Goal: Information Seeking & Learning: Understand process/instructions

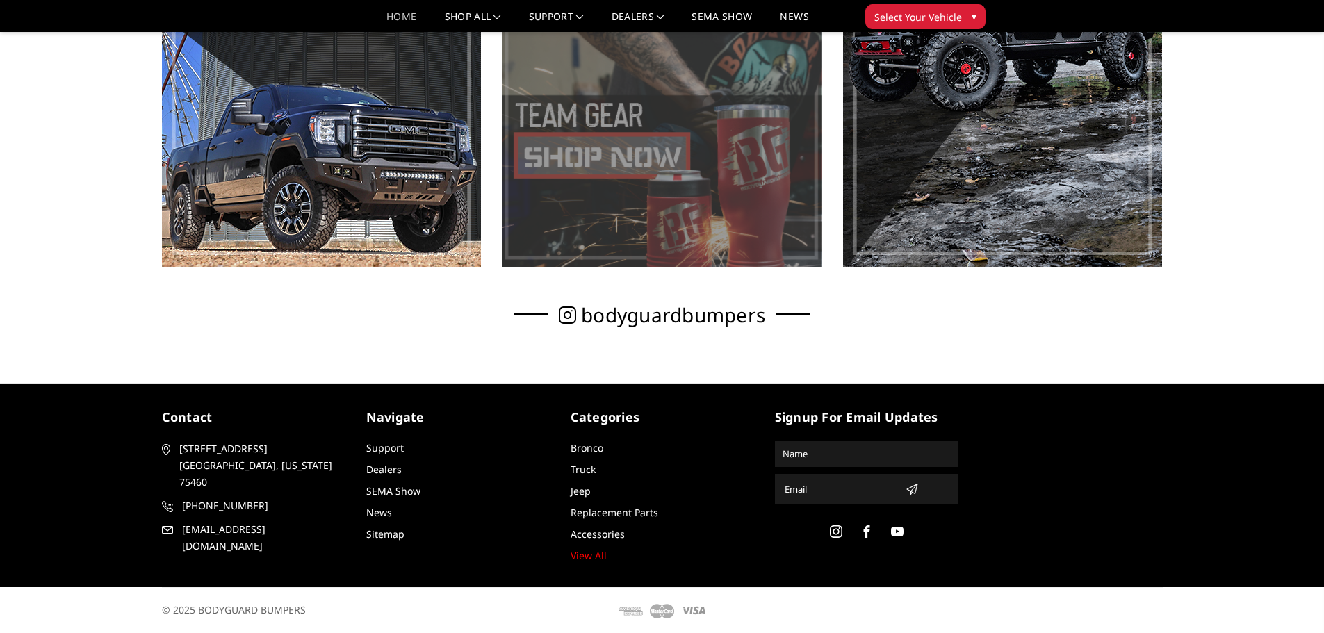
scroll to position [980, 0]
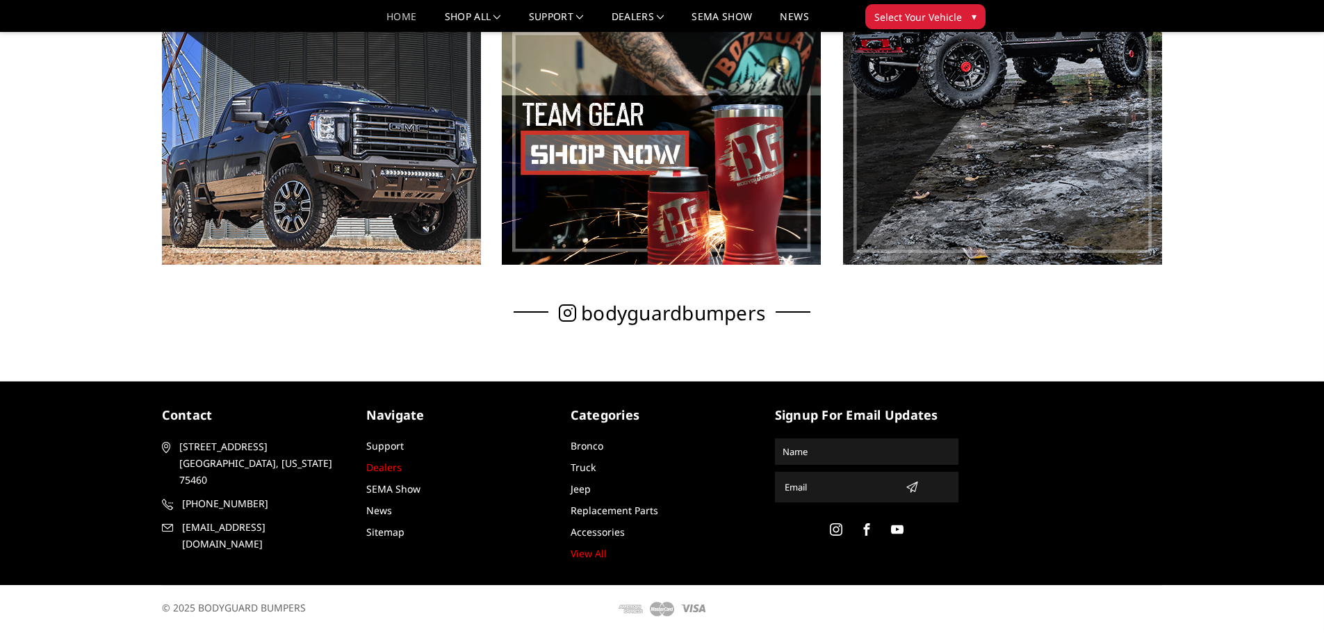
click at [382, 469] on link "Dealers" at bounding box center [383, 467] width 35 height 13
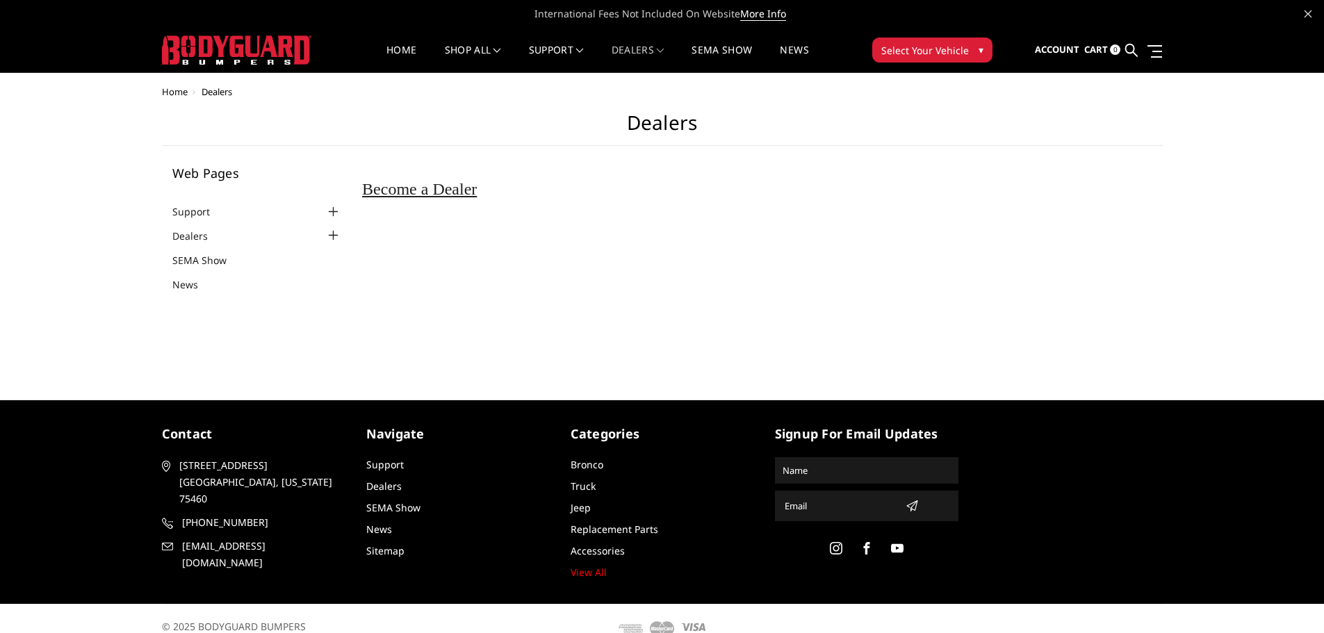
click at [332, 213] on div at bounding box center [333, 212] width 17 height 17
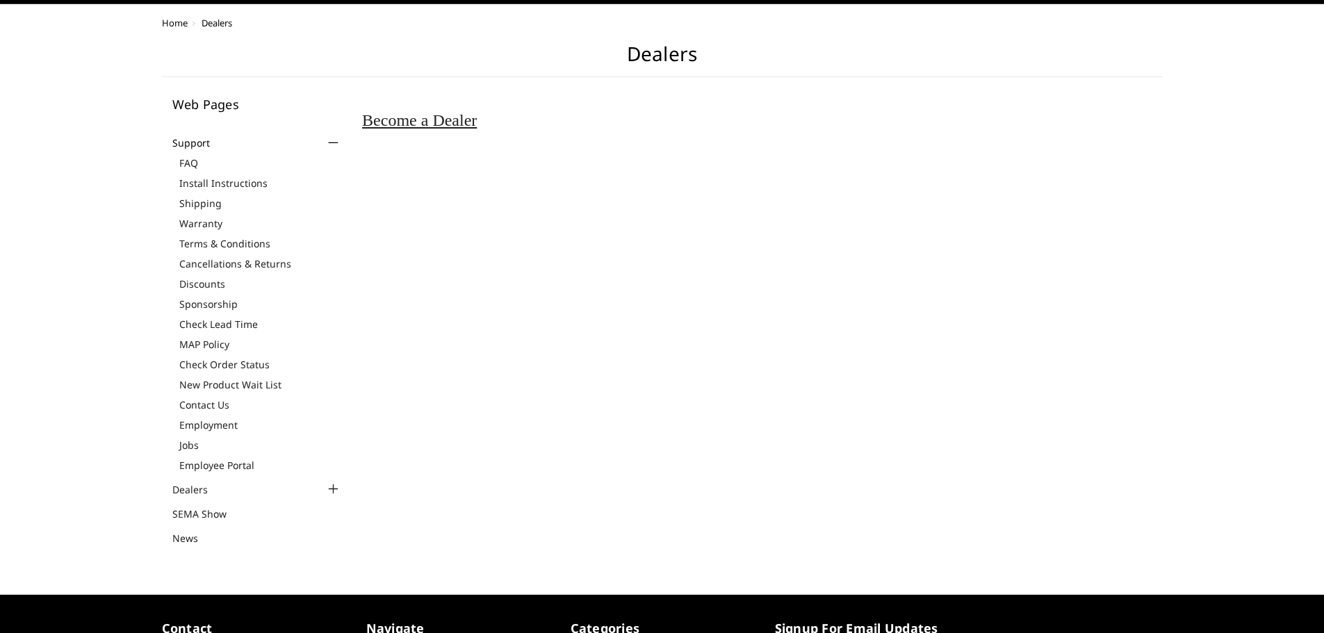
scroll to position [70, 0]
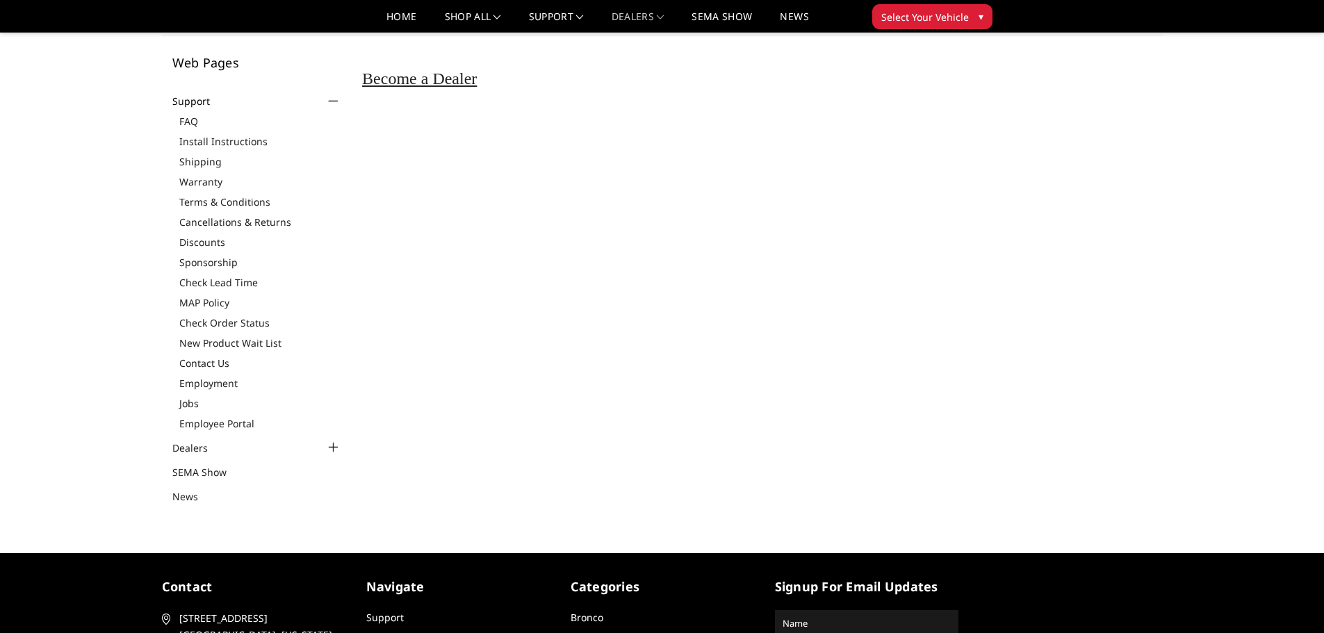
click at [330, 449] on div at bounding box center [333, 447] width 17 height 17
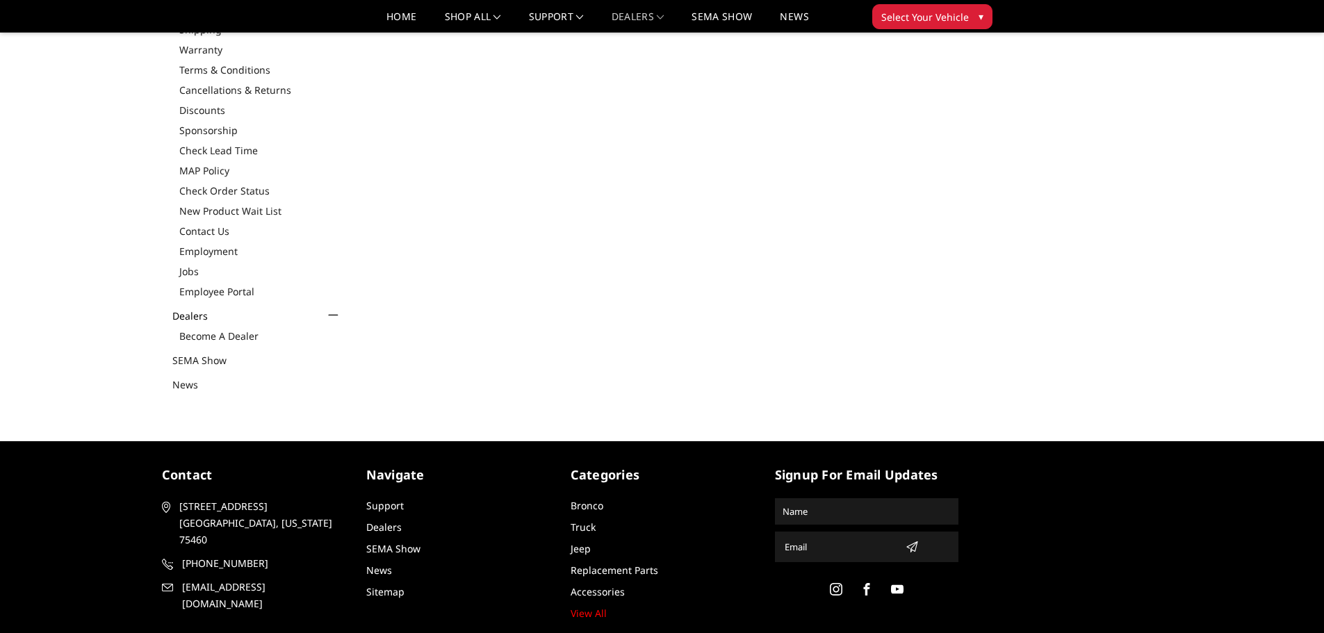
scroll to position [209, 0]
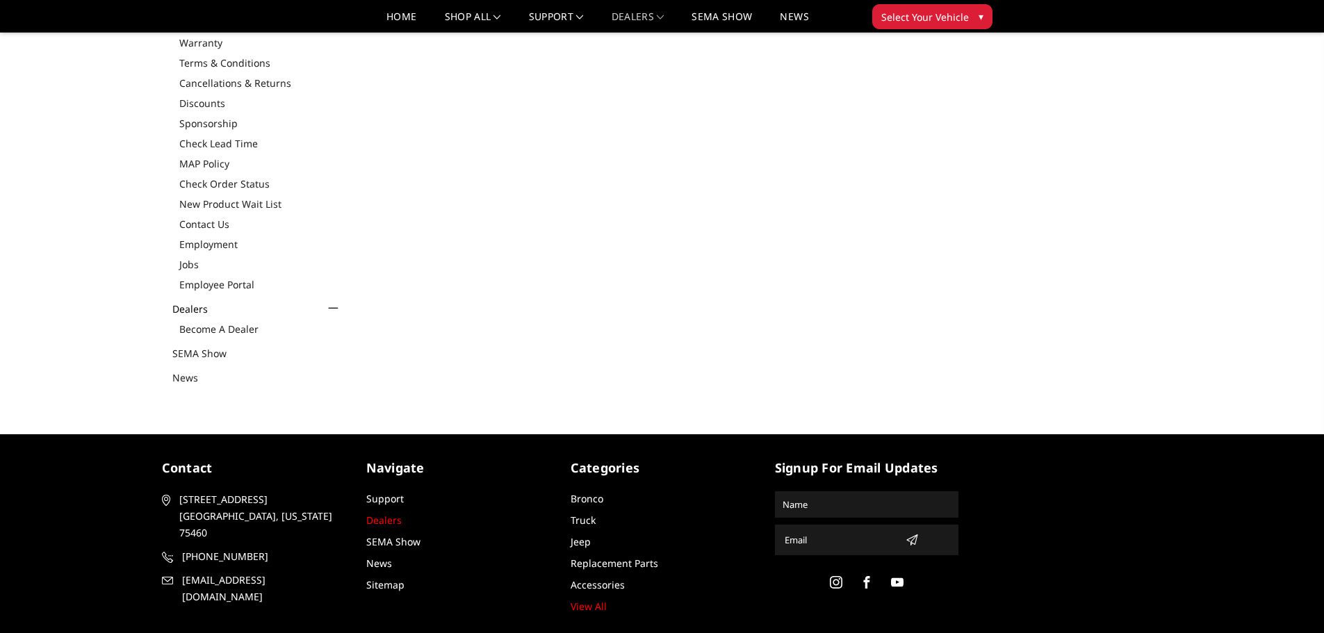
click at [388, 521] on link "Dealers" at bounding box center [383, 520] width 35 height 13
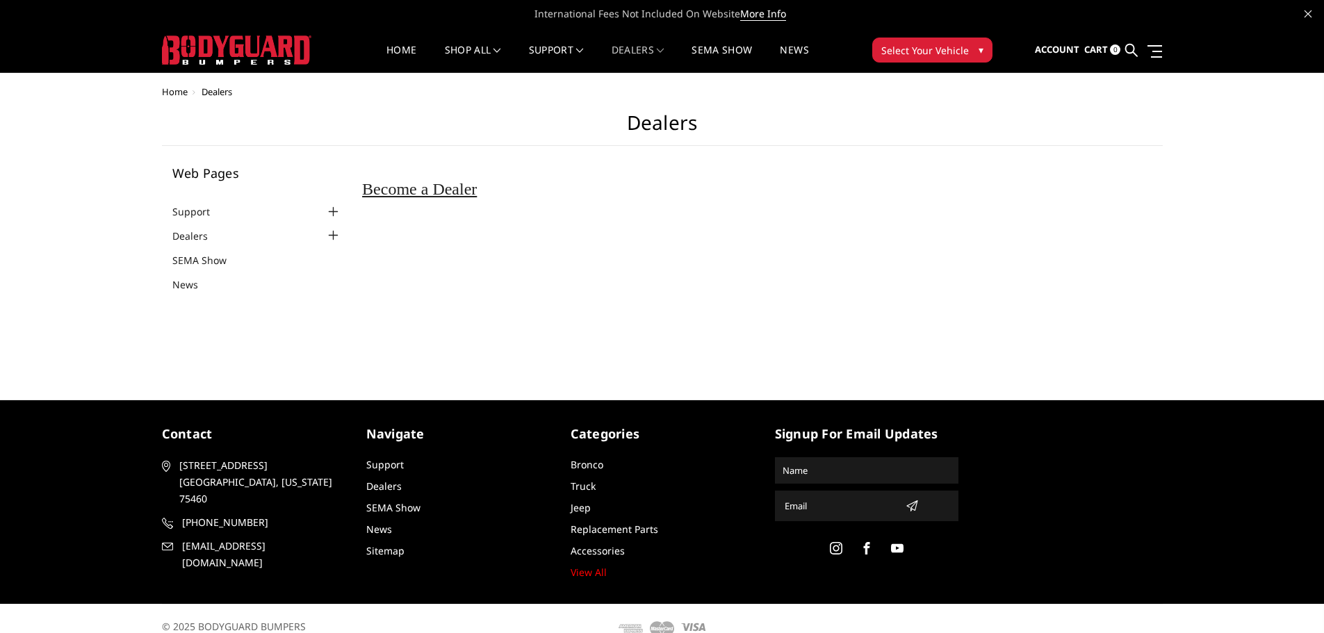
click at [918, 54] on span "Select Your Vehicle" at bounding box center [925, 50] width 88 height 15
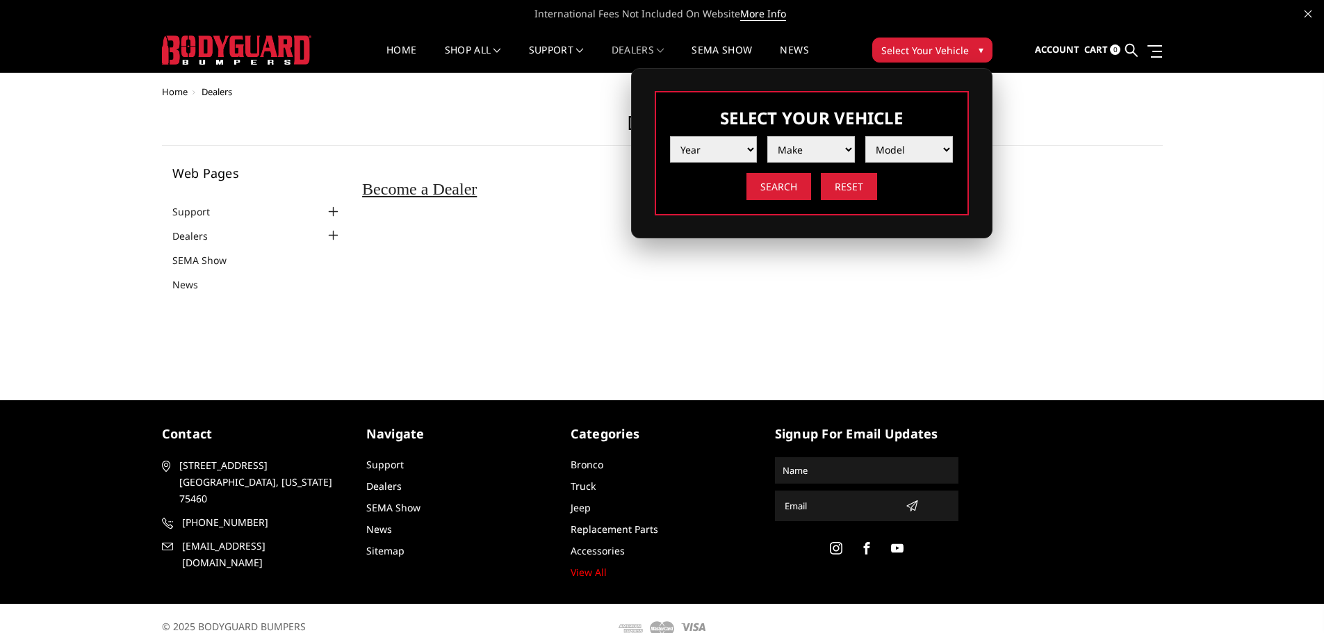
click at [719, 156] on select "Year 2025 2024 2023 2022 2021 2020 2019 2018 2017 2016 2015 2014 2013 2012 2011…" at bounding box center [714, 149] width 88 height 26
select select "yr_2025"
click at [670, 136] on select "Year 2025 2024 2023 2022 2021 2020 2019 2018 2017 2016 2015 2014 2013 2012 2011…" at bounding box center [714, 149] width 88 height 26
click at [795, 153] on select "Make Chevrolet Ford GMC Ram Toyota" at bounding box center [811, 149] width 88 height 26
select select "mk_ram"
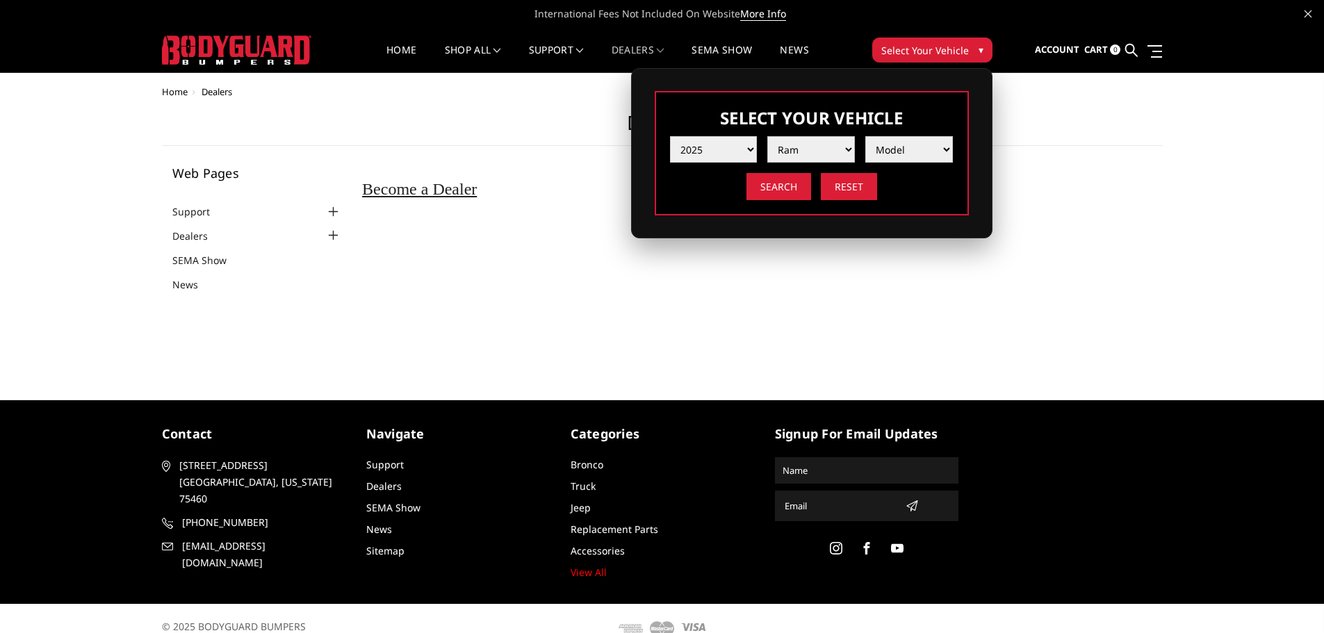
click at [767, 136] on select "Make Chevrolet Ford GMC Ram Toyota" at bounding box center [811, 149] width 88 height 26
drag, startPoint x: 888, startPoint y: 151, endPoint x: 891, endPoint y: 159, distance: 9.0
click at [888, 151] on select "Model 1500 6-Lug 1500 Rebel 2500 / 3500 4500 / 5500 RHO" at bounding box center [909, 149] width 88 height 26
select select "md_2500-3500"
click at [865, 136] on select "Model 1500 6-Lug 1500 Rebel 2500 / 3500 4500 / 5500 RHO" at bounding box center [909, 149] width 88 height 26
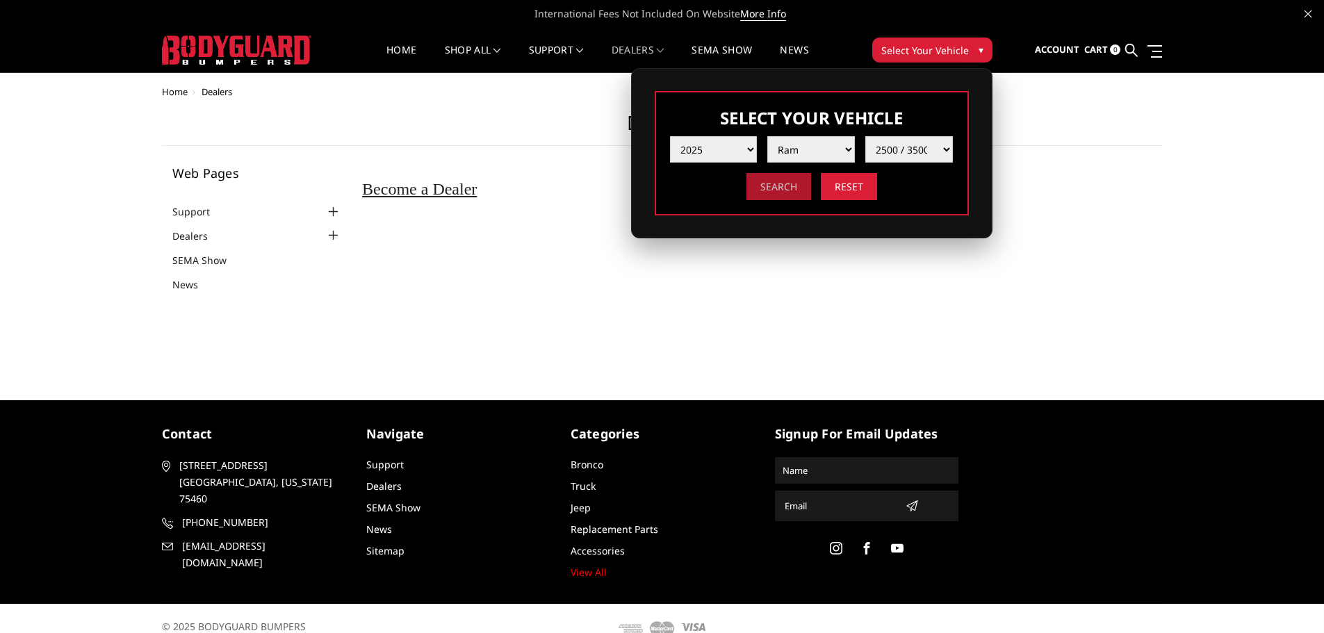
click at [784, 192] on input "Search" at bounding box center [779, 186] width 65 height 27
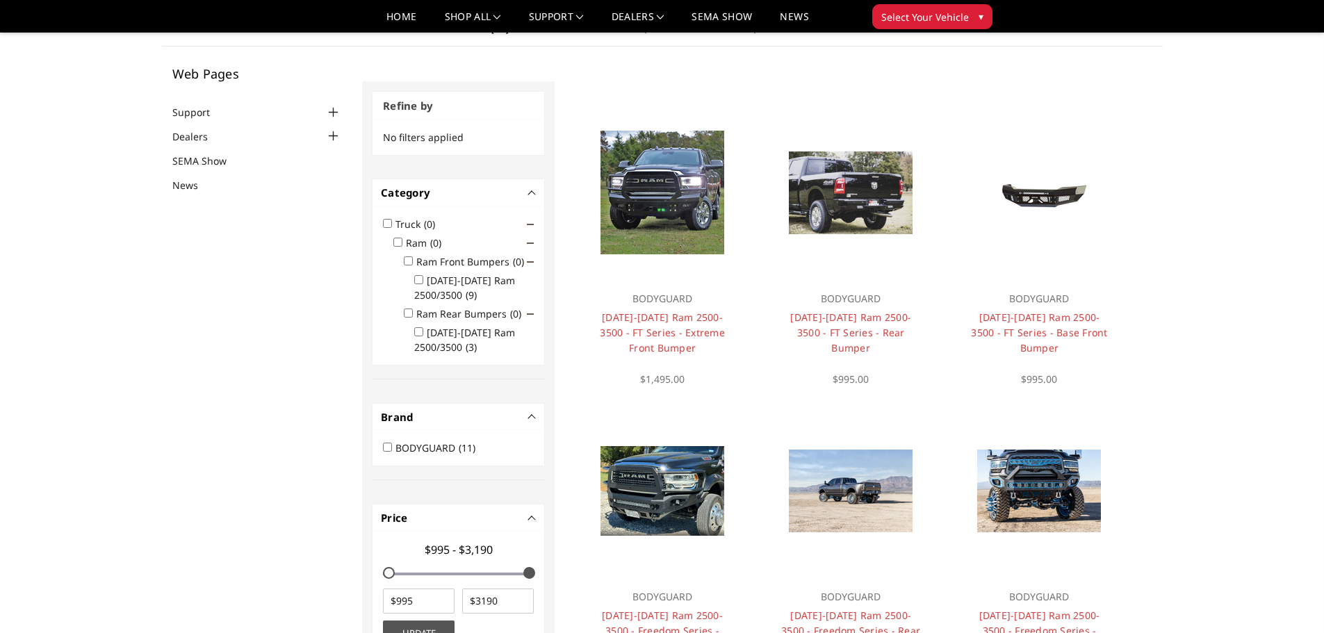
scroll to position [42, 0]
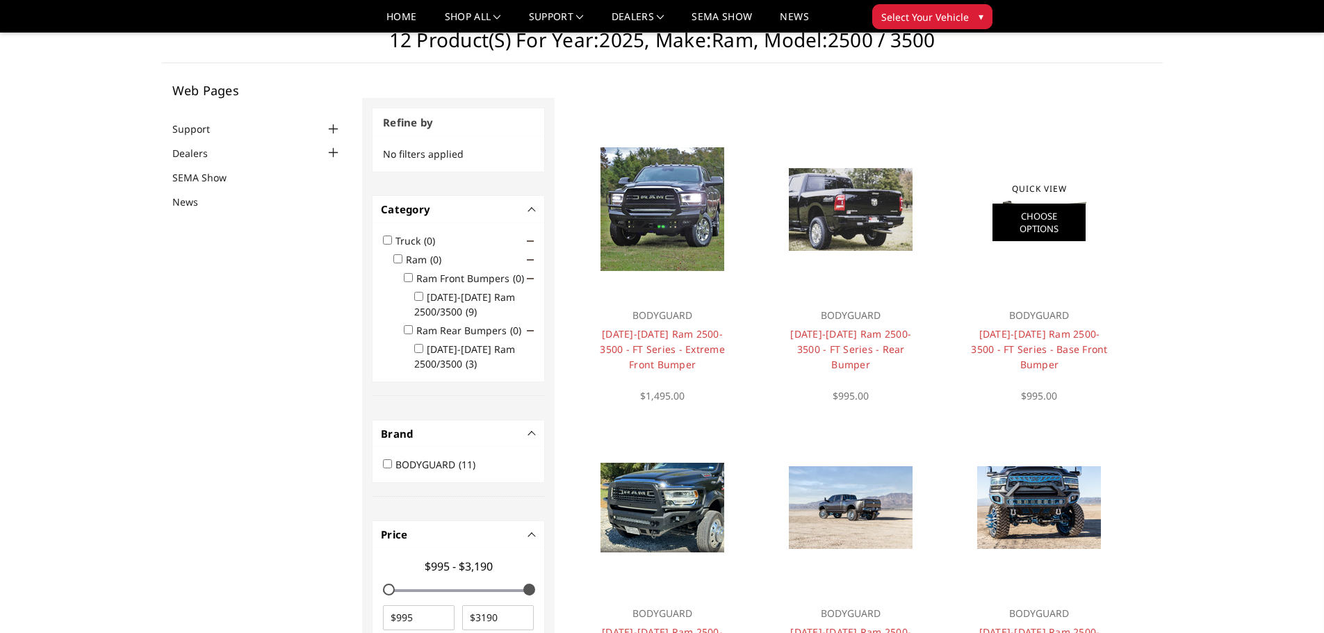
click at [1042, 213] on link "Choose Options" at bounding box center [1039, 223] width 93 height 38
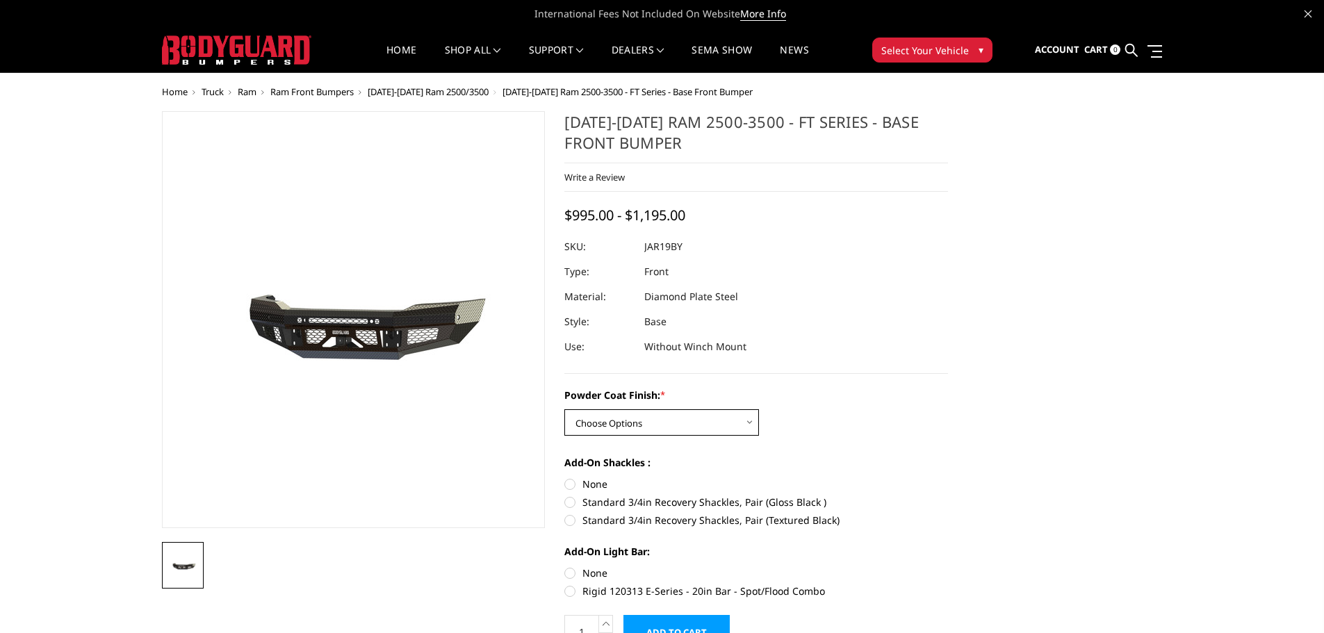
click at [695, 419] on select "Choose Options Bare Metal Gloss Black Powder Coat Textured Black Powder Coat" at bounding box center [661, 422] width 195 height 26
click at [564, 409] on select "Choose Options Bare Metal Gloss Black Powder Coat Textured Black Powder Coat" at bounding box center [661, 422] width 195 height 26
click at [647, 427] on select "Choose Options Bare Metal Gloss Black Powder Coat Textured Black Powder Coat" at bounding box center [661, 422] width 195 height 26
click at [564, 409] on select "Choose Options Bare Metal Gloss Black Powder Coat Textured Black Powder Coat" at bounding box center [661, 422] width 195 height 26
click at [637, 432] on select "Choose Options Bare Metal Gloss Black Powder Coat Textured Black Powder Coat" at bounding box center [661, 422] width 195 height 26
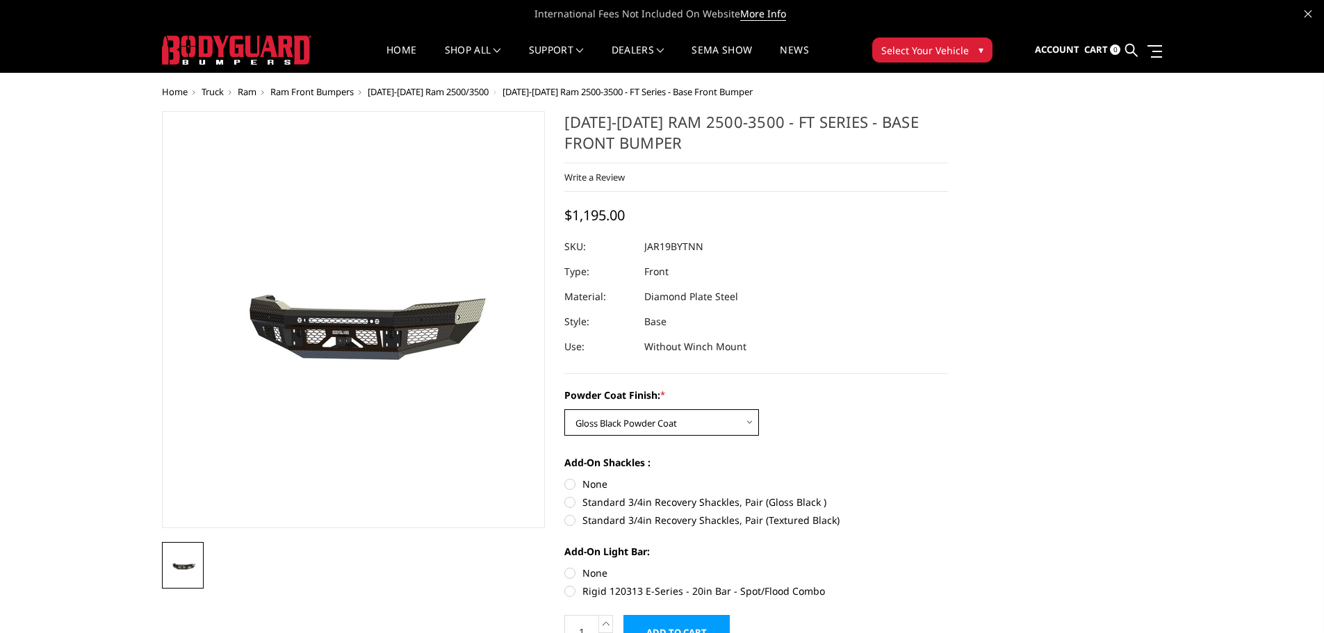
click at [564, 409] on select "Choose Options Bare Metal Gloss Black Powder Coat Textured Black Powder Coat" at bounding box center [661, 422] width 195 height 26
click at [643, 425] on select "Choose Options Bare Metal Gloss Black Powder Coat Textured Black Powder Coat" at bounding box center [661, 422] width 195 height 26
select select "3375"
click at [564, 409] on select "Choose Options Bare Metal Gloss Black Powder Coat Textured Black Powder Coat" at bounding box center [661, 422] width 195 height 26
click at [631, 424] on select "Choose Options Bare Metal Gloss Black Powder Coat Textured Black Powder Coat" at bounding box center [661, 422] width 195 height 26
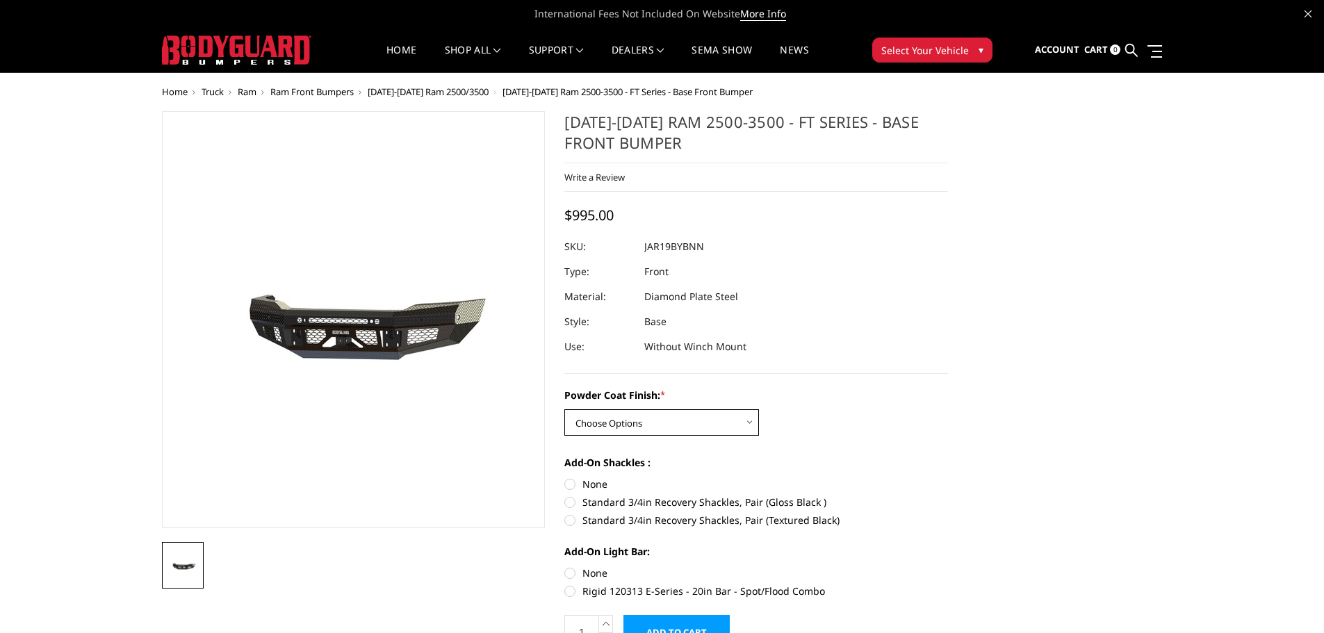
click at [564, 409] on select "Choose Options Bare Metal Gloss Black Powder Coat Textured Black Powder Coat" at bounding box center [661, 422] width 195 height 26
click at [617, 427] on select "Choose Options Bare Metal Gloss Black Powder Coat Textured Black Powder Coat" at bounding box center [661, 422] width 195 height 26
click at [564, 409] on select "Choose Options Bare Metal Gloss Black Powder Coat Textured Black Powder Coat" at bounding box center [661, 422] width 195 height 26
click at [624, 427] on select "Choose Options Bare Metal Gloss Black Powder Coat Textured Black Powder Coat" at bounding box center [661, 422] width 195 height 26
select select "3377"
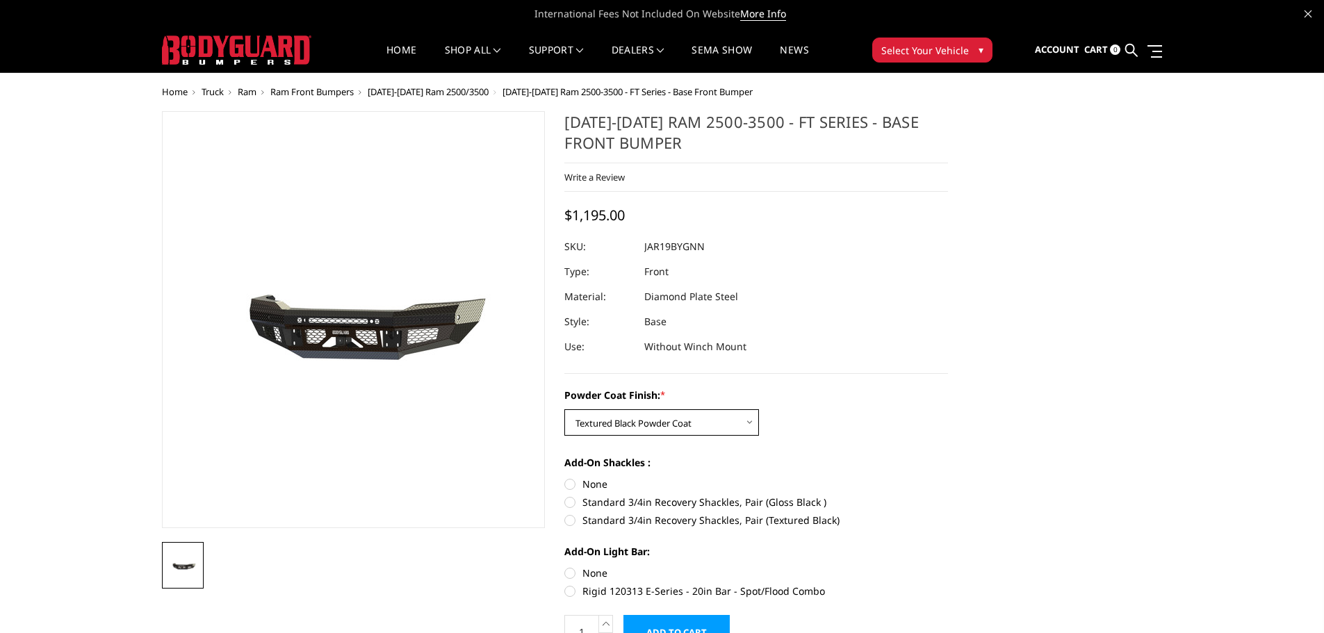
click at [564, 409] on select "Choose Options Bare Metal Gloss Black Powder Coat Textured Black Powder Coat" at bounding box center [661, 422] width 195 height 26
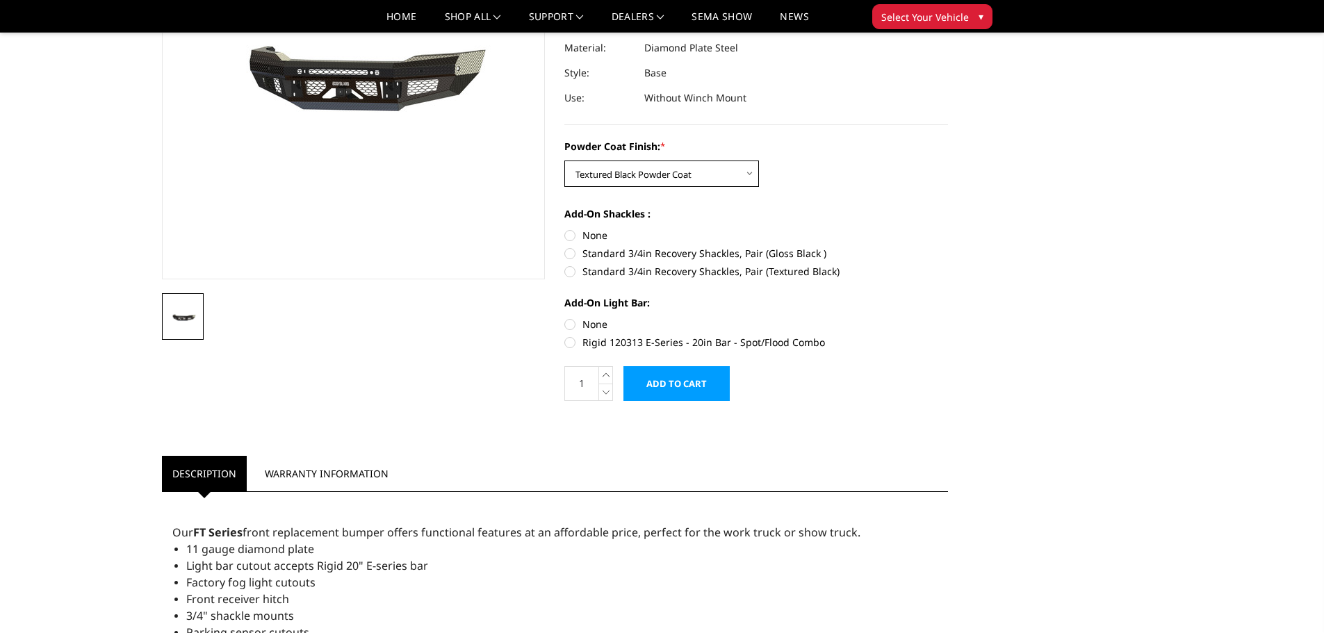
scroll to position [209, 0]
click at [573, 344] on label "Rigid 120313 E-Series - 20in Bar - Spot/Flood Combo" at bounding box center [756, 341] width 384 height 15
click at [948, 317] on input "Rigid 120313 E-Series - 20in Bar - Spot/Flood Combo" at bounding box center [948, 316] width 1 height 1
radio input "true"
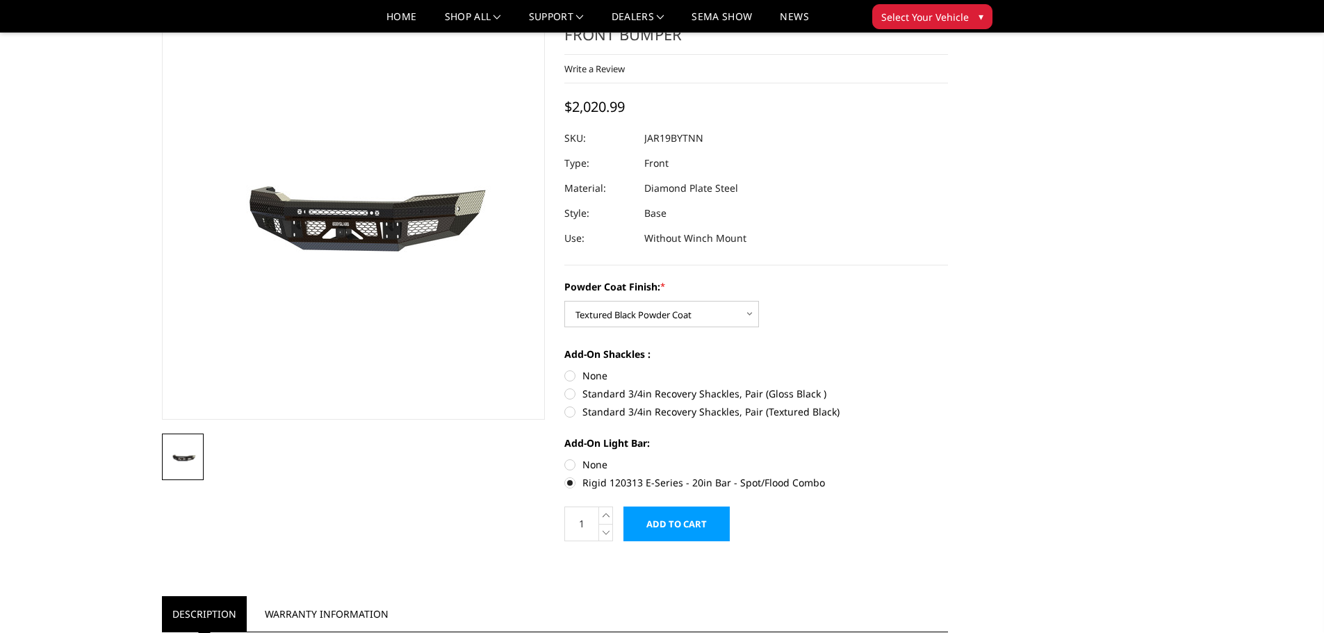
scroll to position [70, 0]
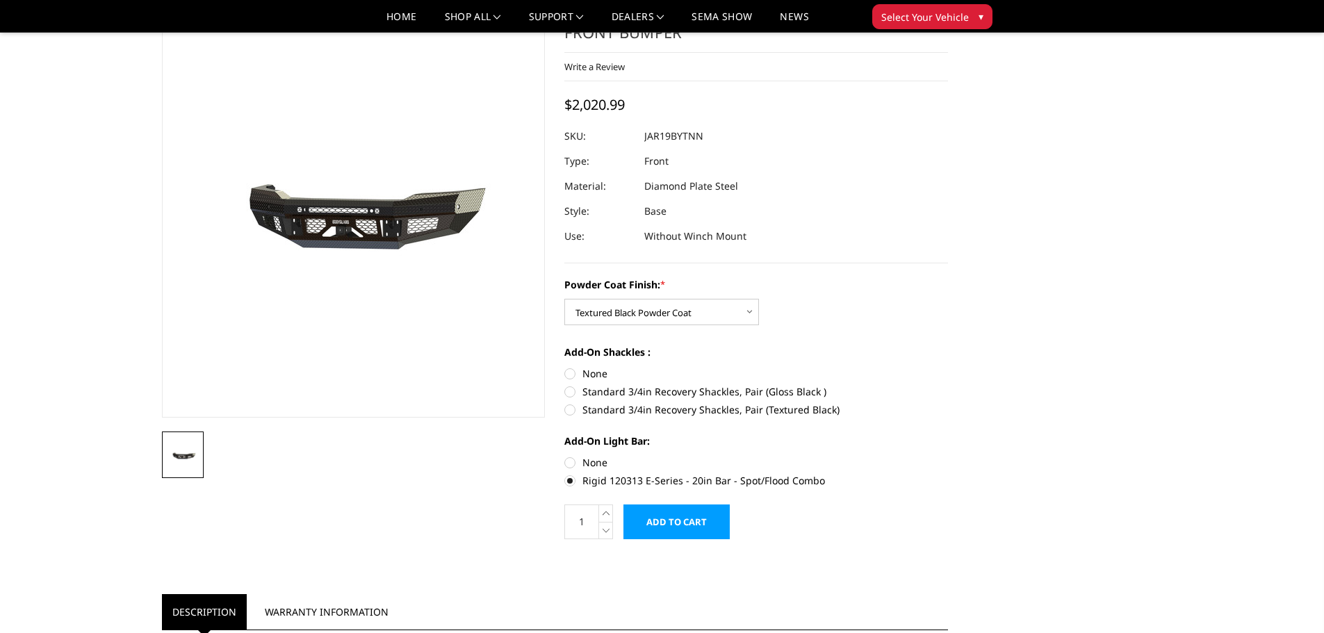
click at [570, 480] on label "Rigid 120313 E-Series - 20in Bar - Spot/Flood Combo" at bounding box center [756, 480] width 384 height 15
click at [948, 456] on input "Rigid 120313 E-Series - 20in Bar - Spot/Flood Combo" at bounding box center [948, 455] width 1 height 1
click at [570, 480] on label "Rigid 120313 E-Series - 20in Bar - Spot/Flood Combo" at bounding box center [756, 480] width 384 height 15
click at [948, 456] on input "Rigid 120313 E-Series - 20in Bar - Spot/Flood Combo" at bounding box center [948, 455] width 1 height 1
click at [567, 459] on label "None" at bounding box center [756, 462] width 384 height 15
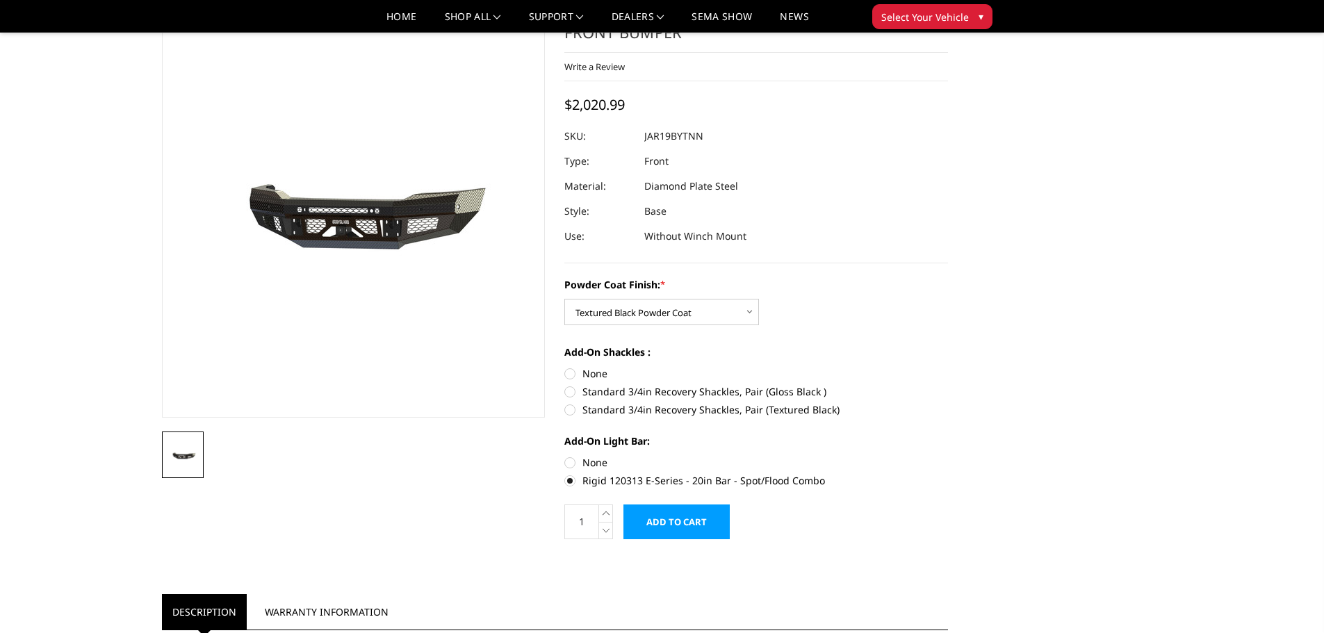
click at [565, 456] on input "None" at bounding box center [564, 455] width 1 height 1
radio input "true"
click at [571, 483] on label "Rigid 120313 E-Series - 20in Bar - Spot/Flood Combo" at bounding box center [756, 480] width 384 height 15
click at [948, 456] on input "Rigid 120313 E-Series - 20in Bar - Spot/Flood Combo" at bounding box center [948, 455] width 1 height 1
radio input "true"
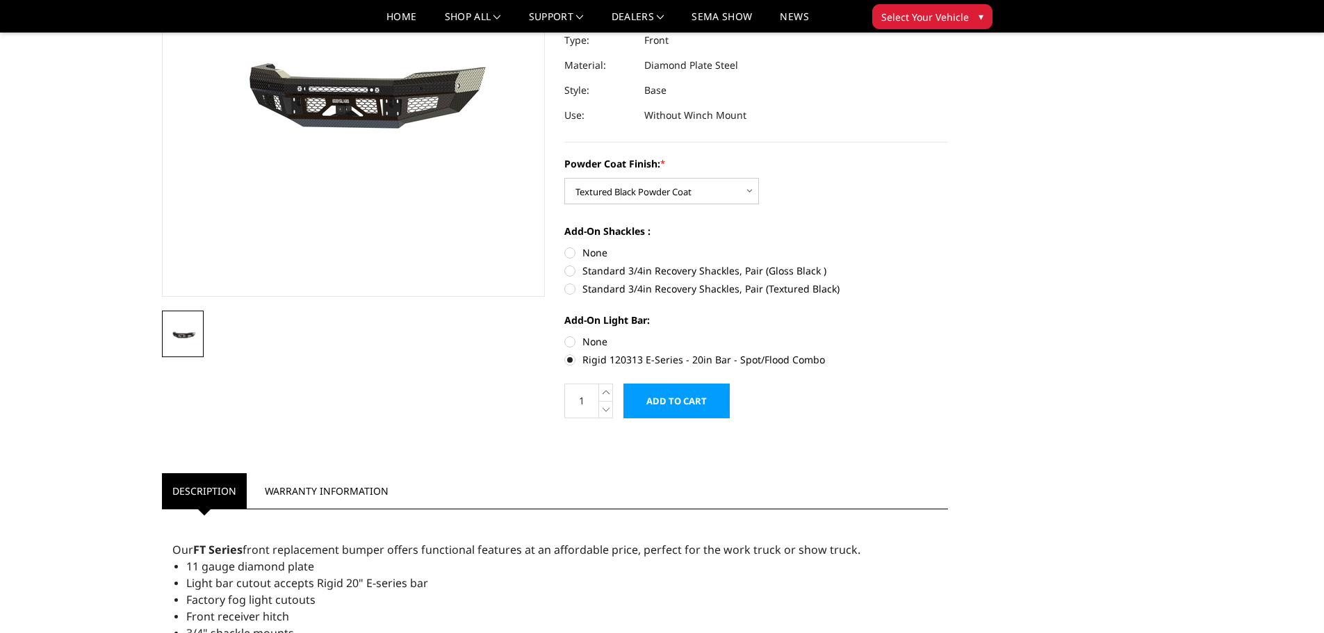
scroll to position [0, 0]
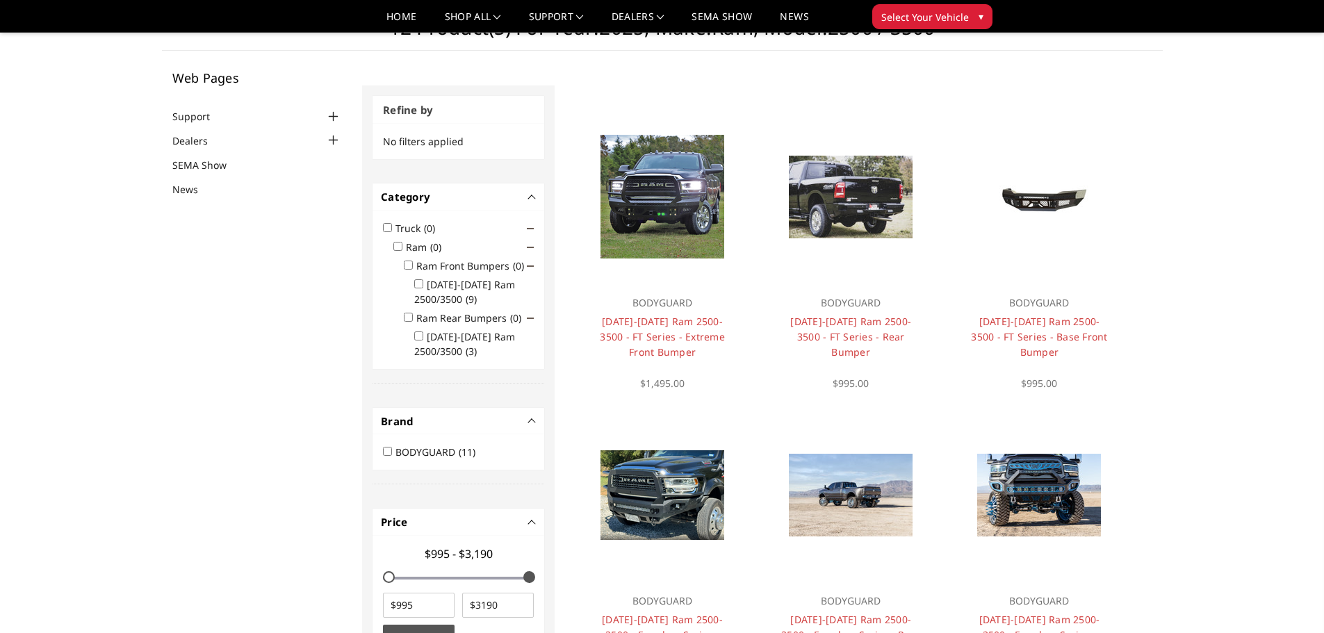
scroll to position [42, 0]
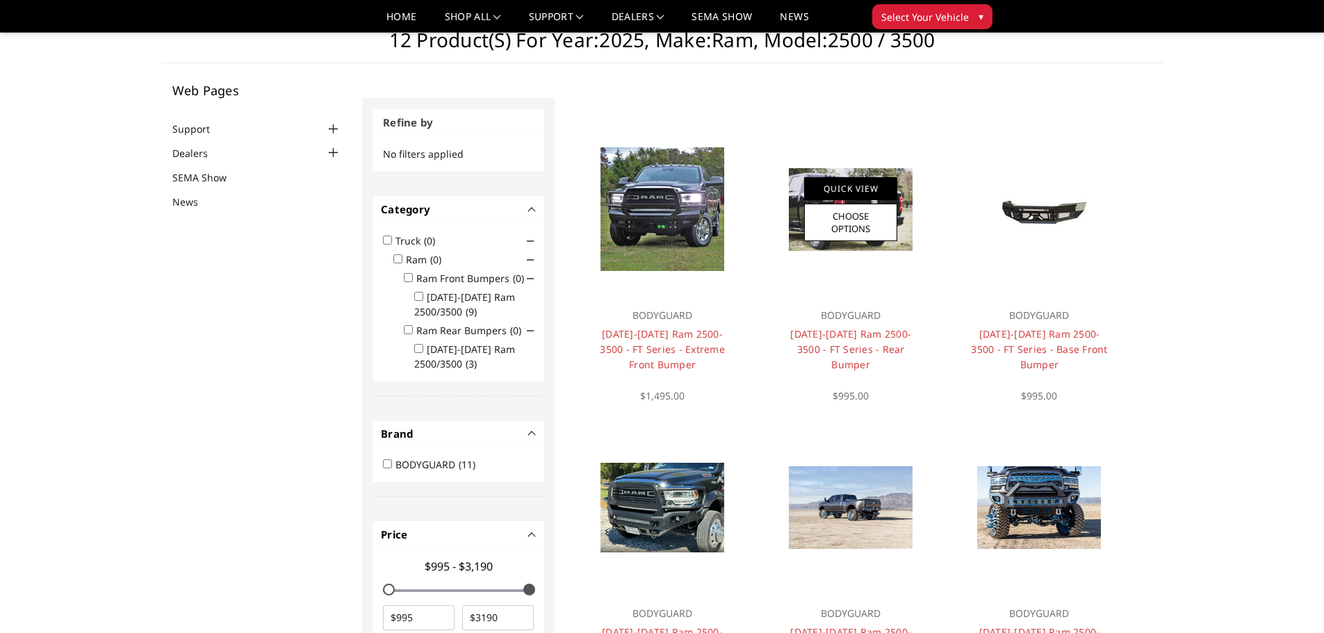
click at [872, 193] on link "Quick View" at bounding box center [850, 188] width 93 height 23
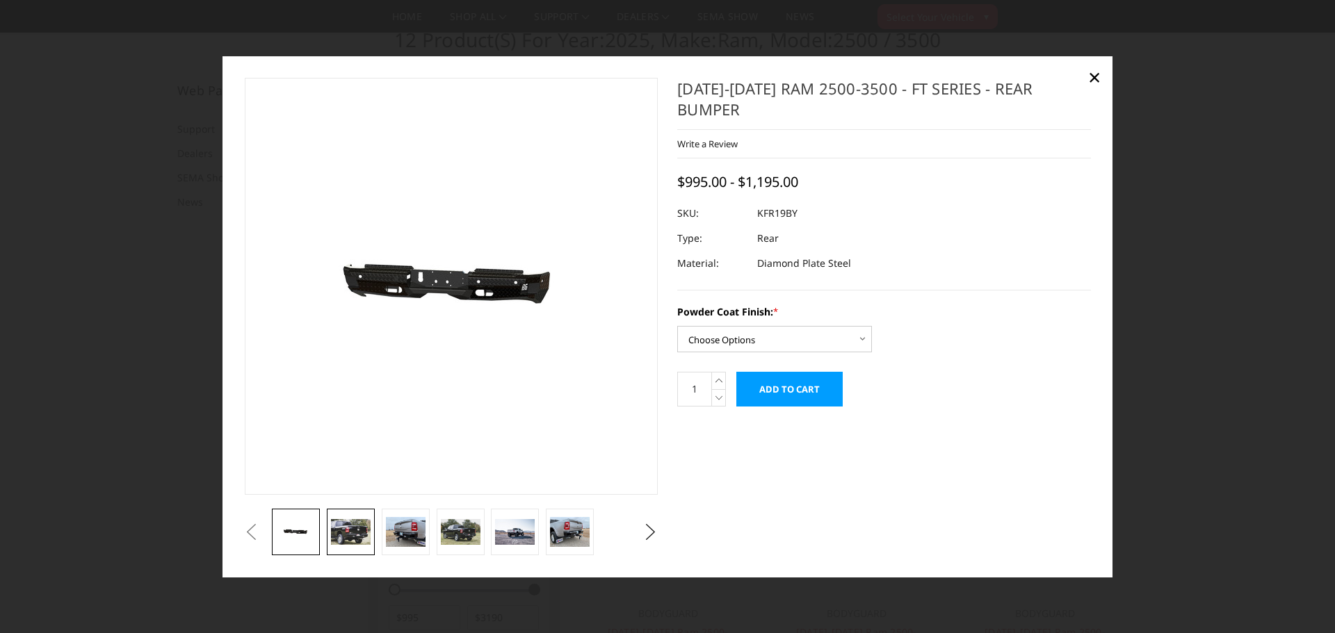
click at [360, 532] on img at bounding box center [351, 532] width 40 height 26
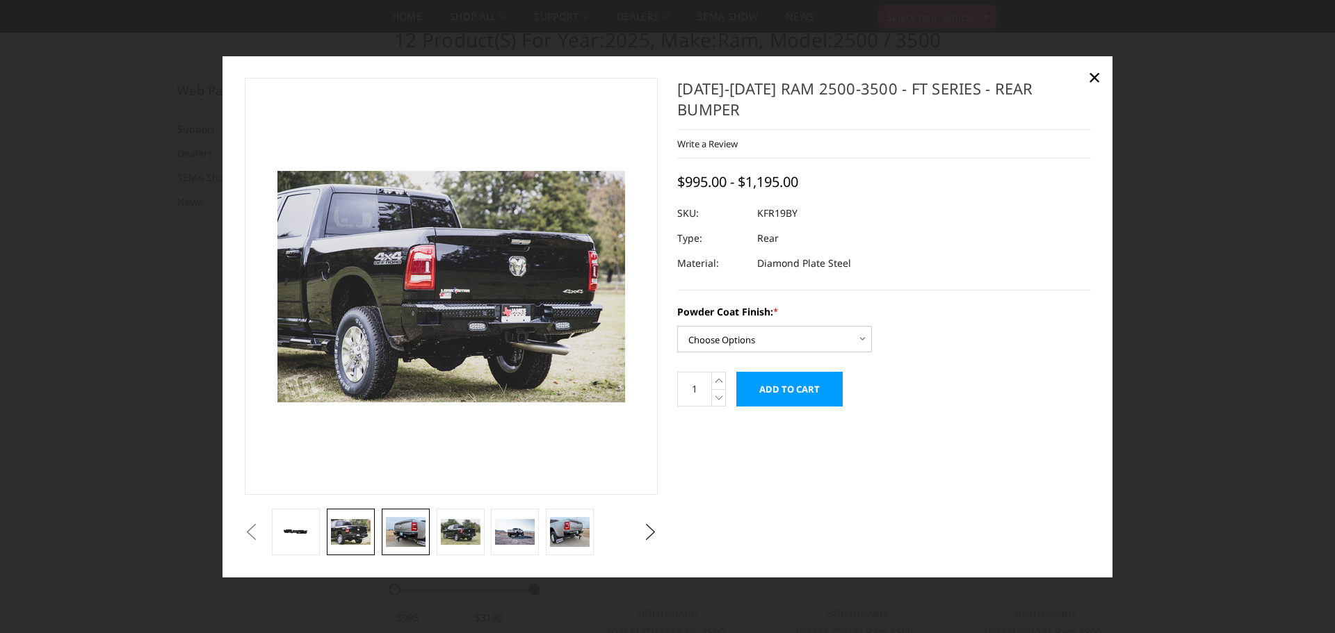
click at [400, 532] on img at bounding box center [406, 532] width 40 height 30
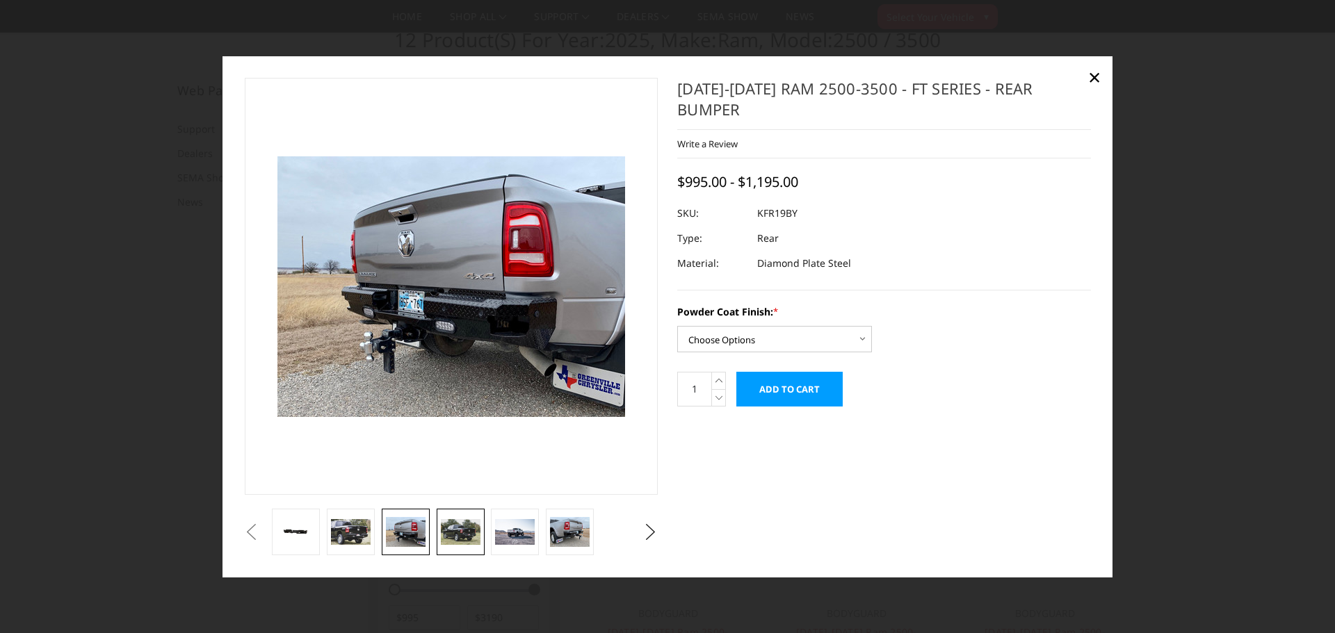
click at [456, 521] on img at bounding box center [461, 532] width 40 height 26
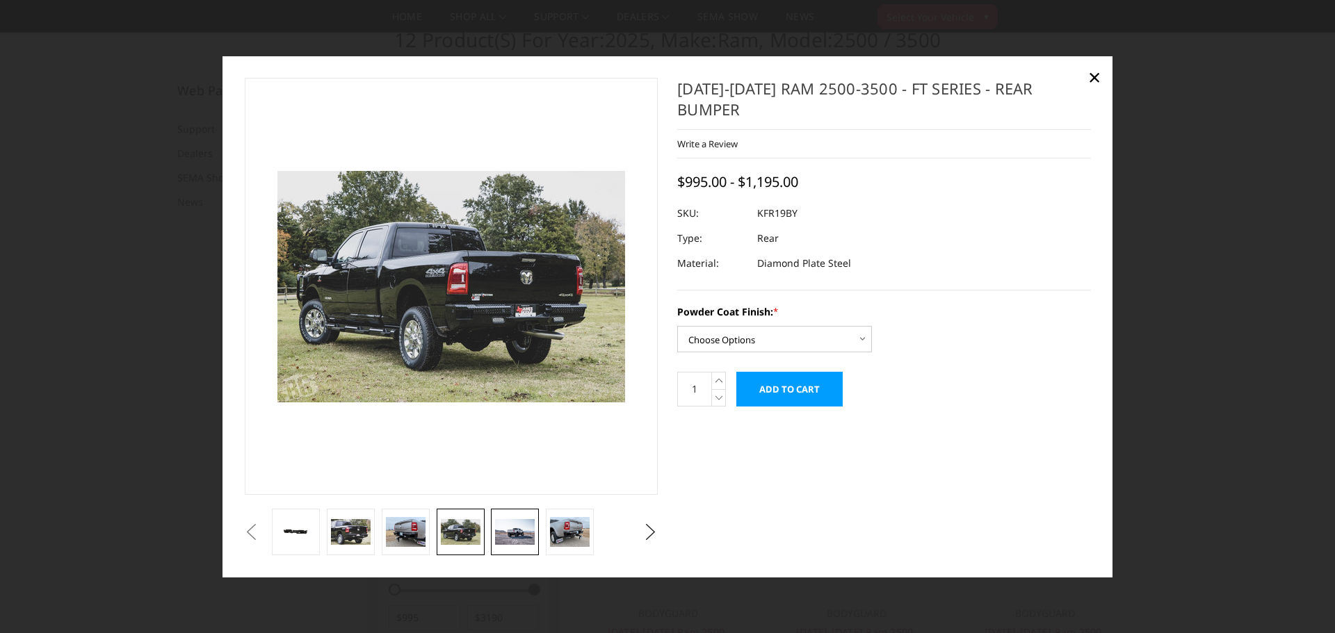
click at [518, 531] on img at bounding box center [515, 532] width 40 height 26
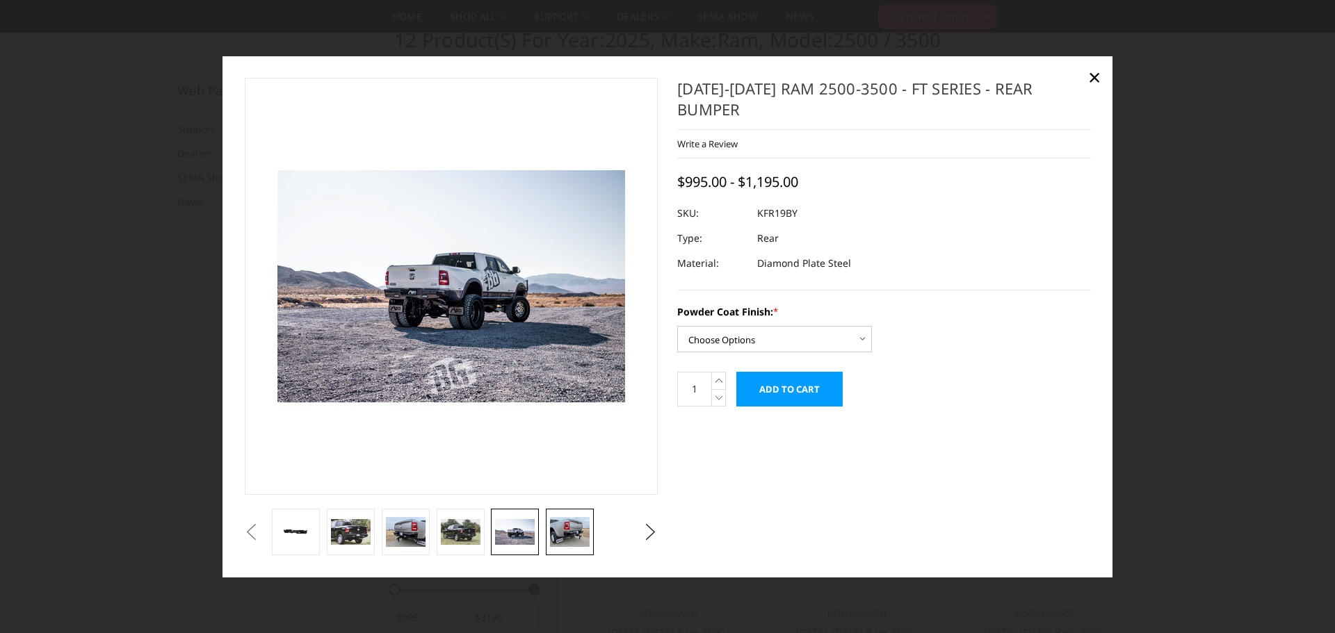
click at [569, 533] on img at bounding box center [570, 532] width 40 height 30
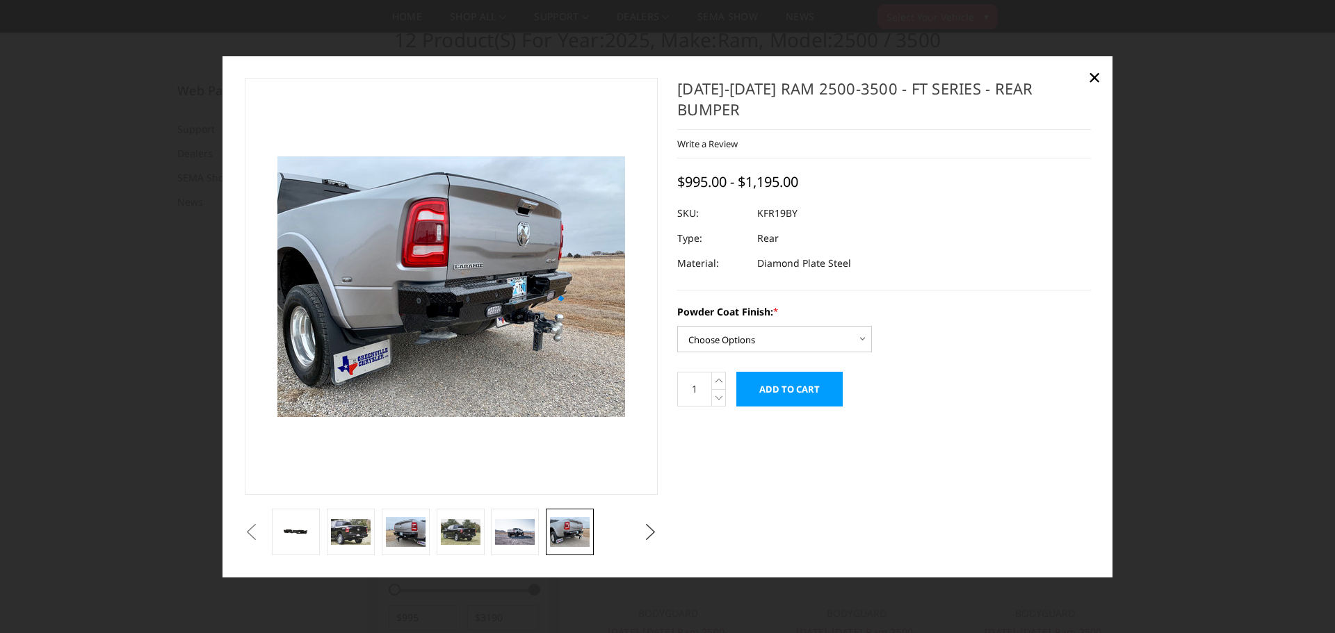
click at [649, 530] on button "Next" at bounding box center [650, 532] width 21 height 21
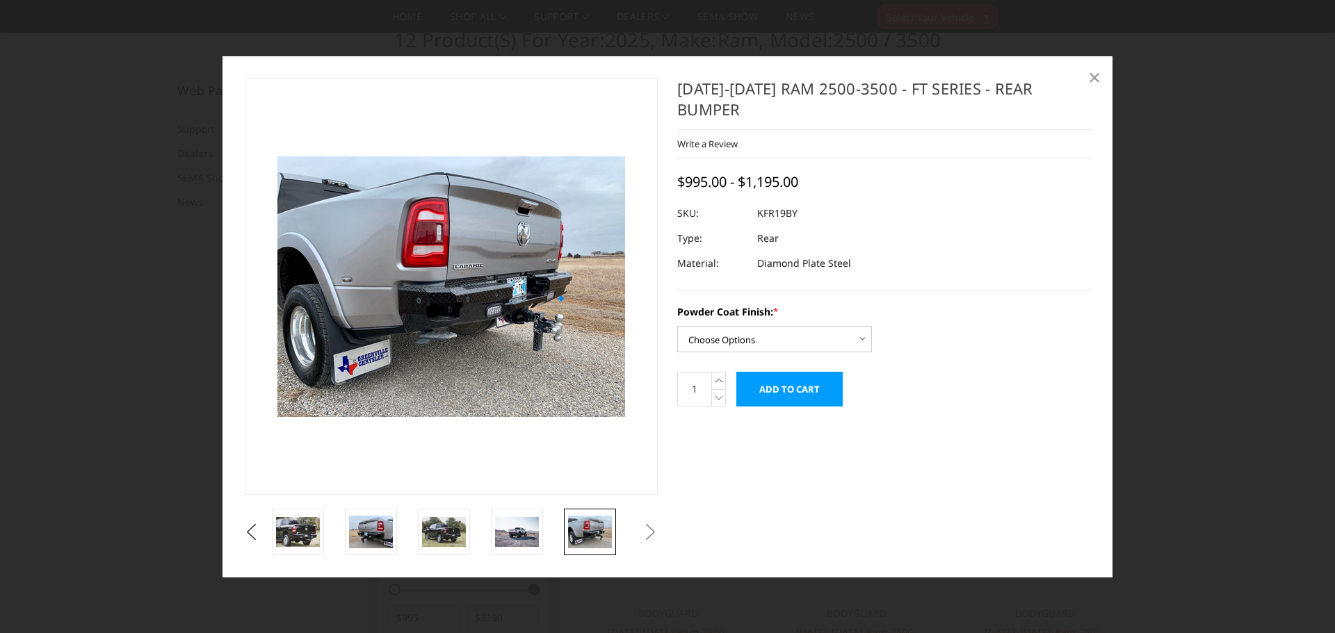
click at [1095, 82] on span "×" at bounding box center [1094, 77] width 13 height 30
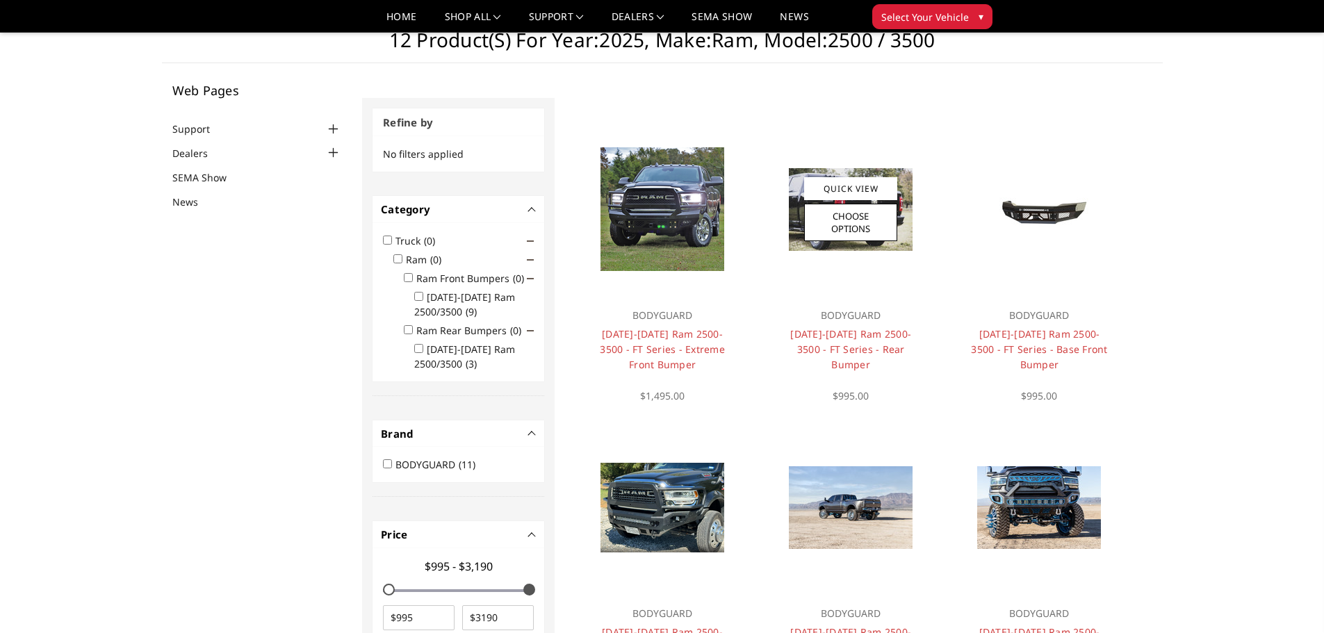
click at [854, 341] on h4 "2019-2026 Ram 2500-3500 - FT Series - Rear Bumper" at bounding box center [851, 350] width 140 height 46
click at [840, 339] on link "2019-2026 Ram 2500-3500 - FT Series - Rear Bumper" at bounding box center [850, 349] width 121 height 44
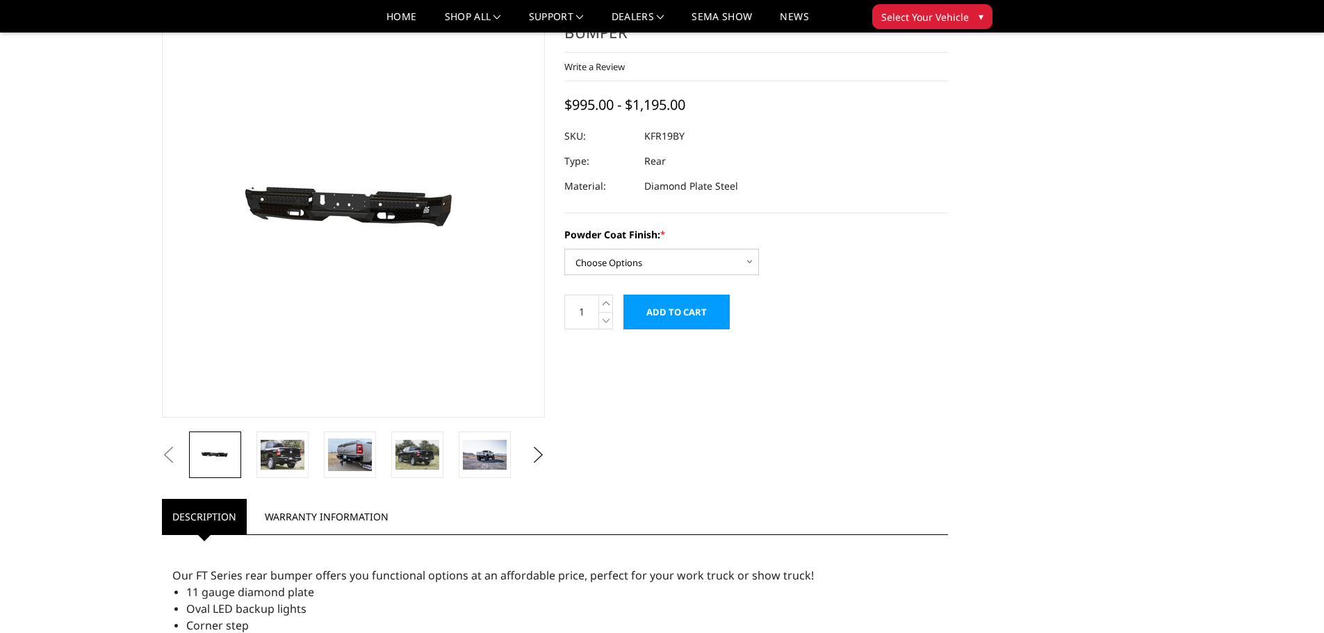
scroll to position [139, 0]
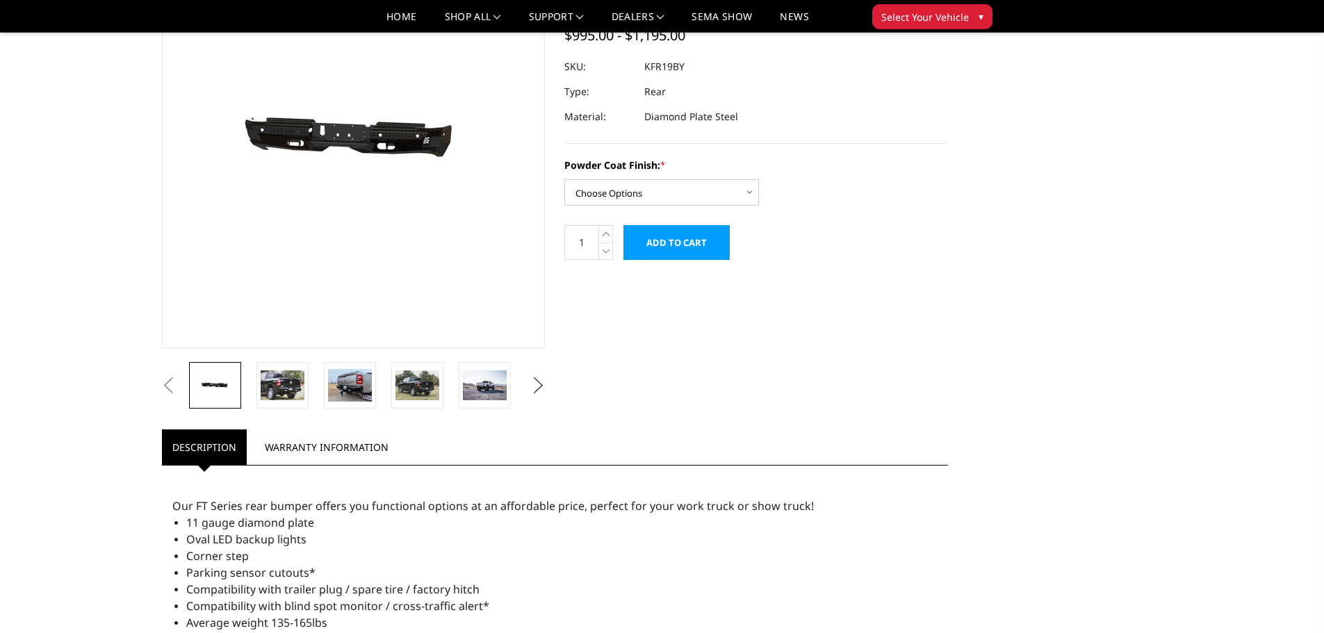
click at [537, 384] on button "Next" at bounding box center [538, 385] width 21 height 21
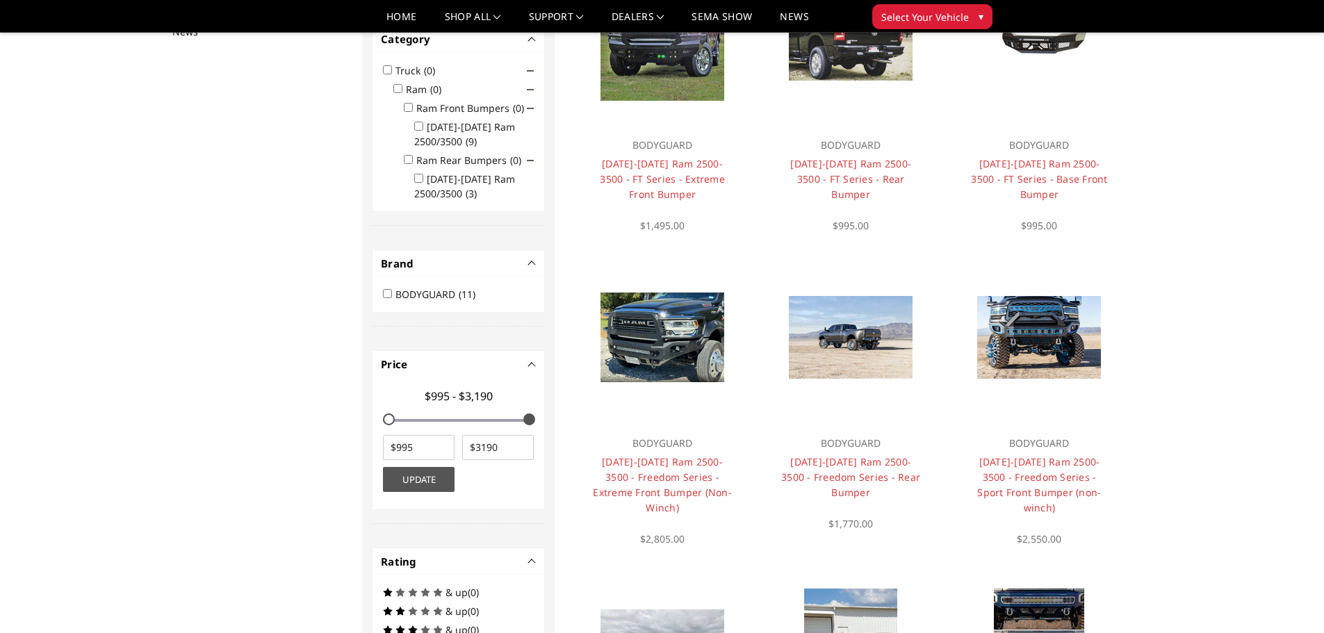
scroll to position [250, 0]
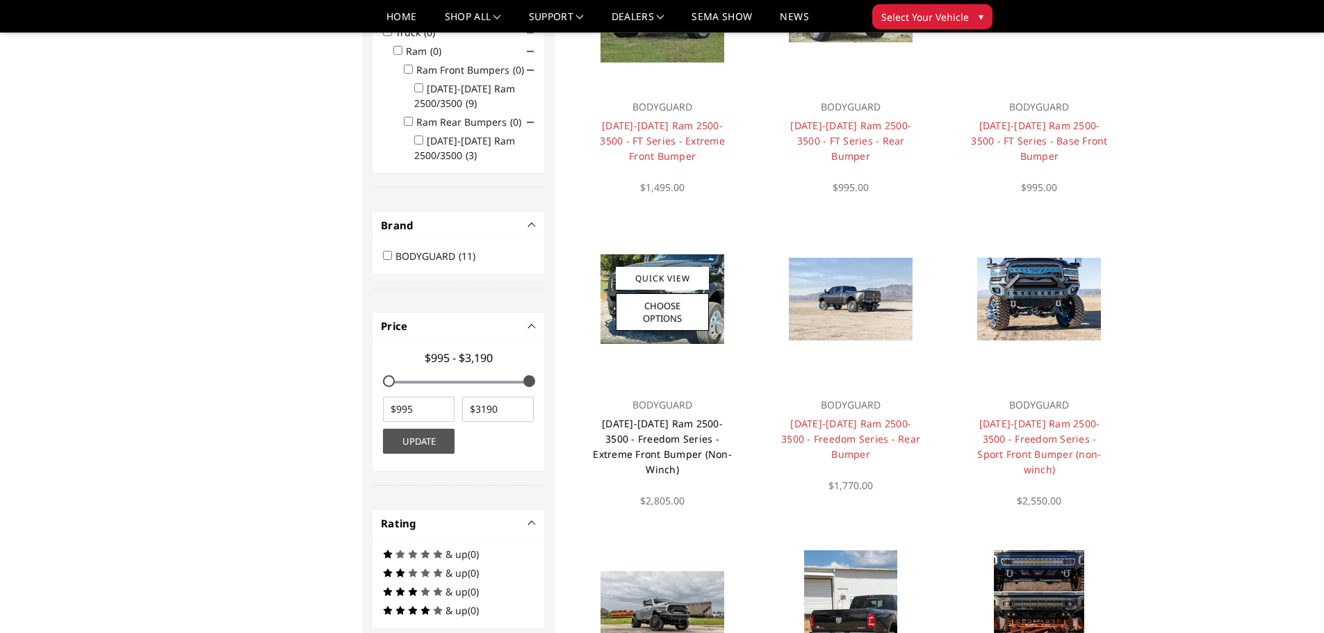
click at [627, 448] on link "2019-2025 Ram 2500-3500 - Freedom Series - Extreme Front Bumper (Non-Winch)" at bounding box center [662, 446] width 139 height 59
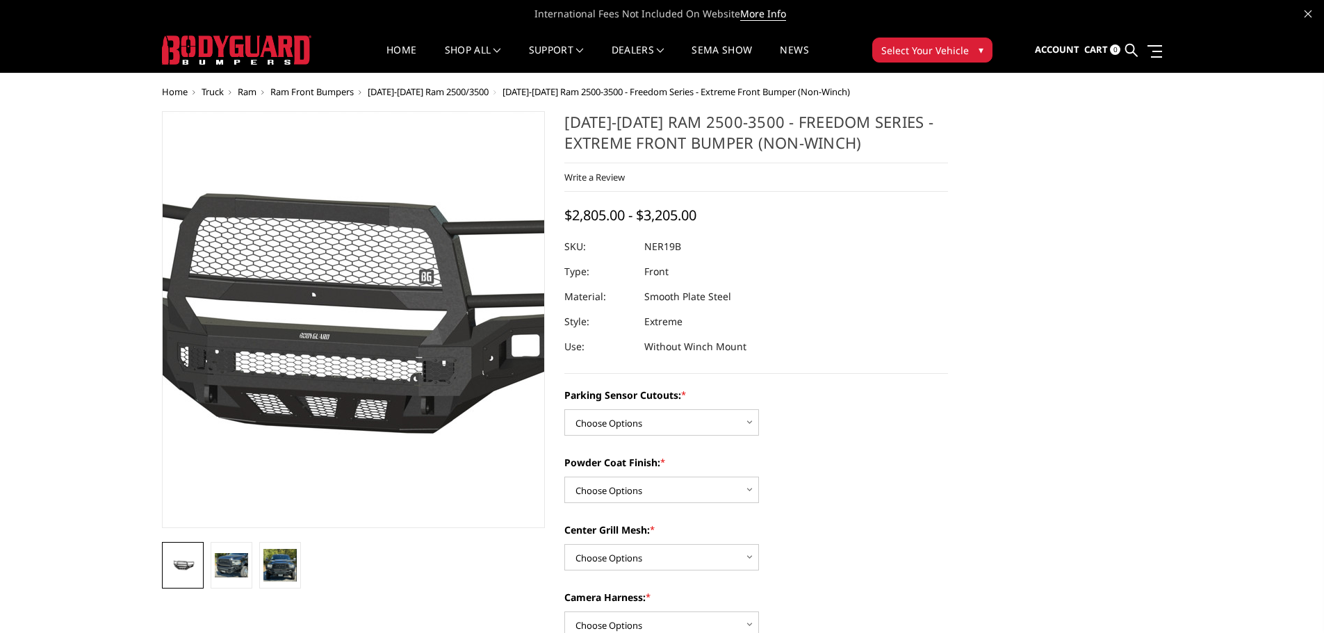
click at [368, 316] on img at bounding box center [335, 321] width 890 height 416
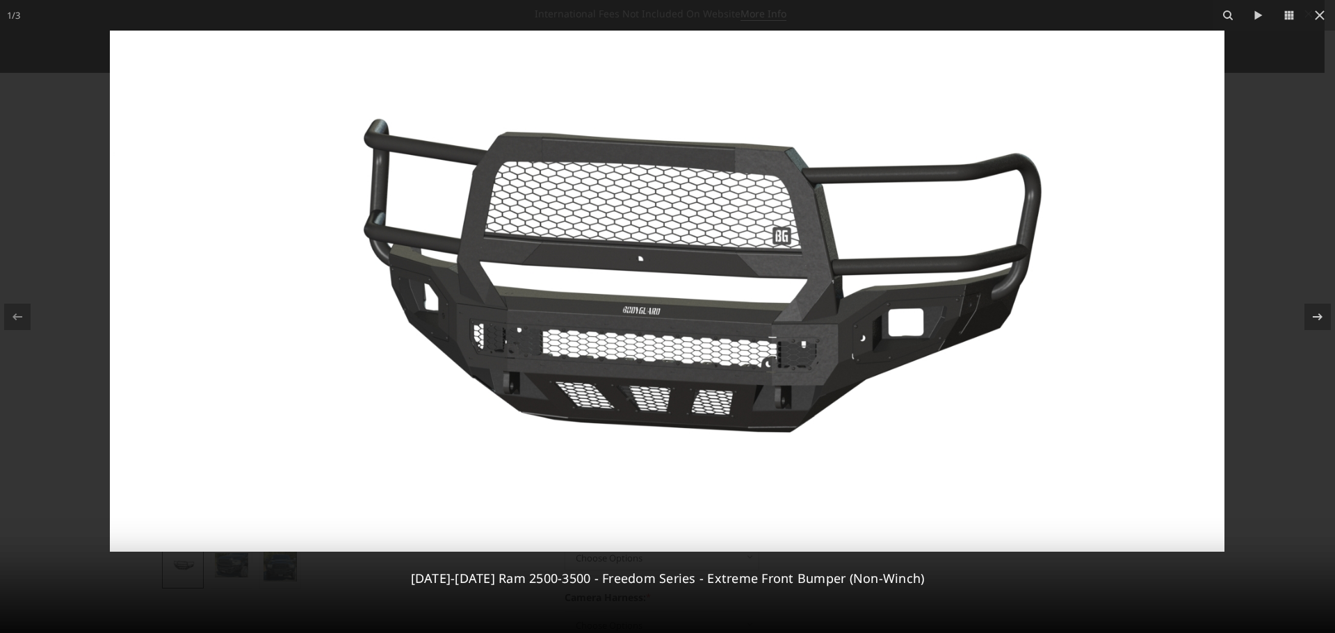
click at [813, 351] on img at bounding box center [667, 291] width 1114 height 521
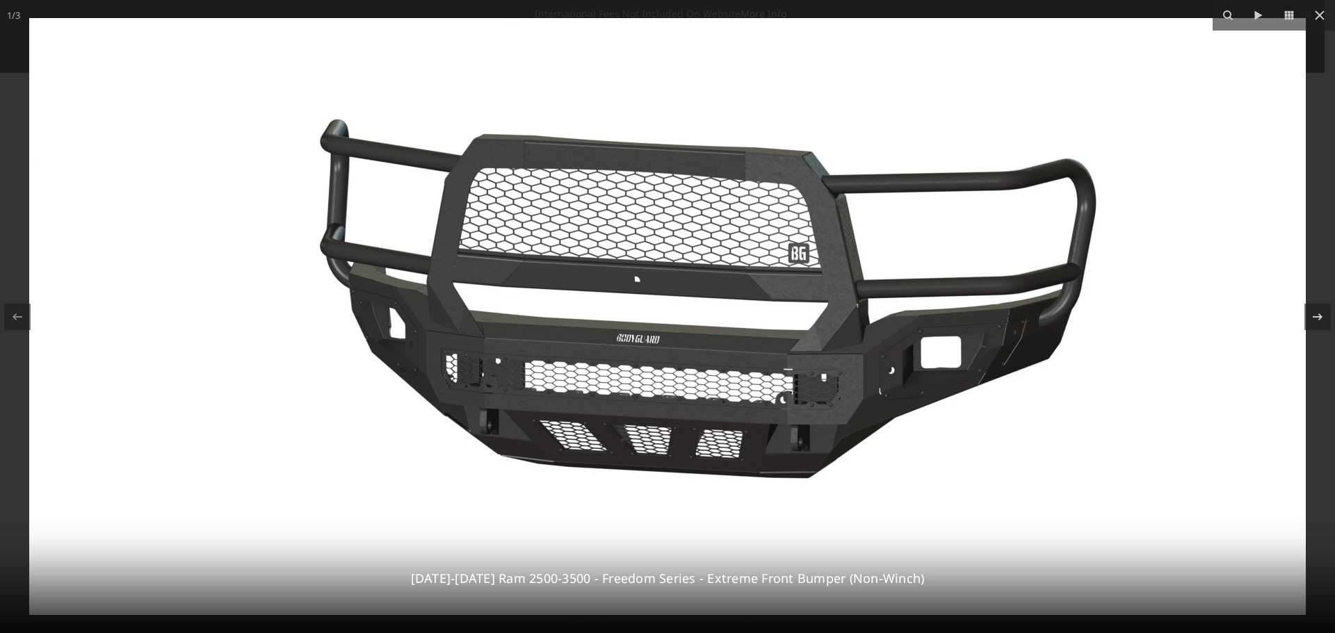
click at [831, 370] on img at bounding box center [667, 316] width 1276 height 597
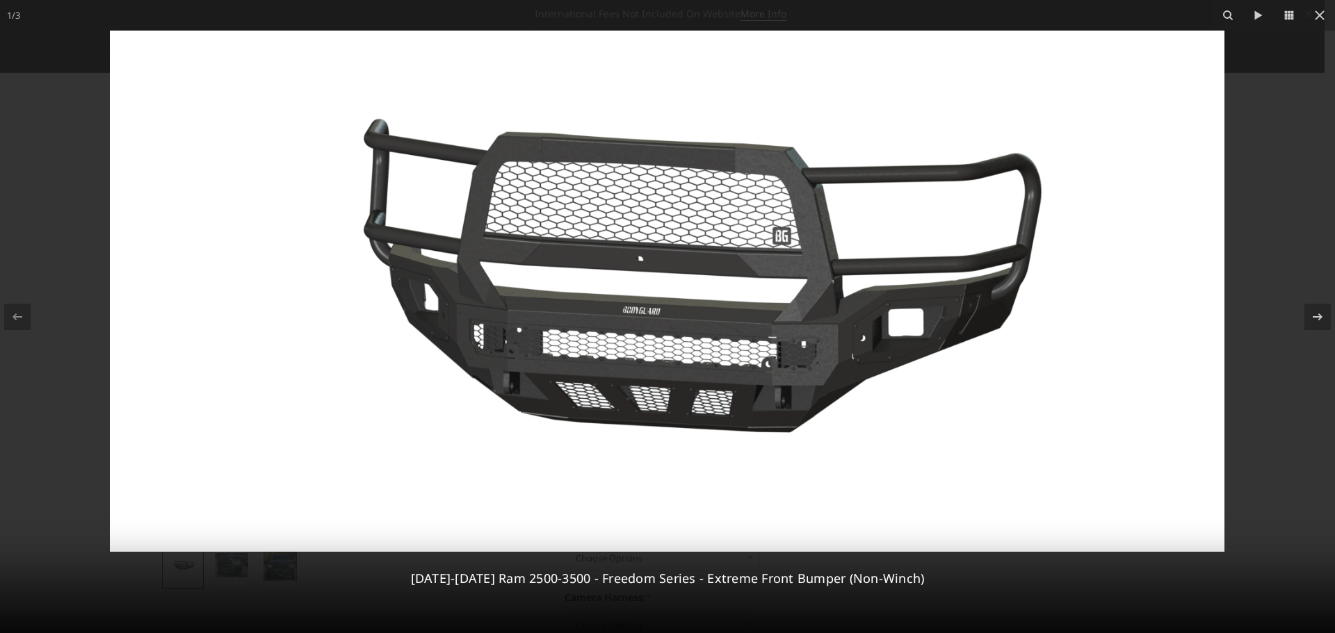
click at [831, 370] on img at bounding box center [667, 291] width 1114 height 521
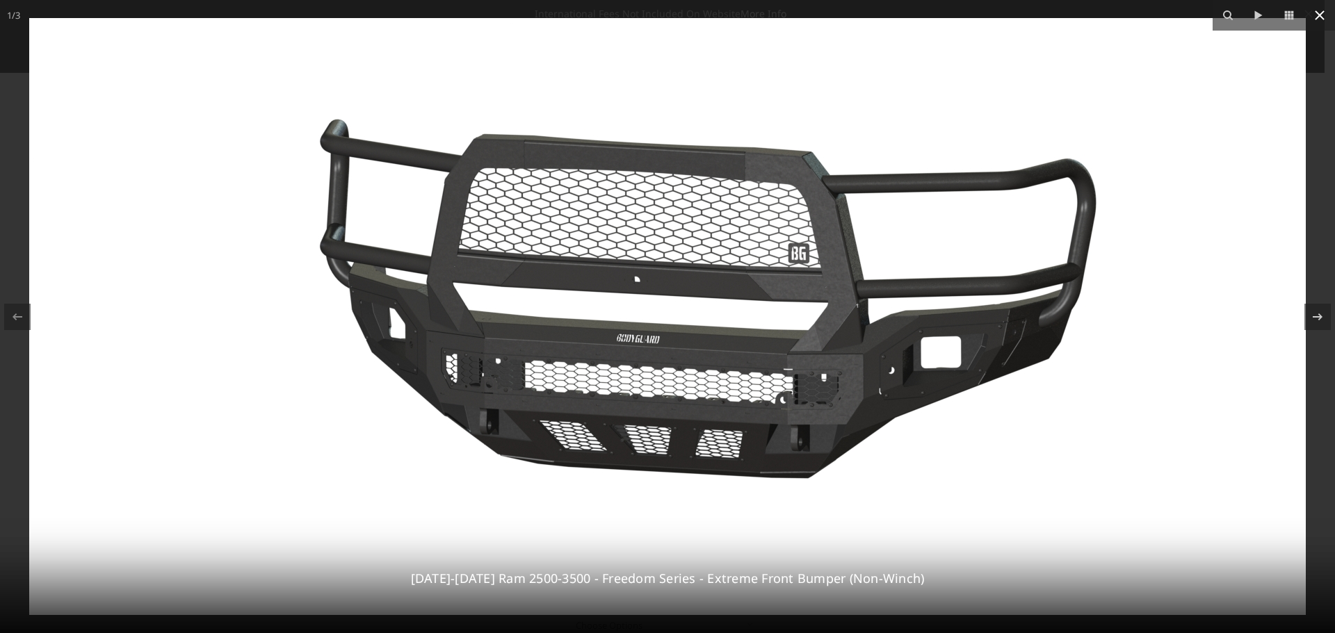
click at [1317, 16] on icon at bounding box center [1319, 15] width 17 height 17
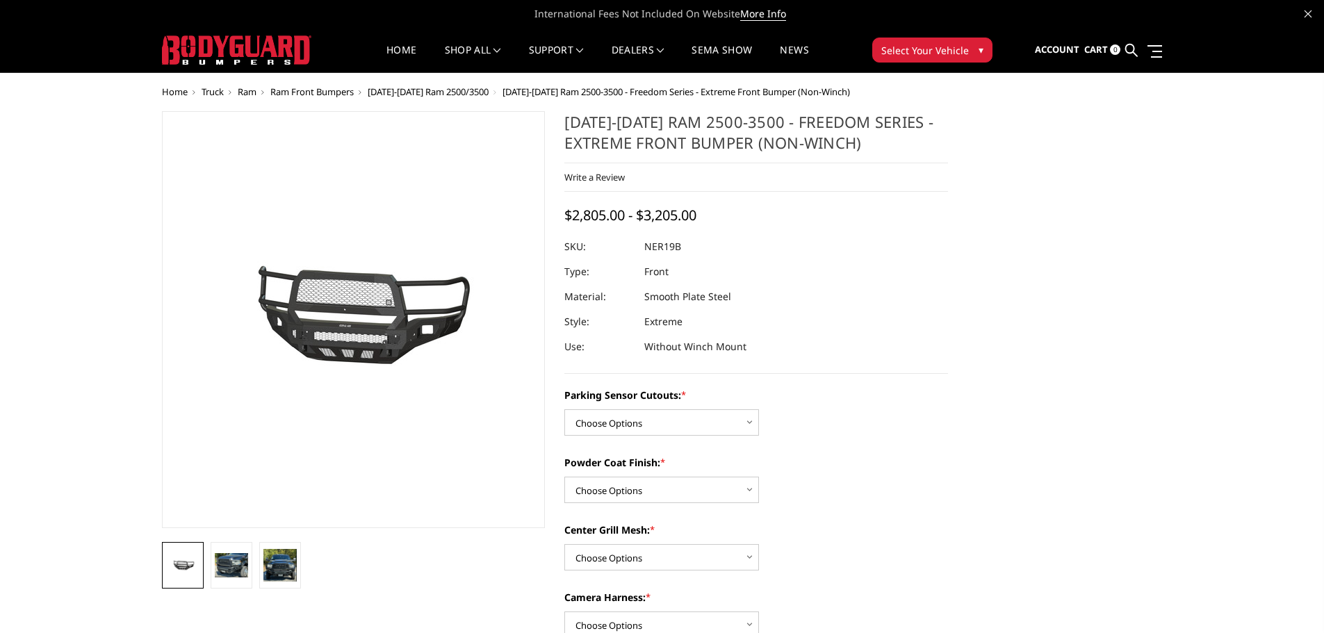
scroll to position [70, 0]
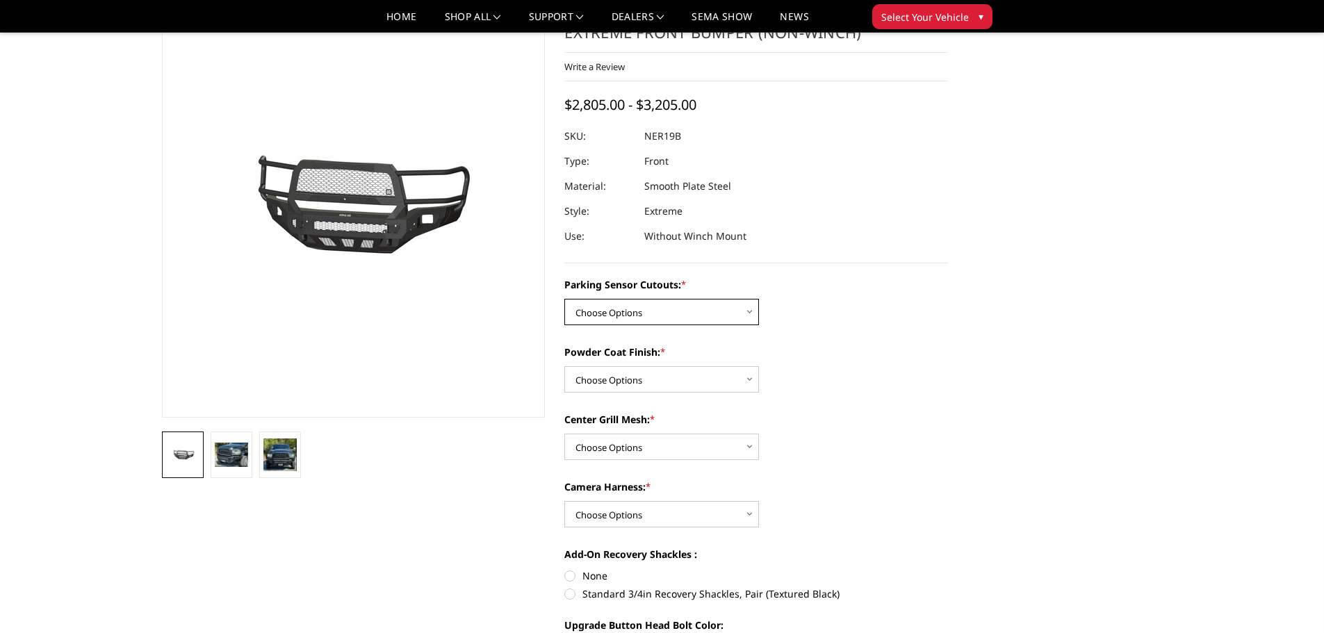
click at [661, 311] on select "Choose Options No - Without Parking Sensor Cutouts Yes - With Parking Sensor Cu…" at bounding box center [661, 312] width 195 height 26
select select "2701"
click at [564, 299] on select "Choose Options No - Without Parking Sensor Cutouts Yes - With Parking Sensor Cu…" at bounding box center [661, 312] width 195 height 26
click at [630, 376] on select "Choose Options Bare Metal Texture Black Powder Coat" at bounding box center [661, 379] width 195 height 26
select select "2703"
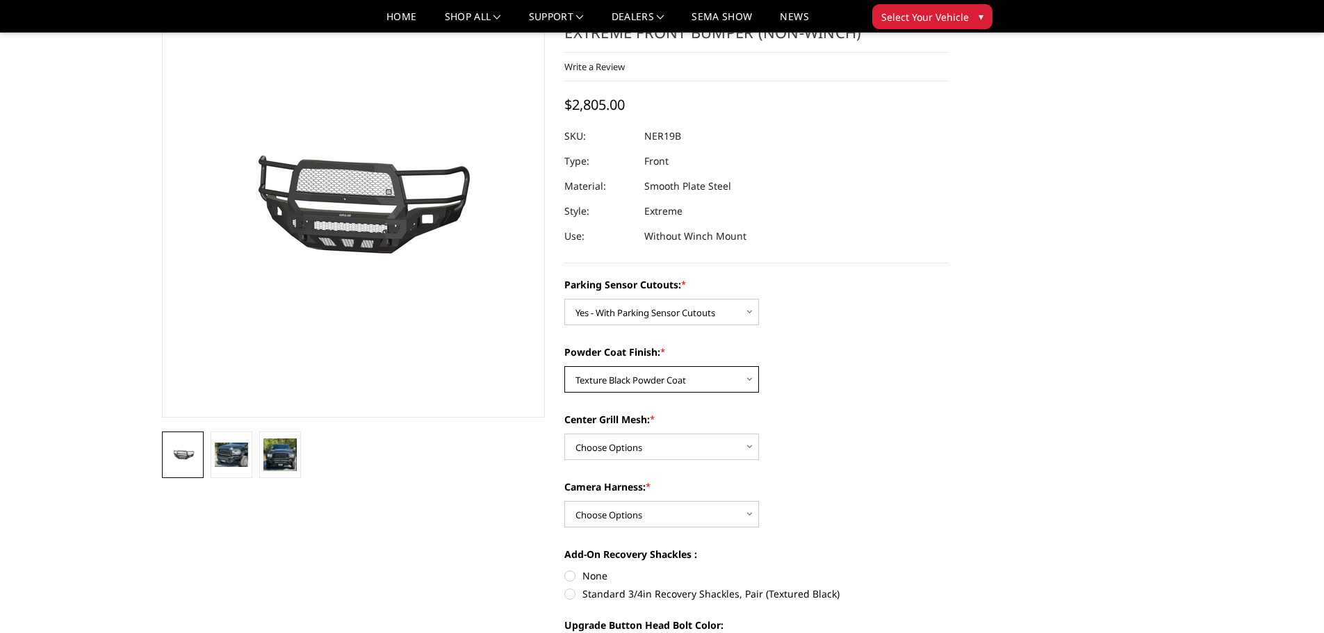
click at [564, 366] on select "Choose Options Bare Metal Texture Black Powder Coat" at bounding box center [661, 379] width 195 height 26
click at [619, 378] on select "Choose Options Bare Metal Texture Black Powder Coat" at bounding box center [661, 379] width 195 height 26
click at [564, 366] on select "Choose Options Bare Metal Texture Black Powder Coat" at bounding box center [661, 379] width 195 height 26
click at [607, 443] on select "Choose Options With Center Grill Mesh Without Center Grill Mesh" at bounding box center [661, 447] width 195 height 26
select select "2705"
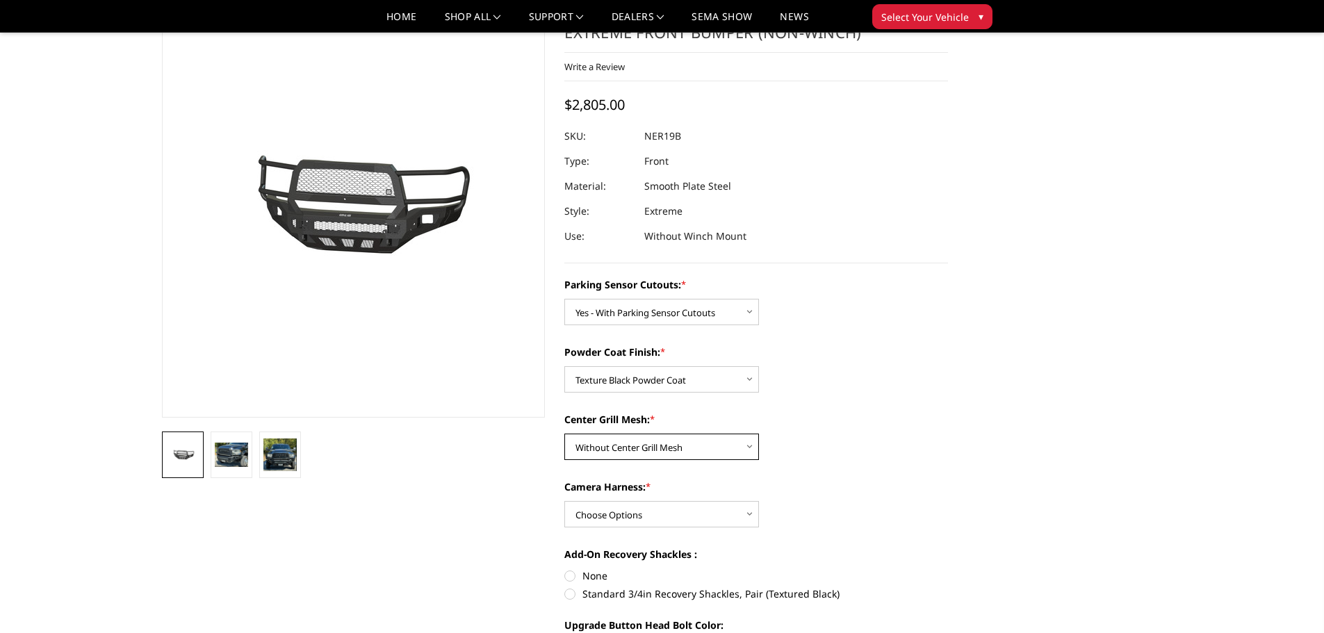
click at [564, 434] on select "Choose Options With Center Grill Mesh Without Center Grill Mesh" at bounding box center [661, 447] width 195 height 26
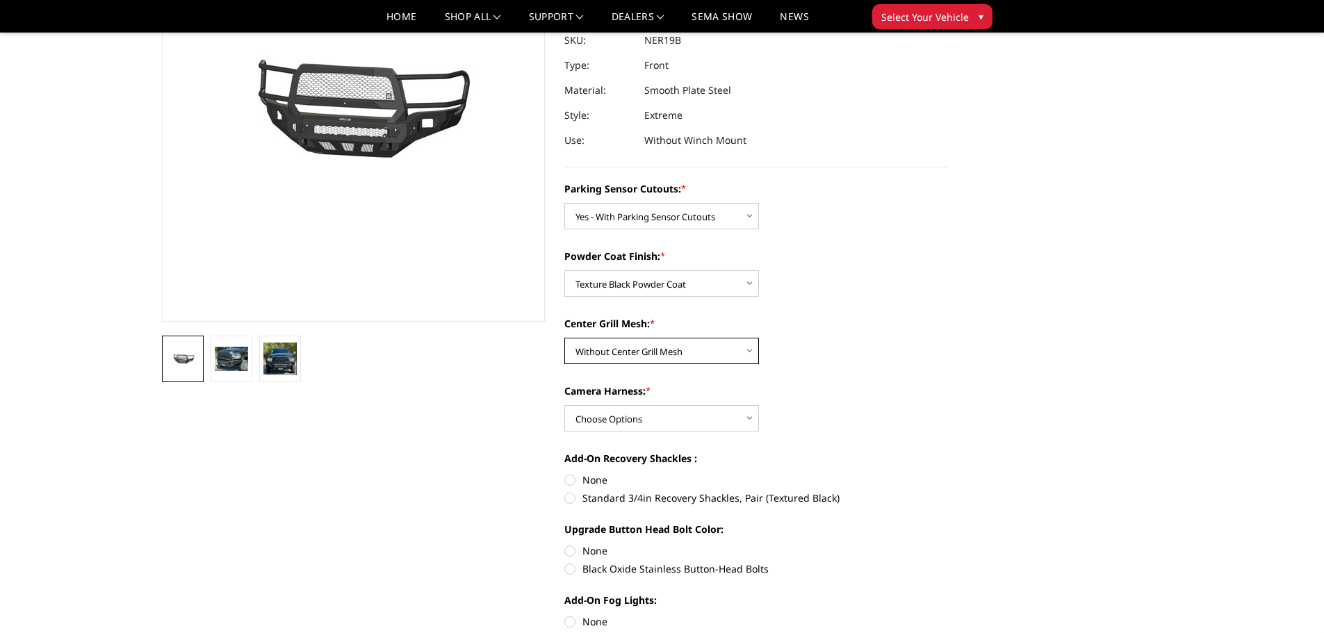
scroll to position [209, 0]
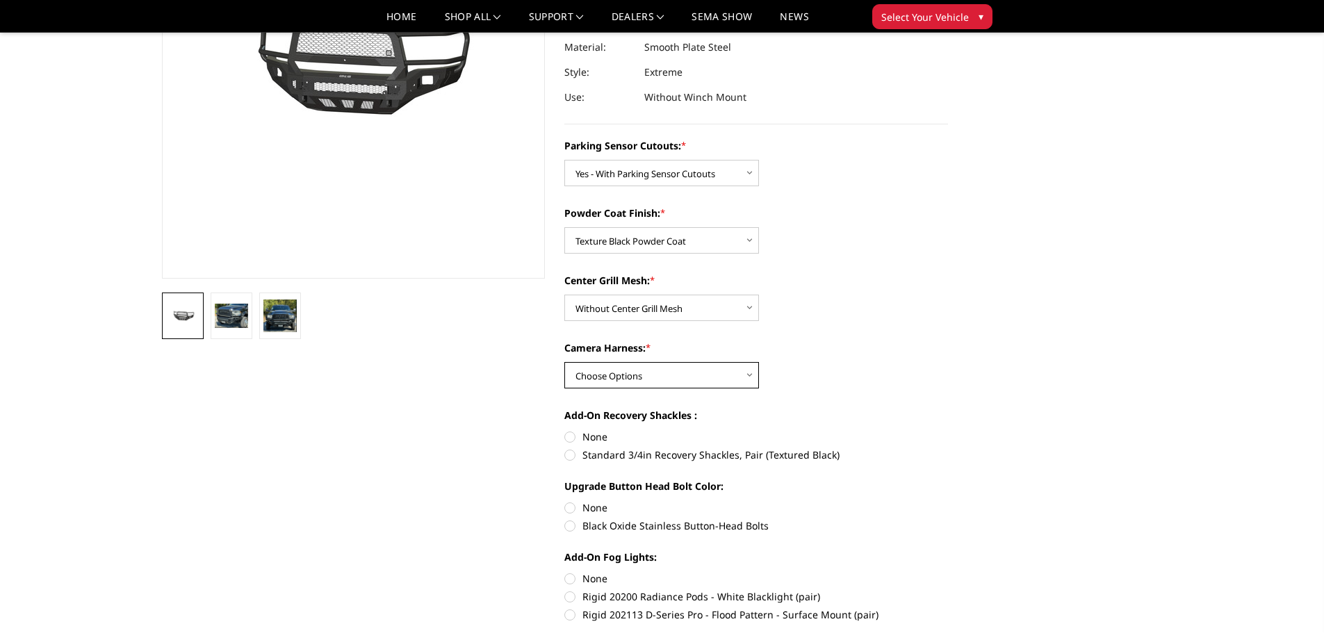
click at [630, 379] on select "Choose Options WITH Camera Harness WITHOUT Camera Harness" at bounding box center [661, 375] width 195 height 26
click at [950, 340] on section "2019-2025 Ram 2500-3500 - Freedom Series - Extreme Front Bumper (Non-Winch) Wri…" at bounding box center [756, 310] width 403 height 897
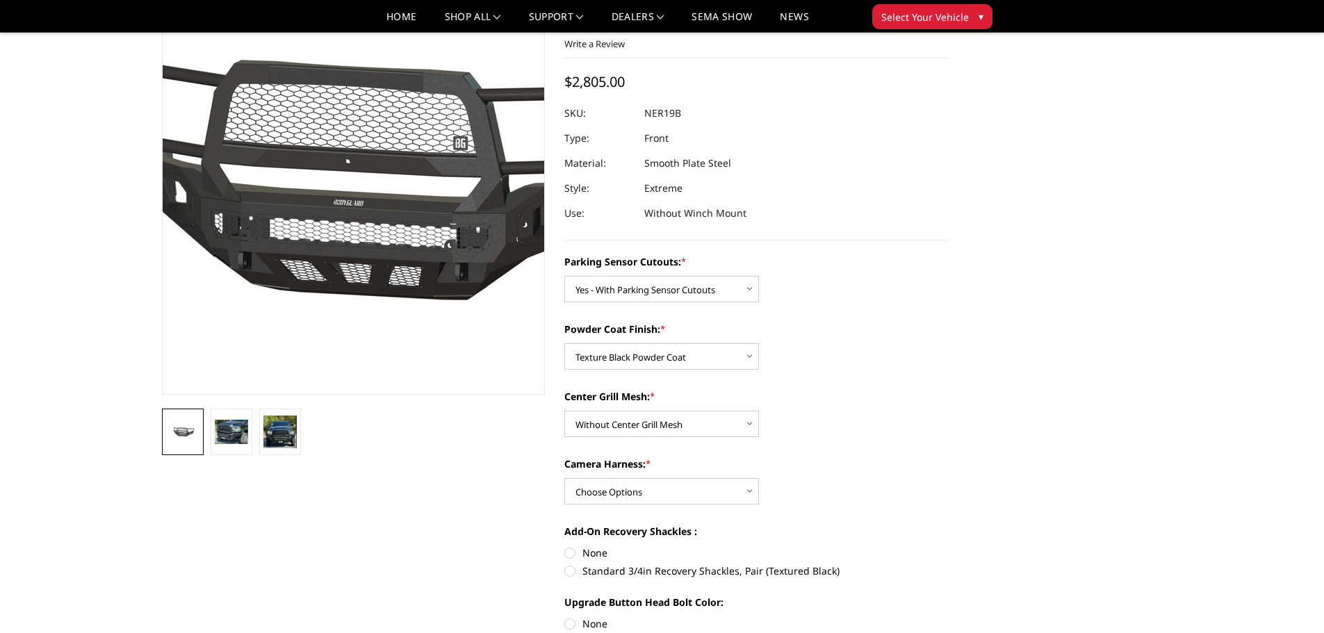
scroll to position [70, 0]
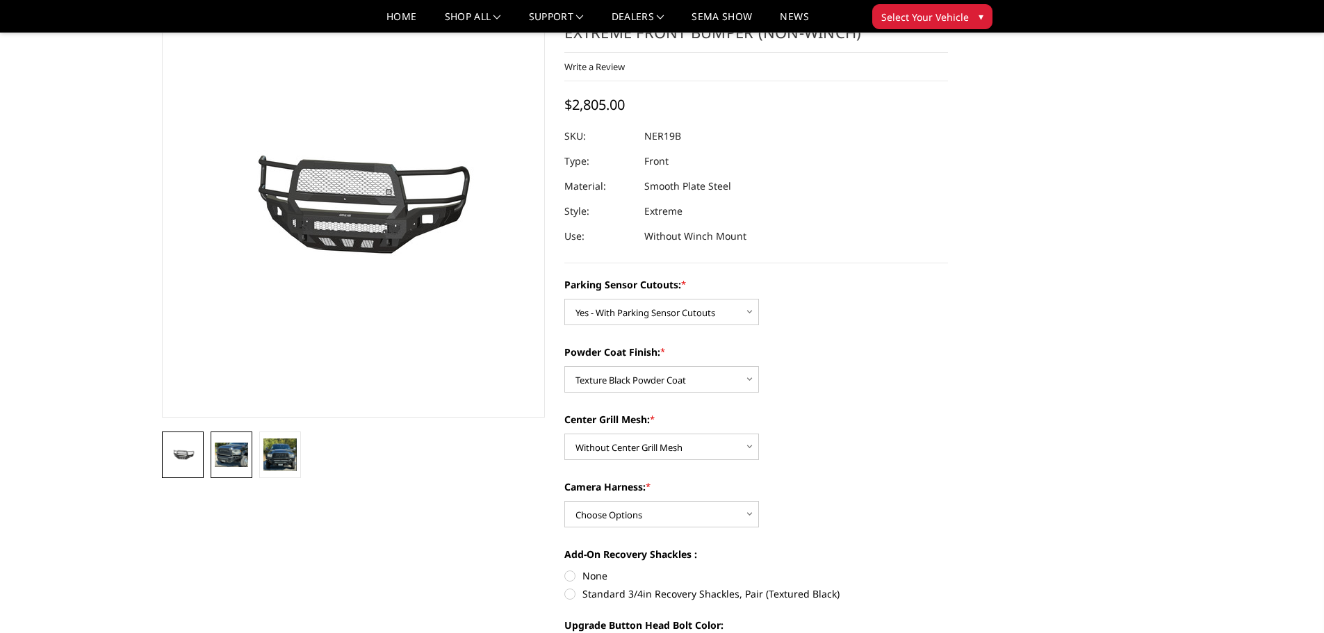
click at [234, 457] on img at bounding box center [231, 455] width 33 height 24
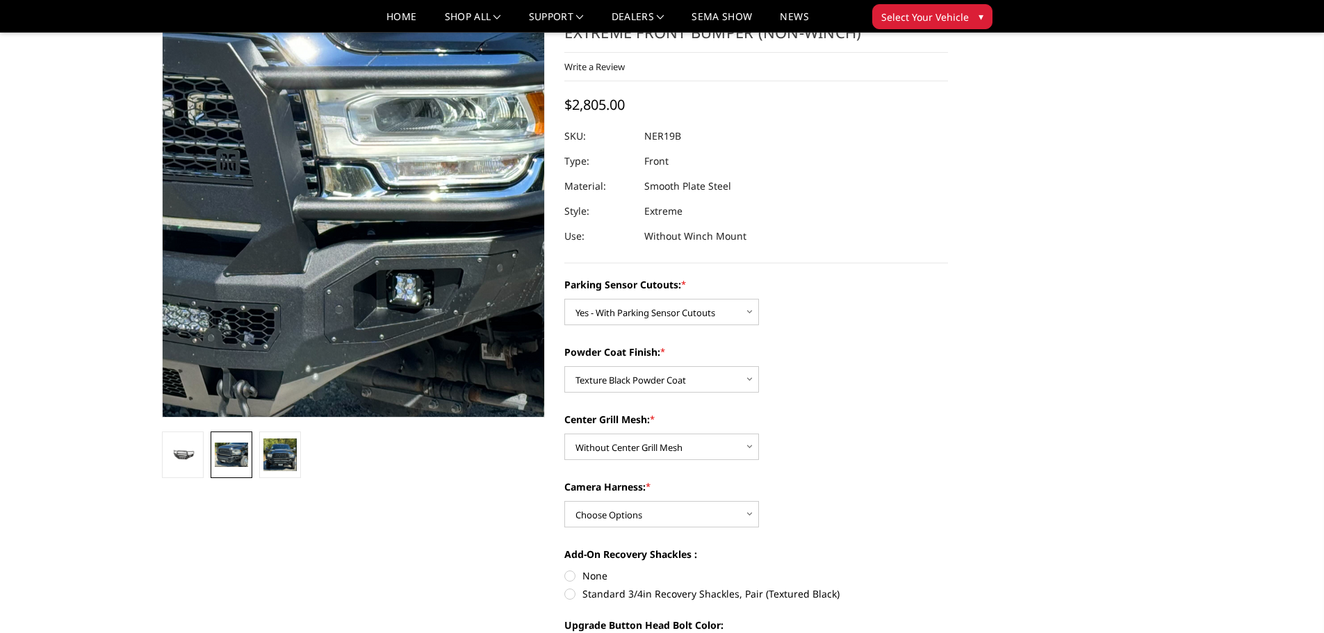
click at [396, 209] on img at bounding box center [298, 210] width 890 height 647
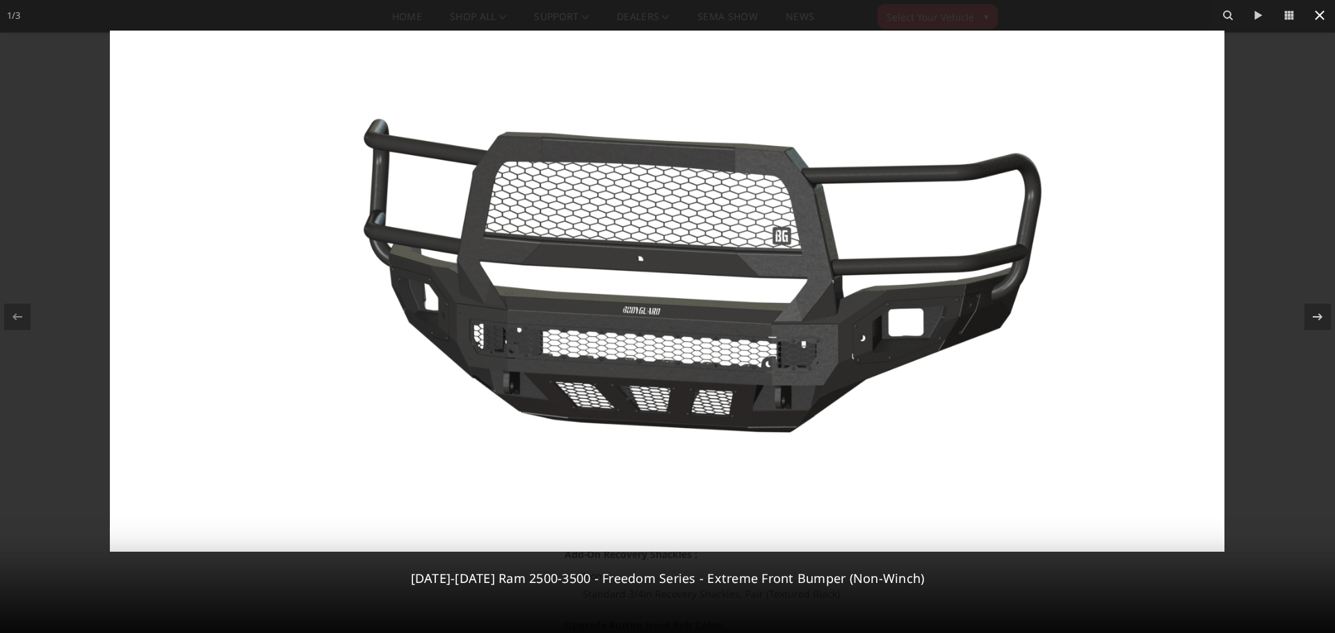
click at [1319, 13] on icon at bounding box center [1319, 15] width 17 height 17
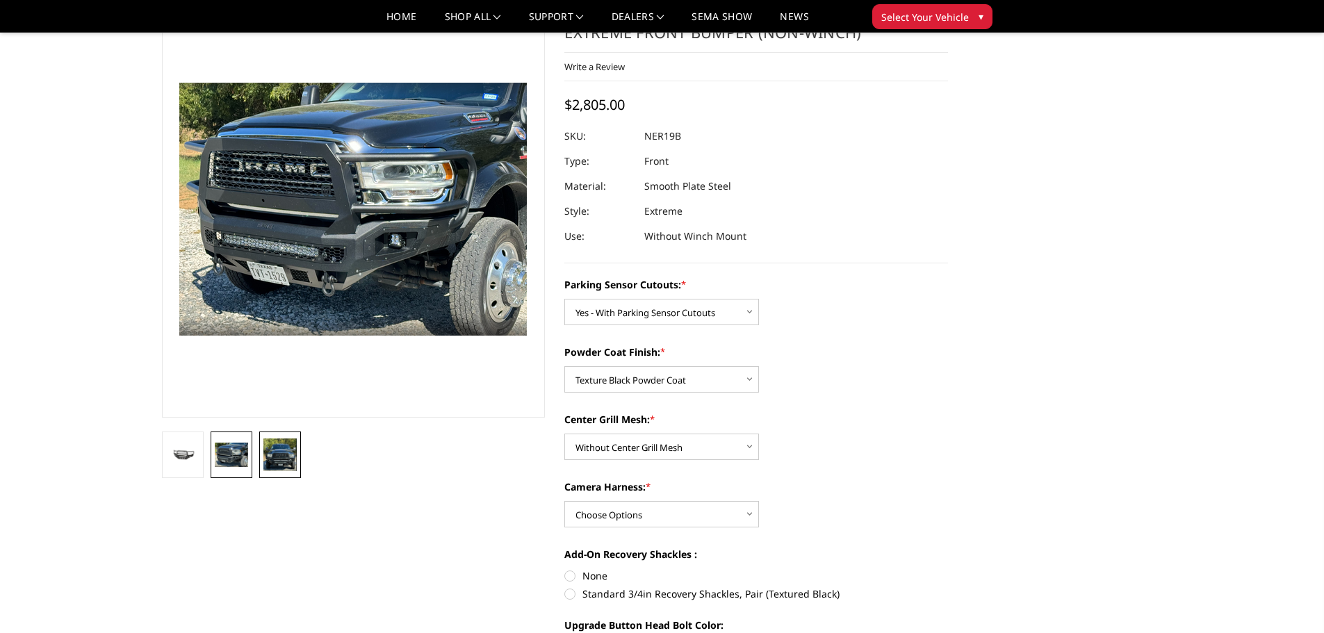
click at [286, 457] on img at bounding box center [279, 455] width 33 height 33
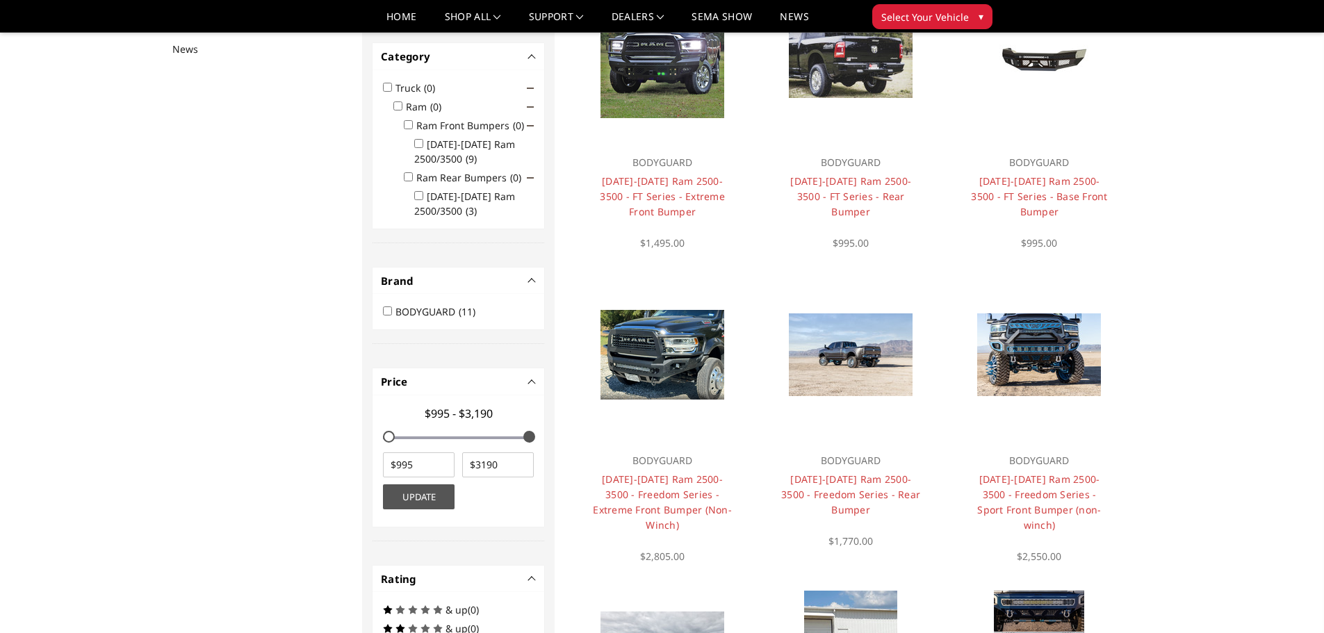
scroll to position [278, 0]
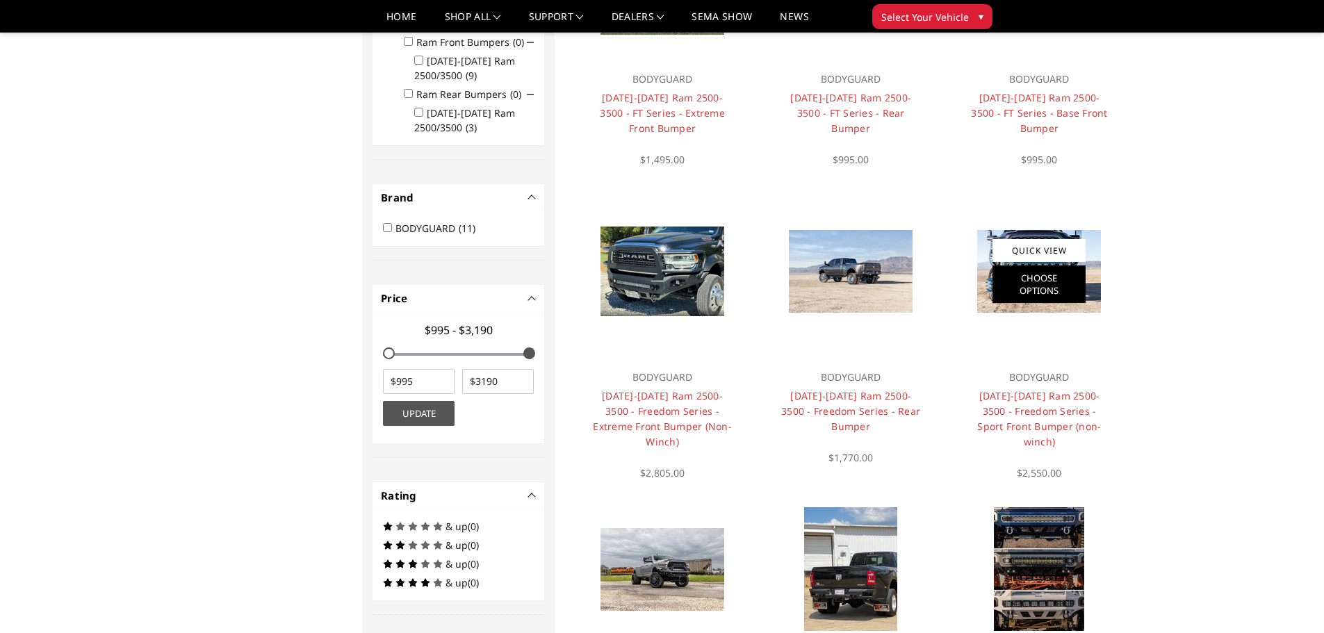
click at [1051, 266] on link "Choose Options" at bounding box center [1039, 285] width 93 height 38
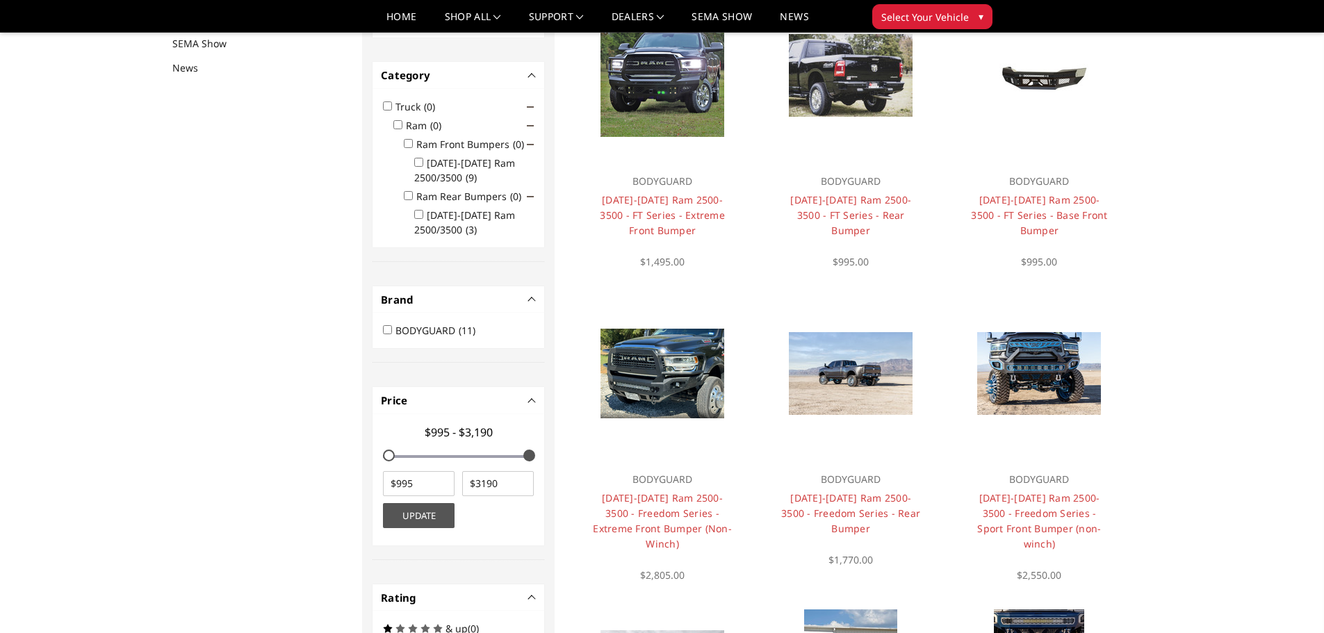
scroll to position [181, 0]
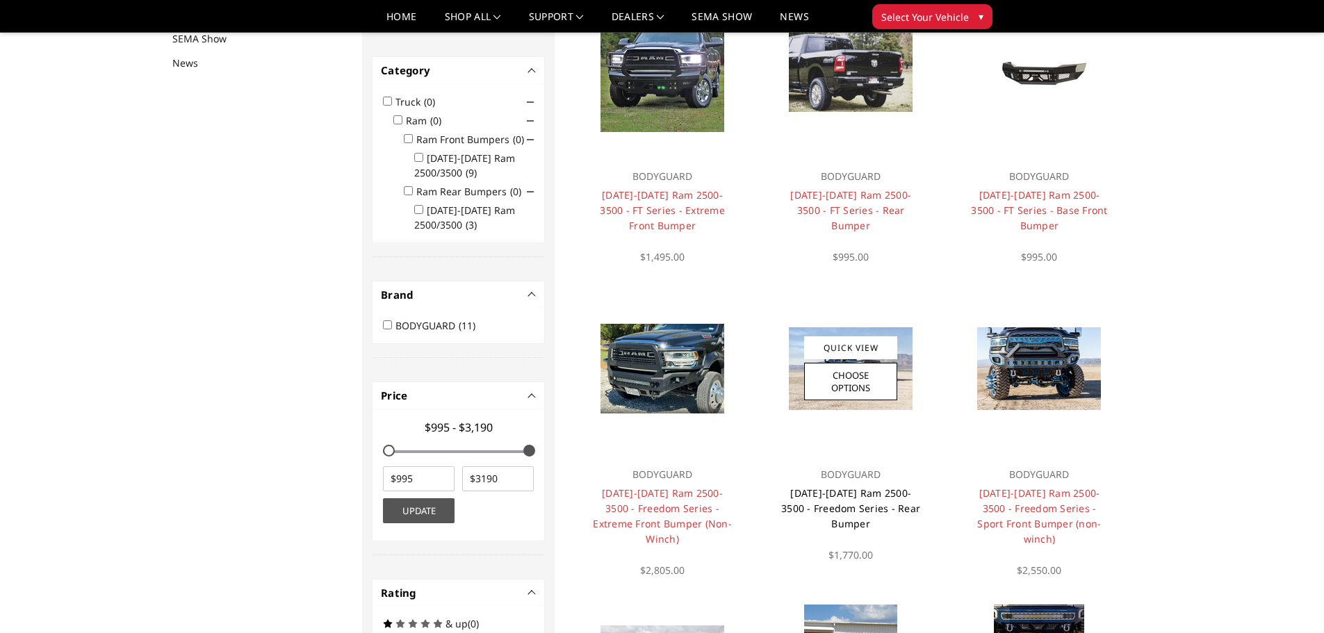
click at [852, 501] on link "[DATE]-[DATE] Ram 2500-3500 - Freedom Series - Rear Bumper" at bounding box center [850, 509] width 139 height 44
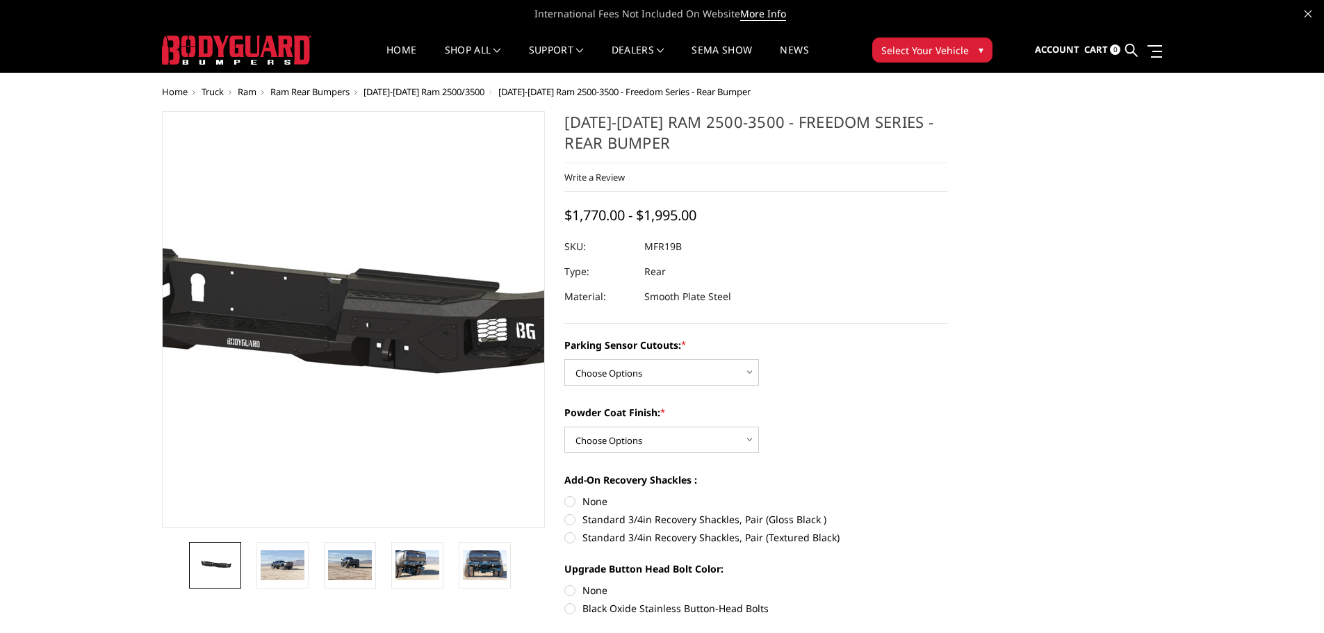
click at [428, 323] on img at bounding box center [252, 319] width 890 height 423
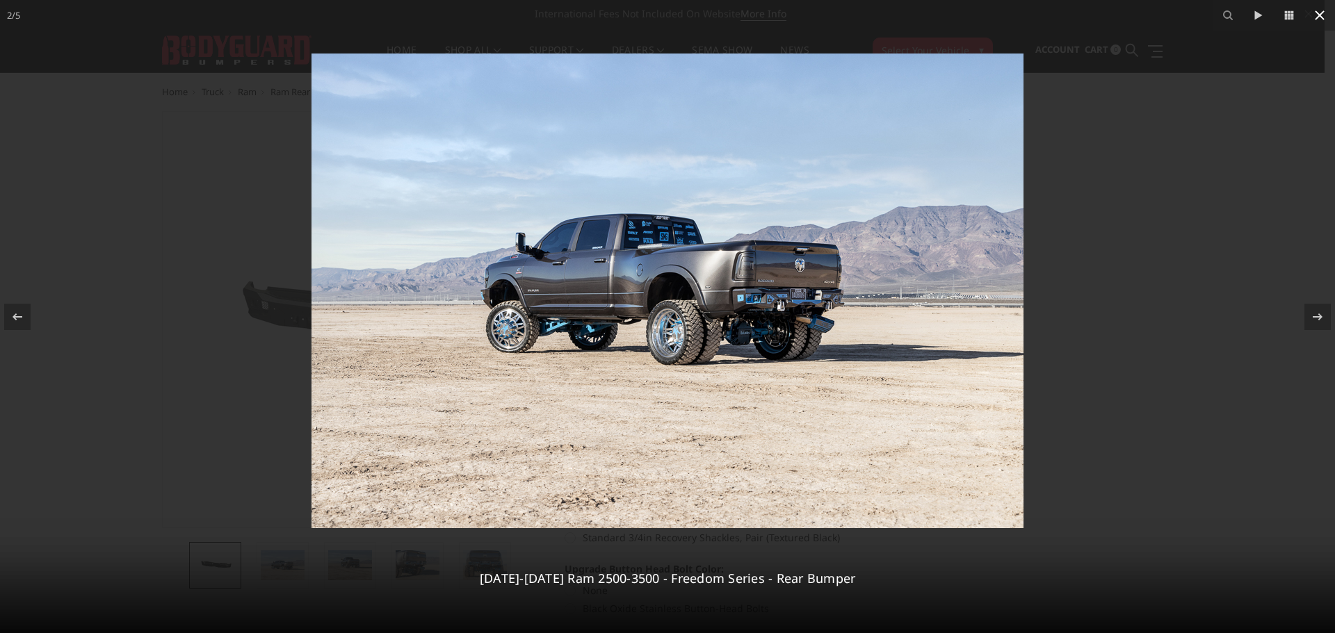
click at [1323, 16] on icon at bounding box center [1319, 15] width 17 height 17
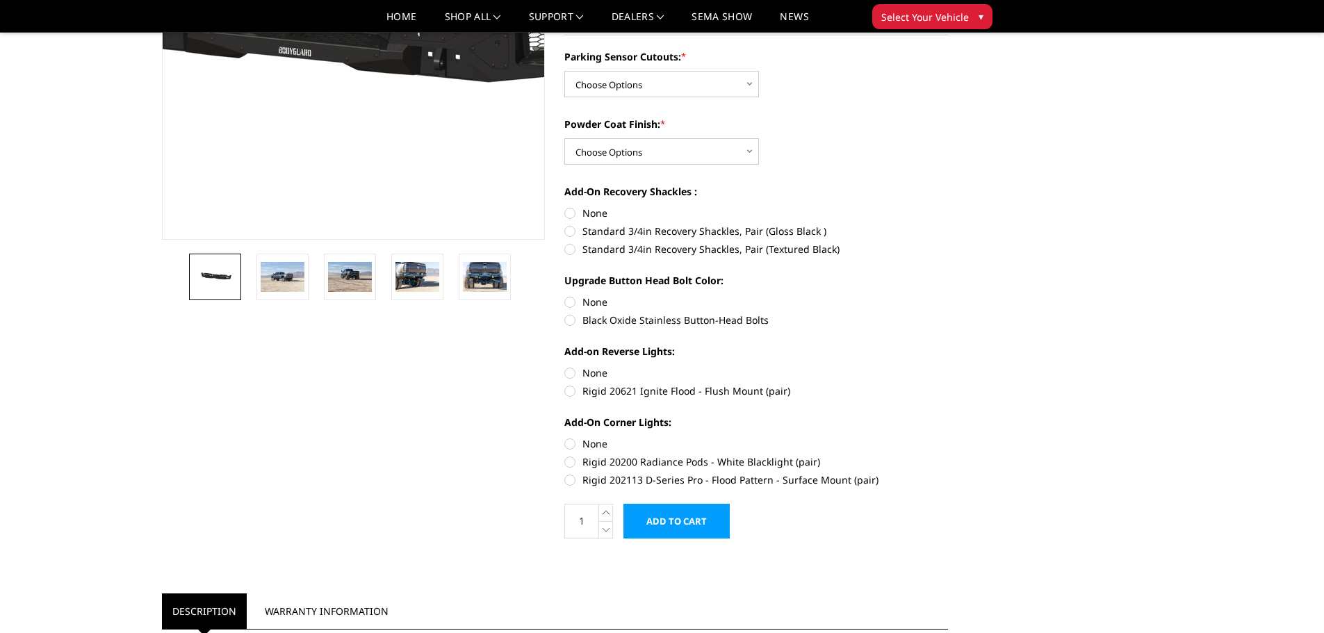
scroll to position [278, 0]
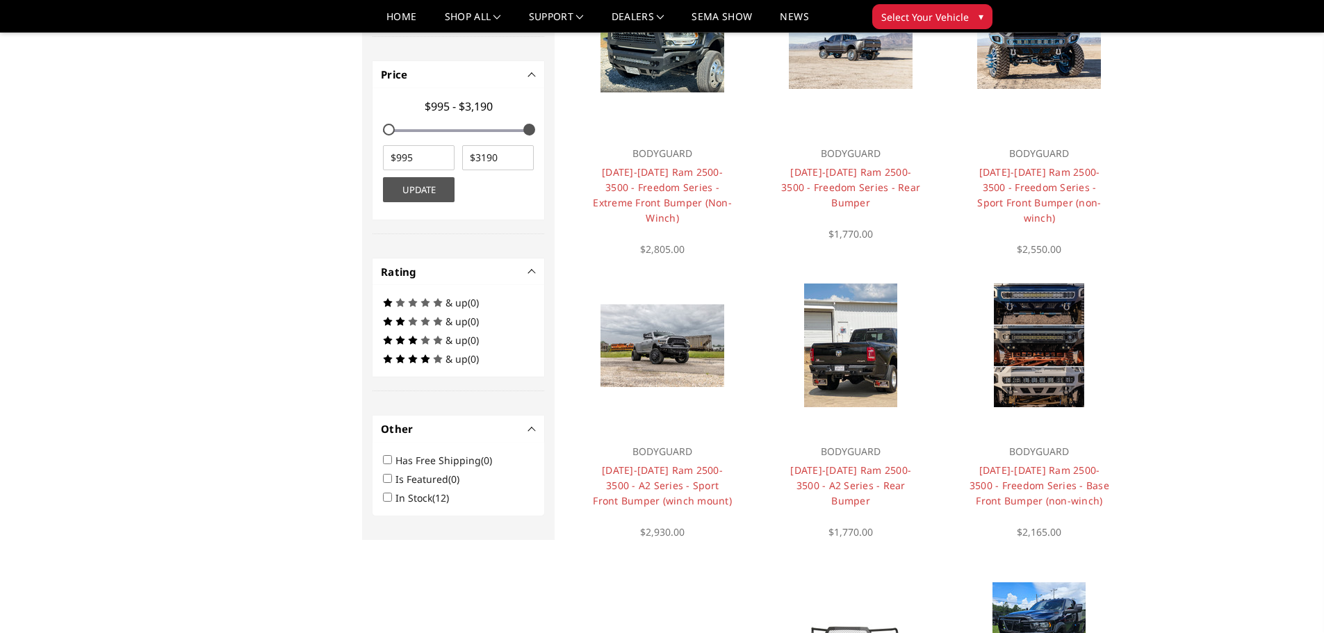
scroll to position [417, 0]
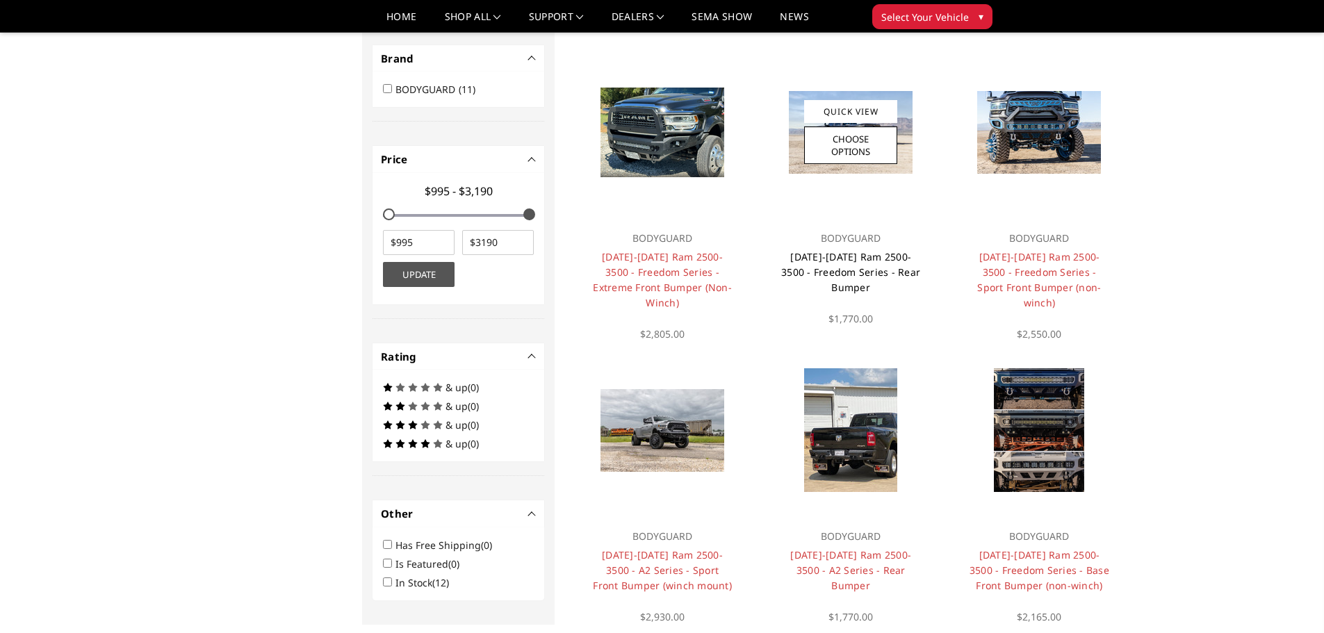
click at [847, 266] on link "[DATE]-[DATE] Ram 2500-3500 - Freedom Series - Rear Bumper" at bounding box center [850, 272] width 139 height 44
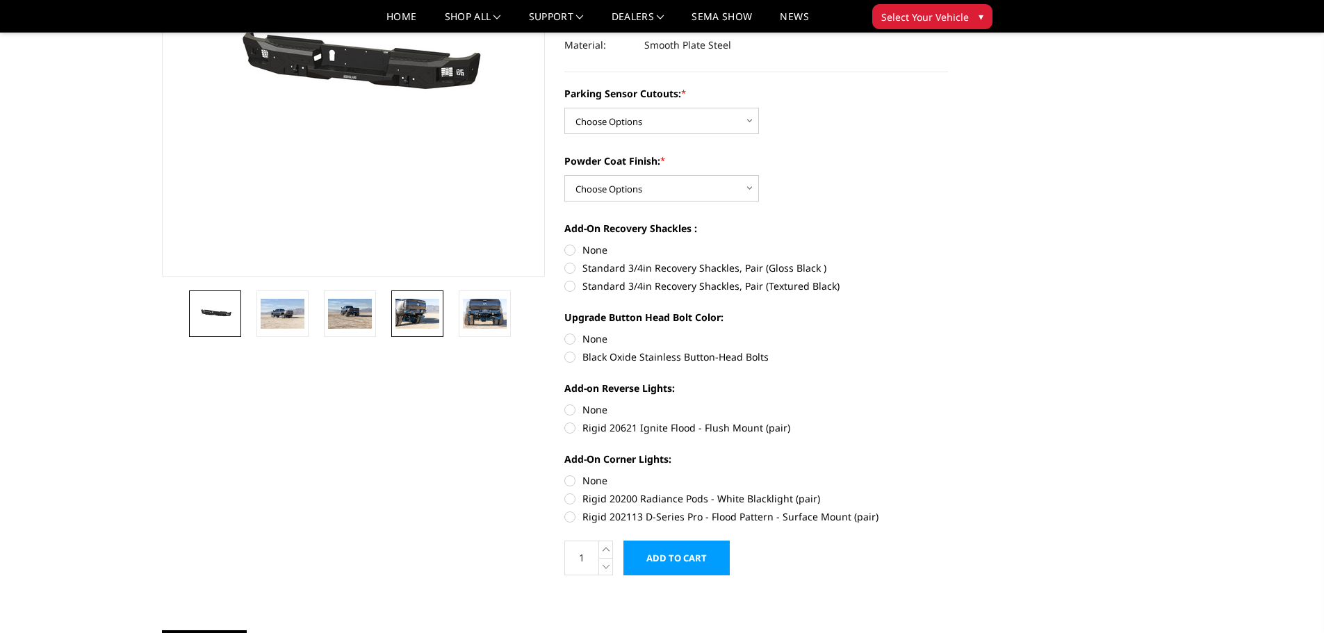
scroll to position [209, 0]
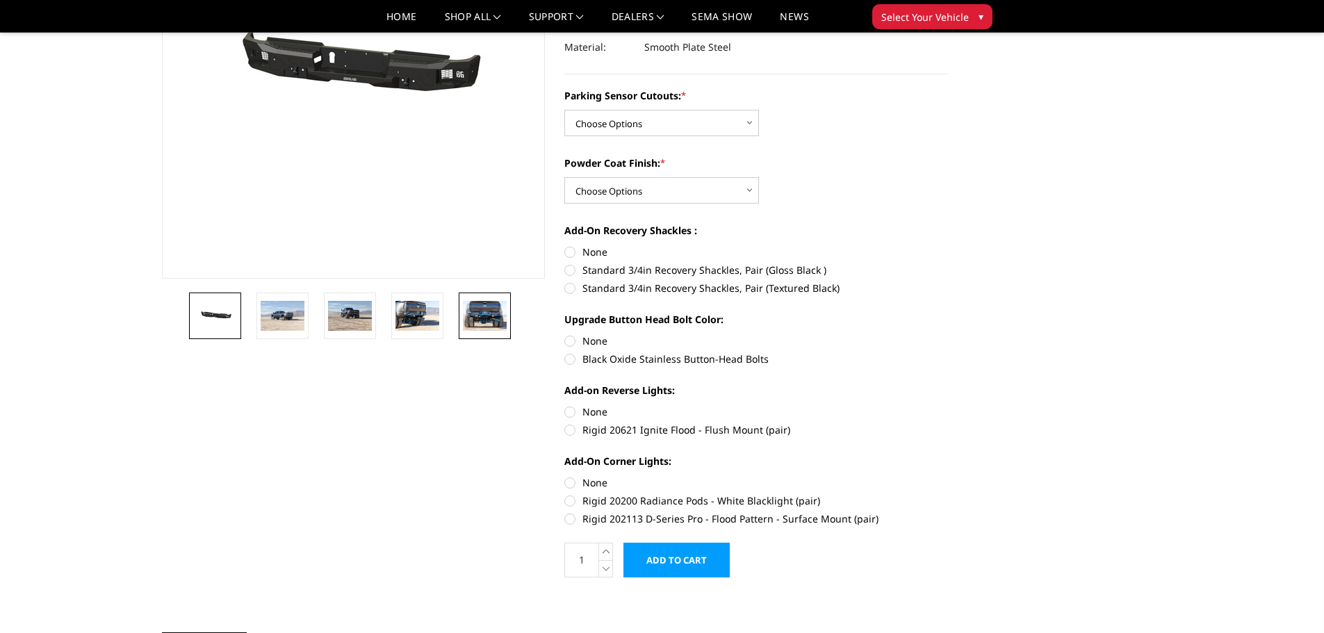
click at [479, 307] on img at bounding box center [485, 315] width 44 height 29
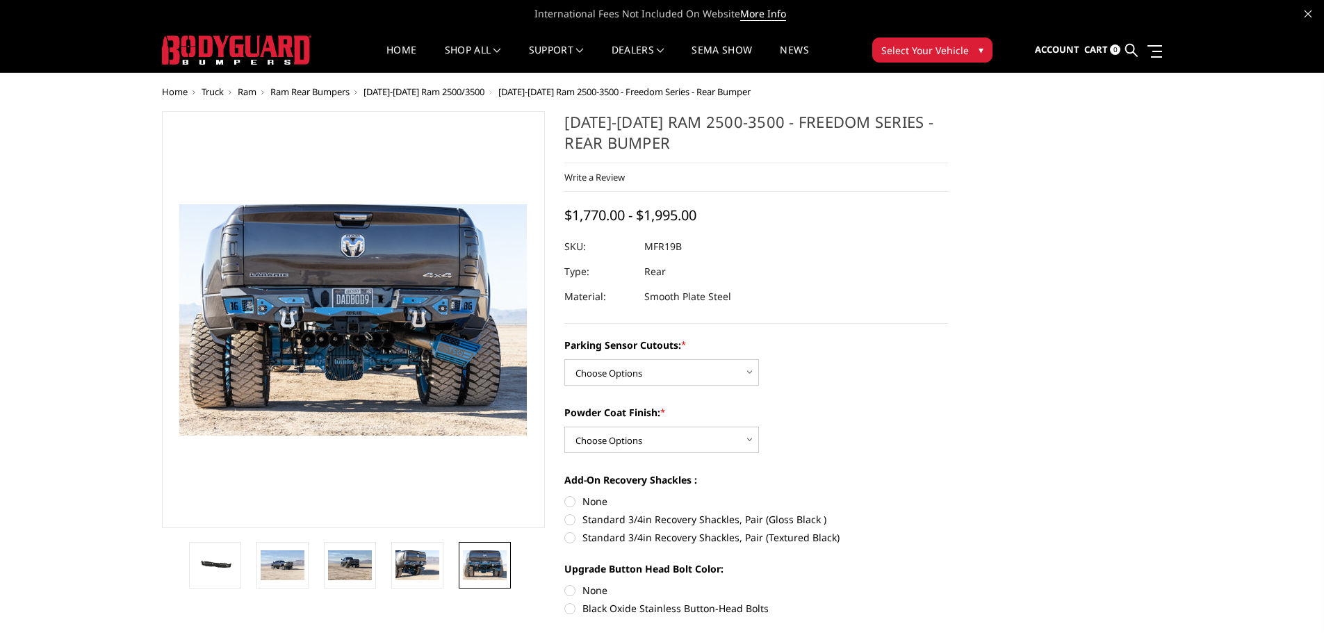
scroll to position [70, 0]
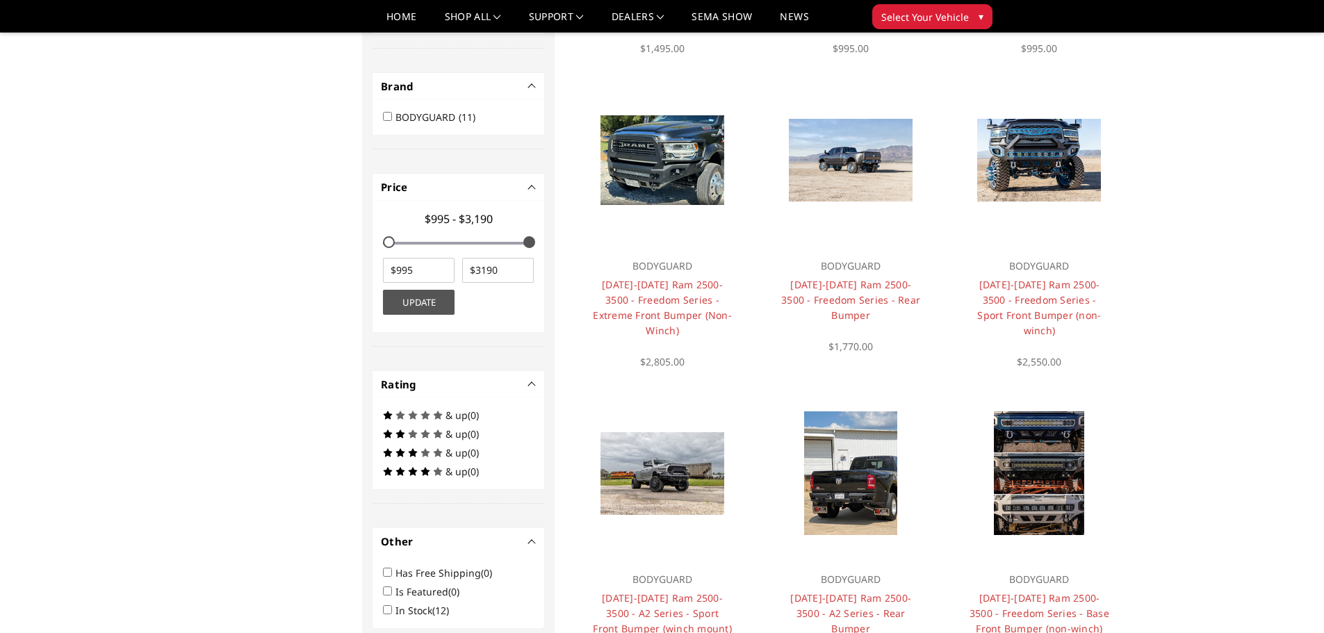
scroll to position [459, 0]
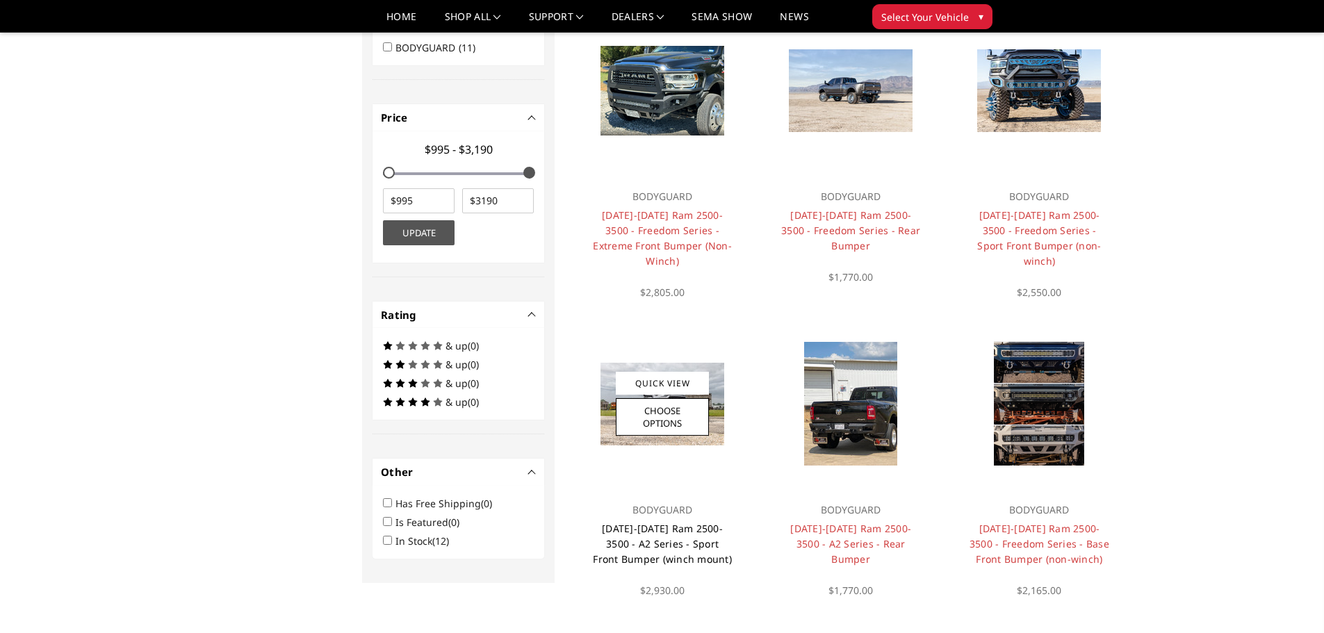
click at [658, 530] on link "[DATE]-[DATE] Ram 2500-3500 - A2 Series - Sport Front Bumper (winch mount)" at bounding box center [662, 544] width 139 height 44
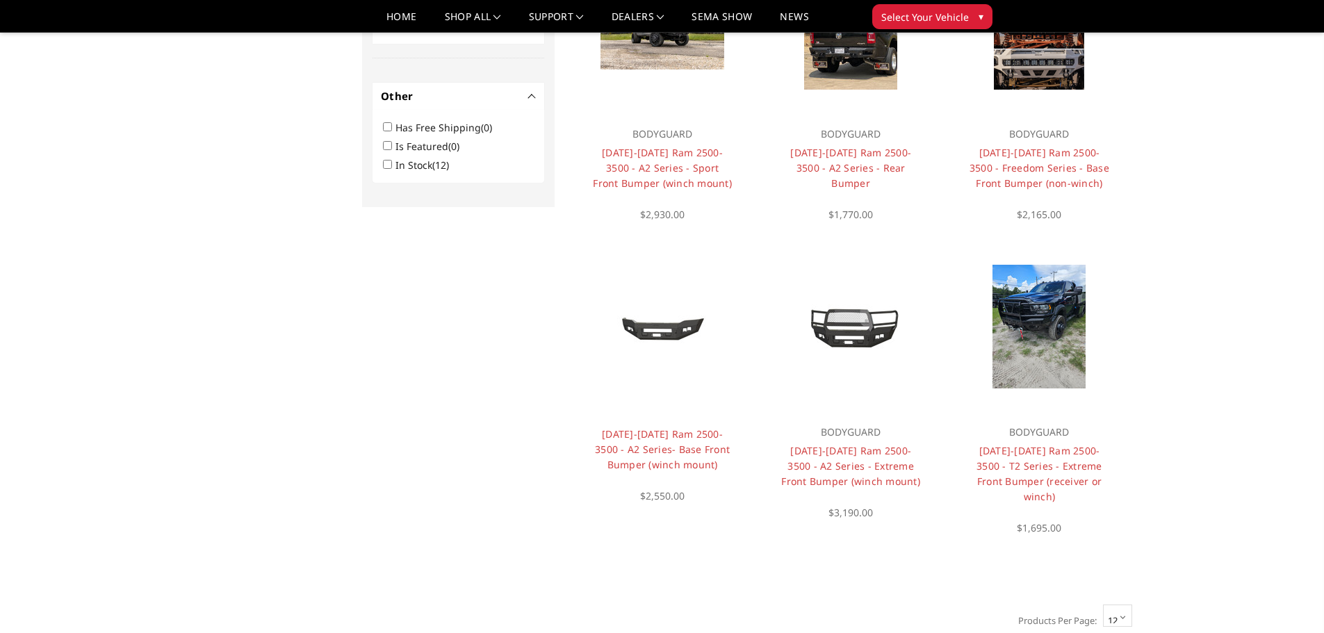
scroll to position [876, 0]
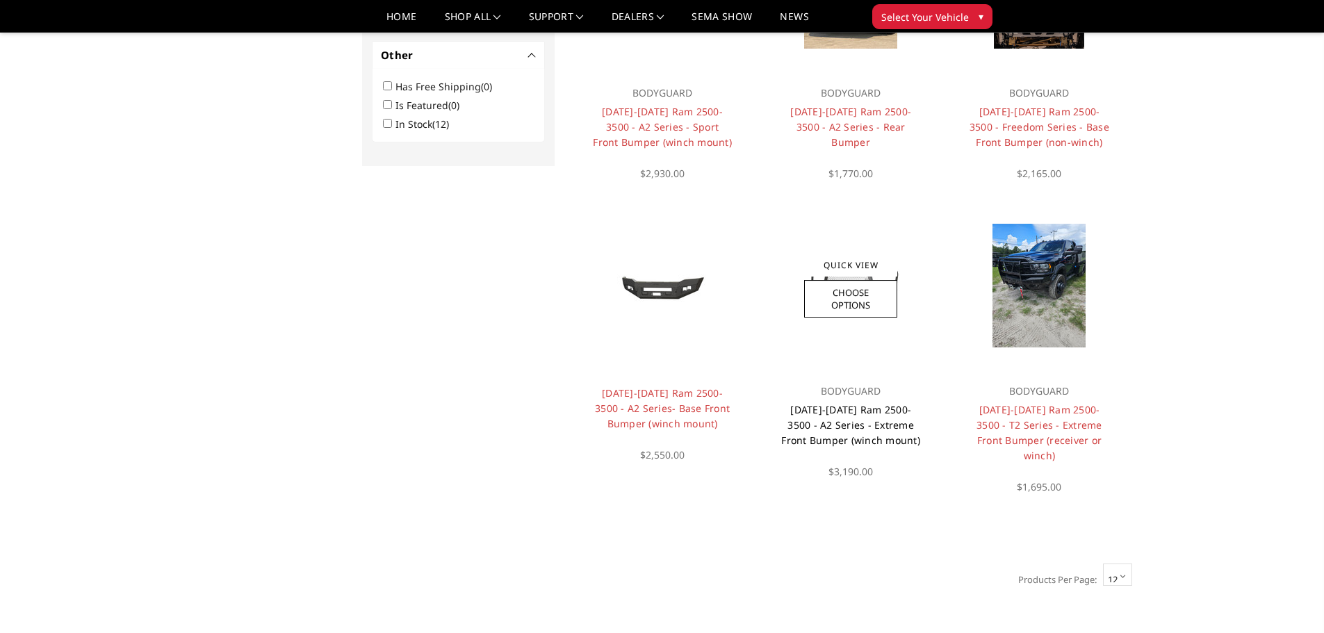
click at [851, 406] on link "2019-2025 Ram 2500-3500 - A2 Series - Extreme Front Bumper (winch mount)" at bounding box center [850, 425] width 139 height 44
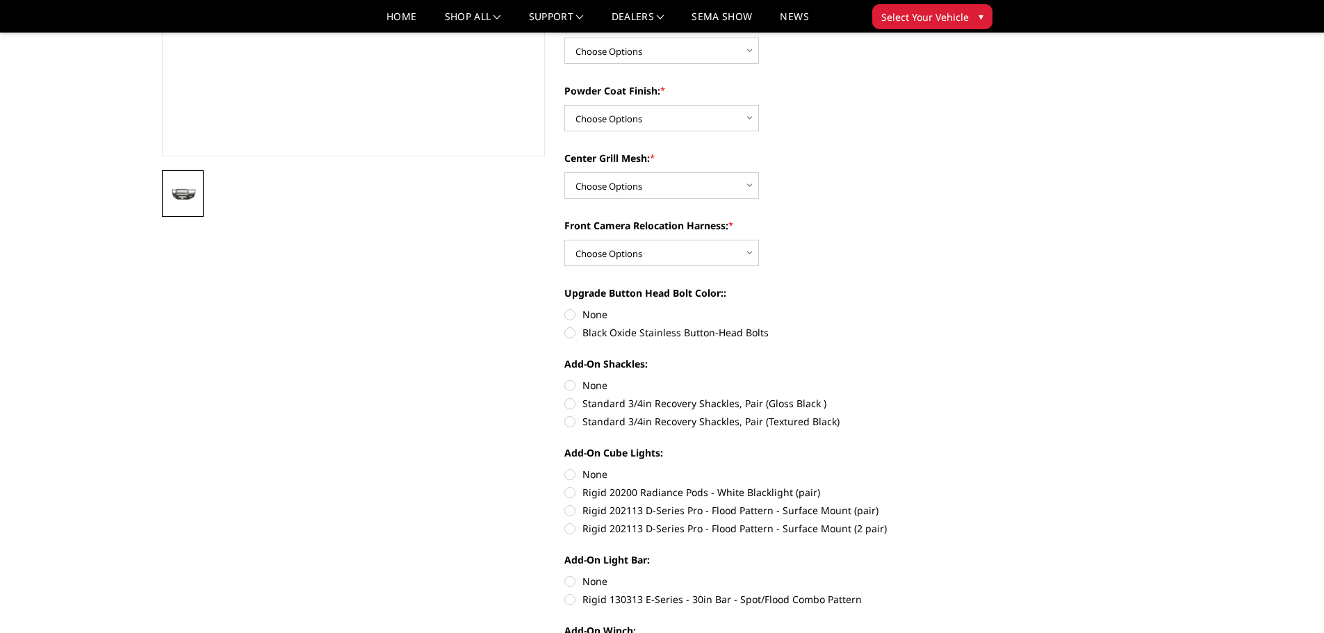
scroll to position [70, 0]
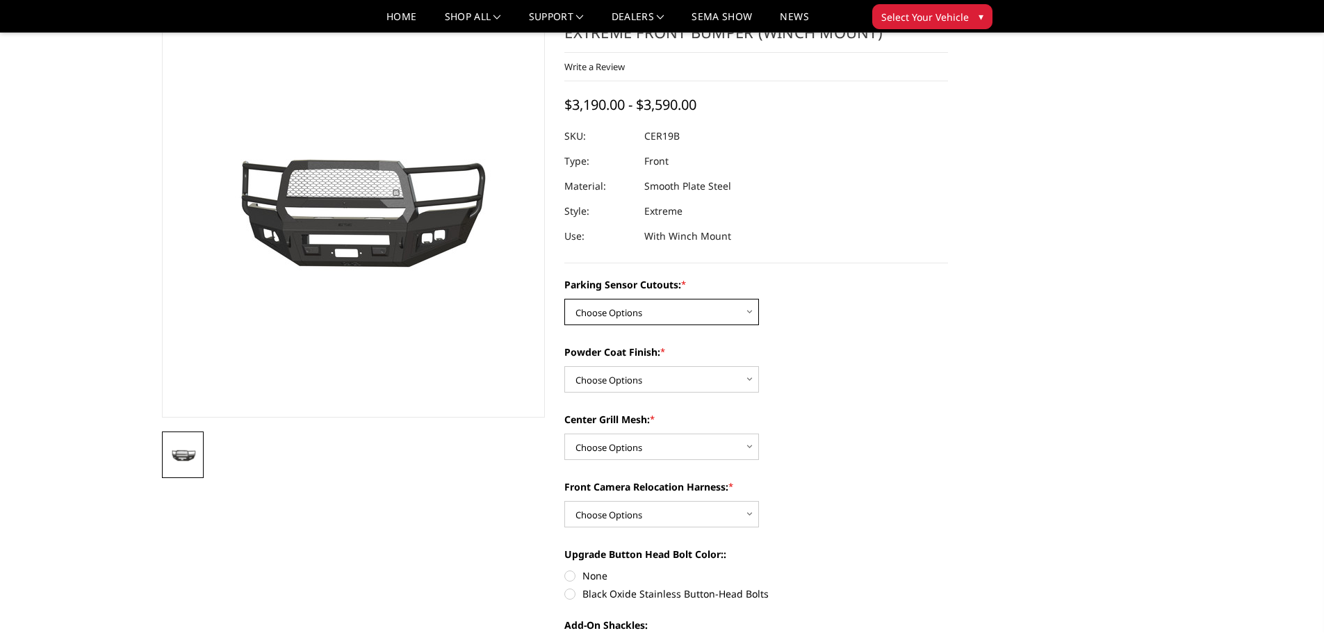
click at [626, 318] on select "Choose Options No - Without Parking Sensor Cutouts Yes - With Parking Sensor Cu…" at bounding box center [661, 312] width 195 height 26
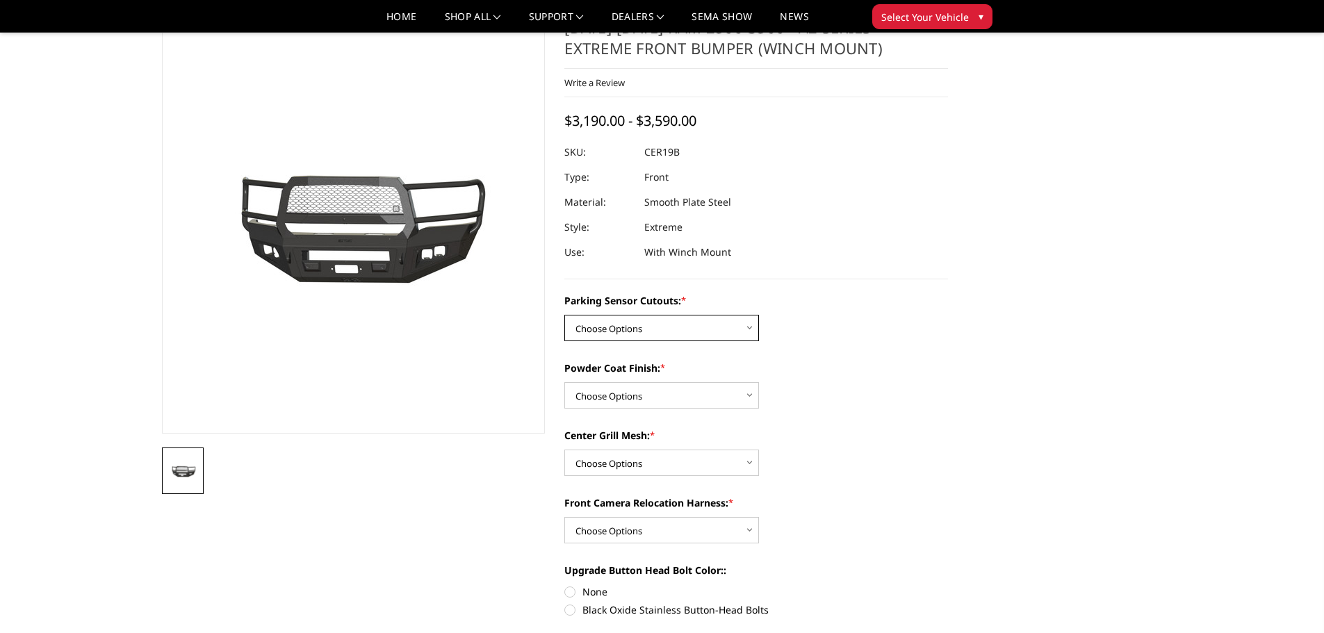
scroll to position [0, 0]
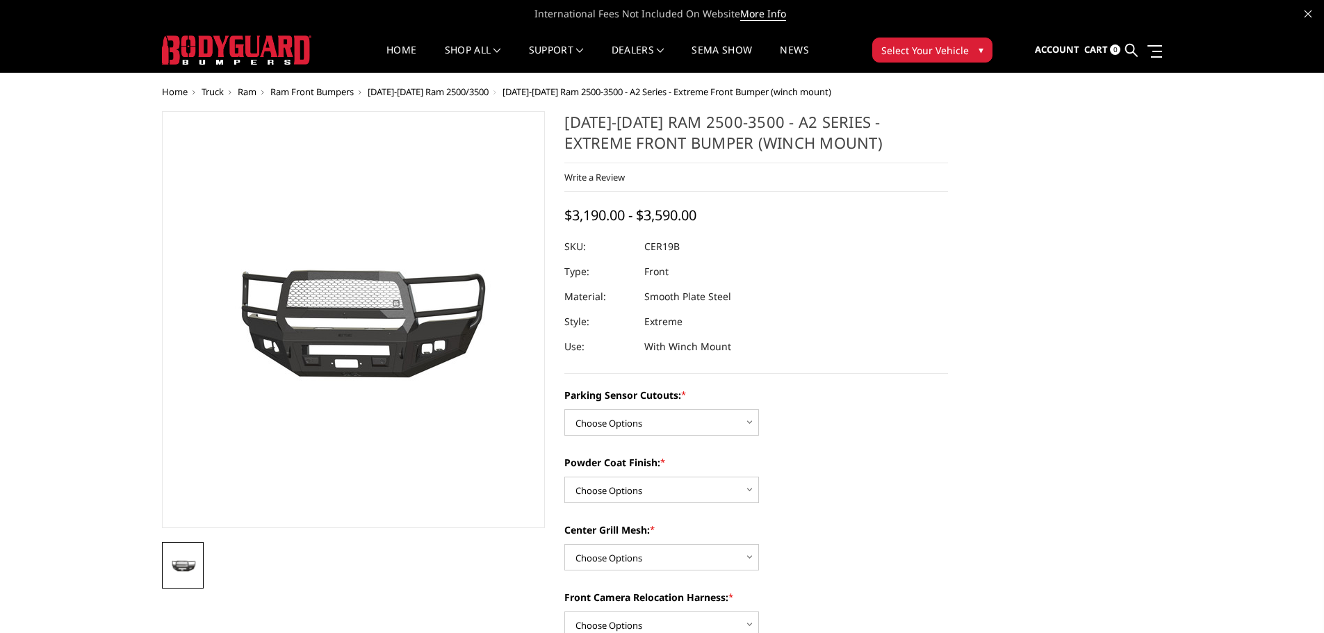
click at [847, 294] on dl "SKU: CER19B UPC: Type: Front Material: Smooth Plate Steel Style: Extreme Use: W…" at bounding box center [756, 296] width 384 height 125
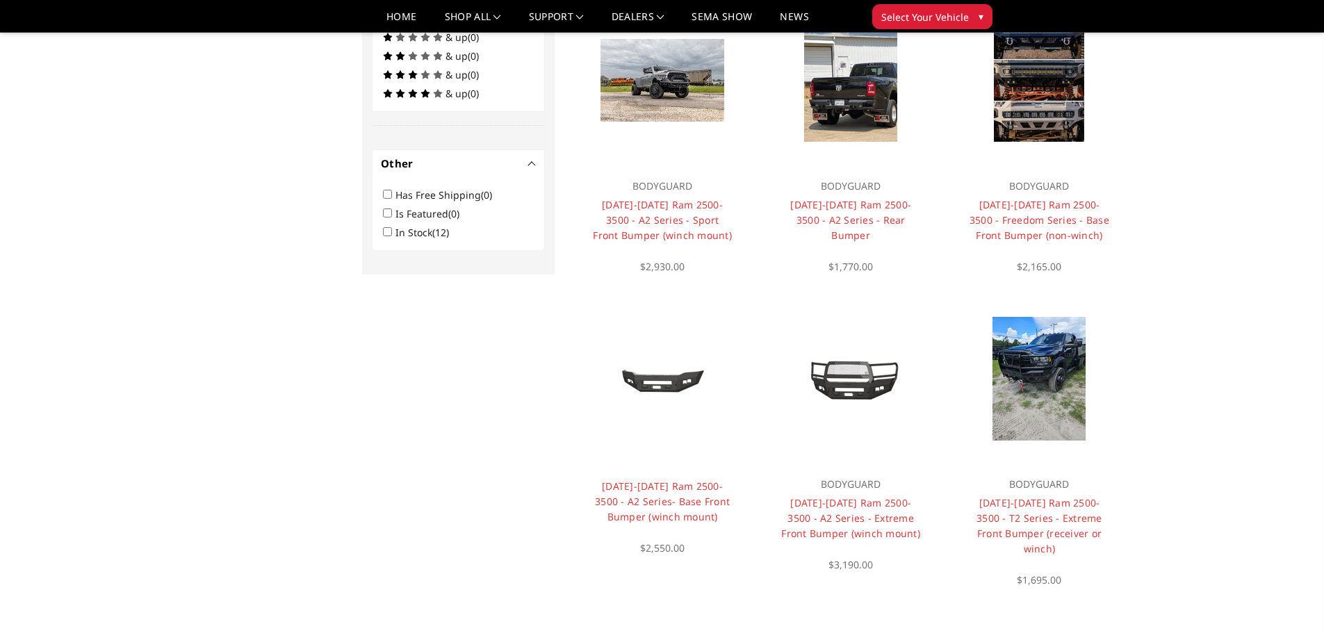
scroll to position [737, 0]
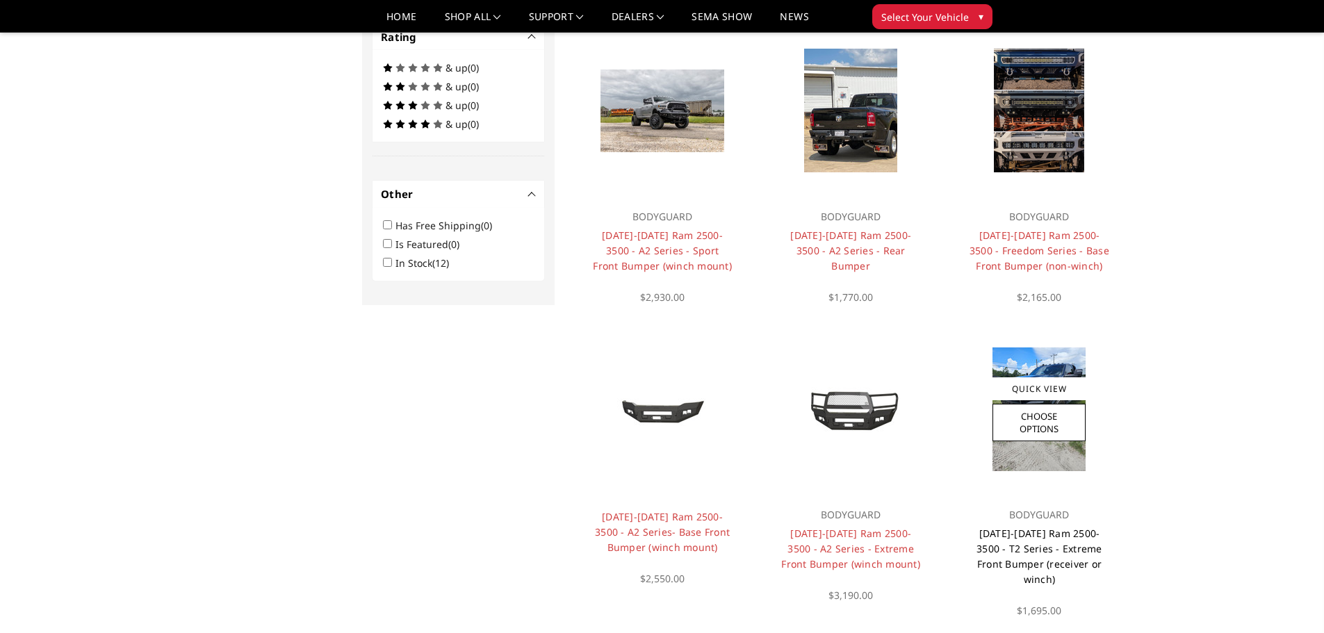
click at [1018, 544] on link "[DATE]-[DATE] Ram 2500-3500 - T2 Series - Extreme Front Bumper (receiver or win…" at bounding box center [1040, 556] width 126 height 59
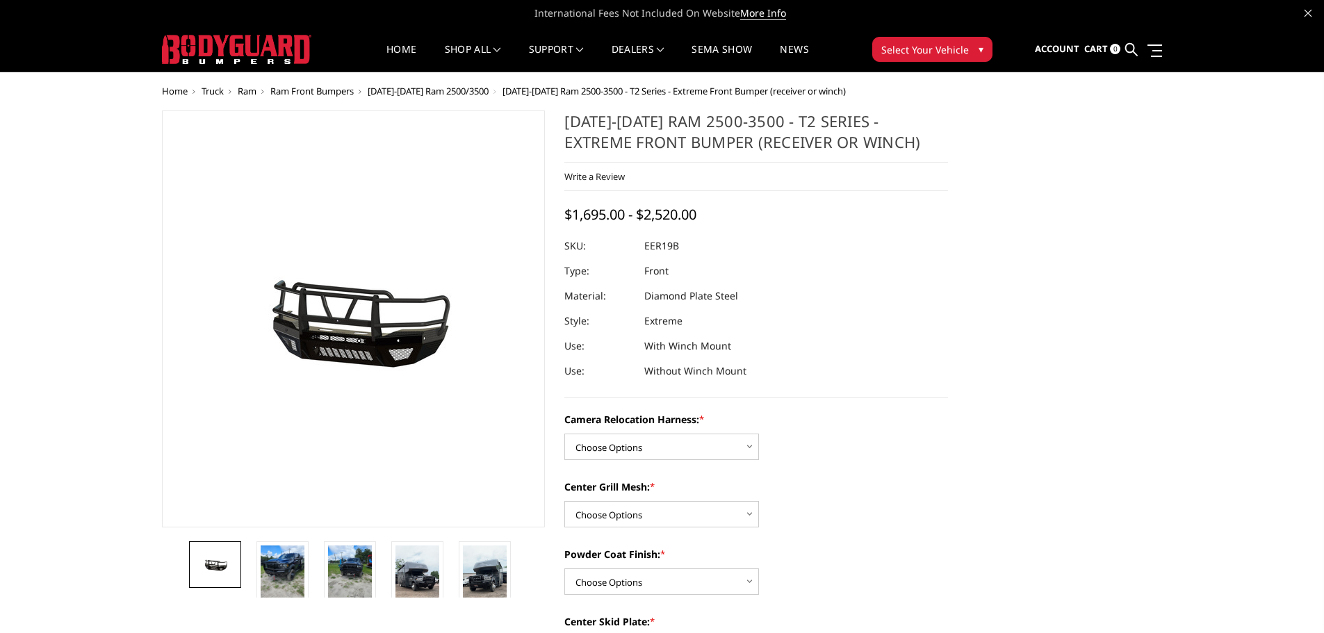
scroll to position [70, 0]
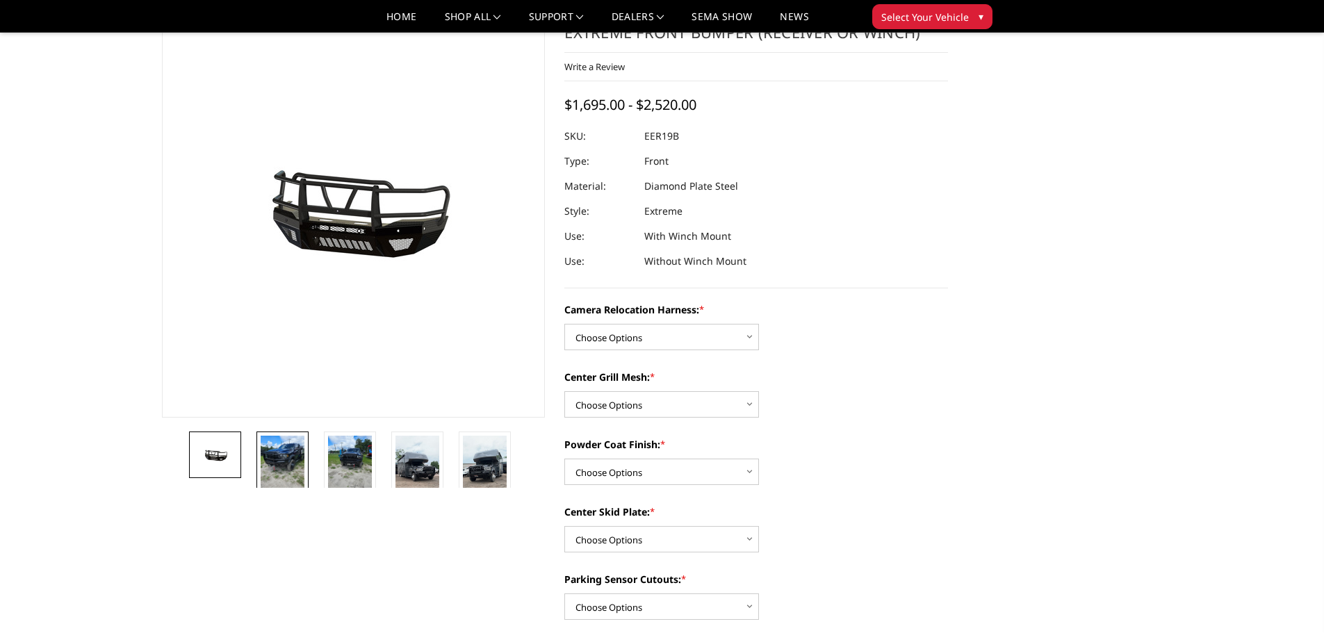
click at [277, 464] on img at bounding box center [283, 465] width 44 height 58
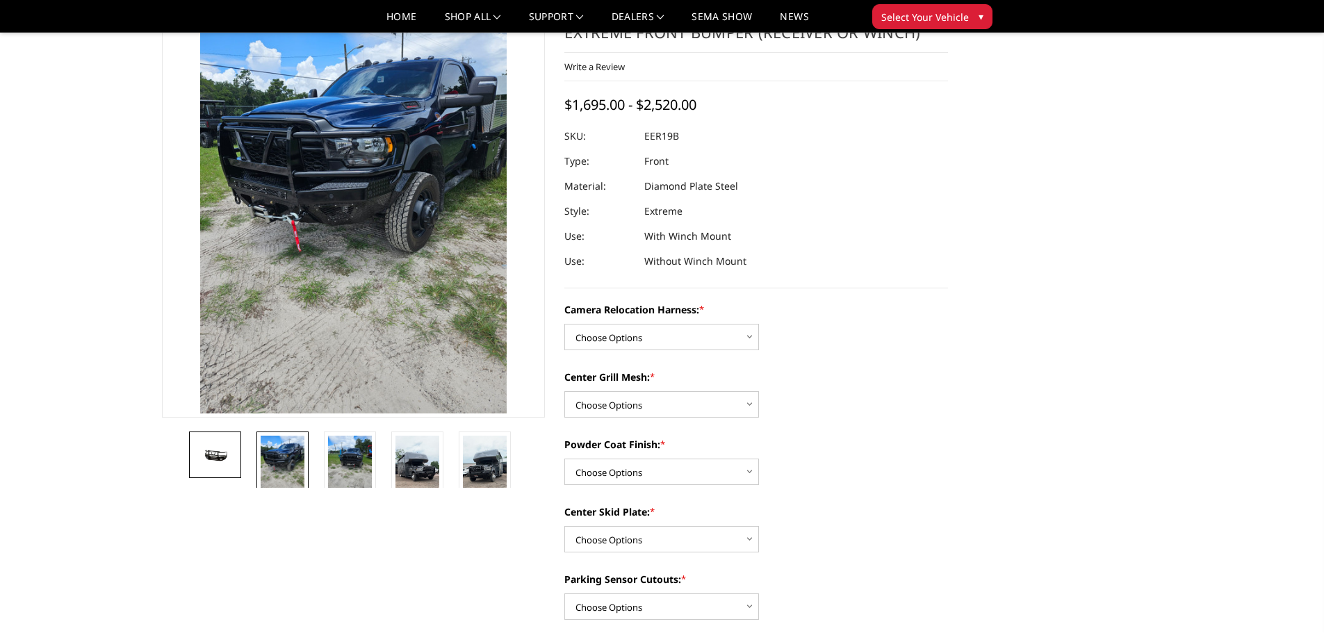
click at [232, 458] on img at bounding box center [215, 455] width 44 height 20
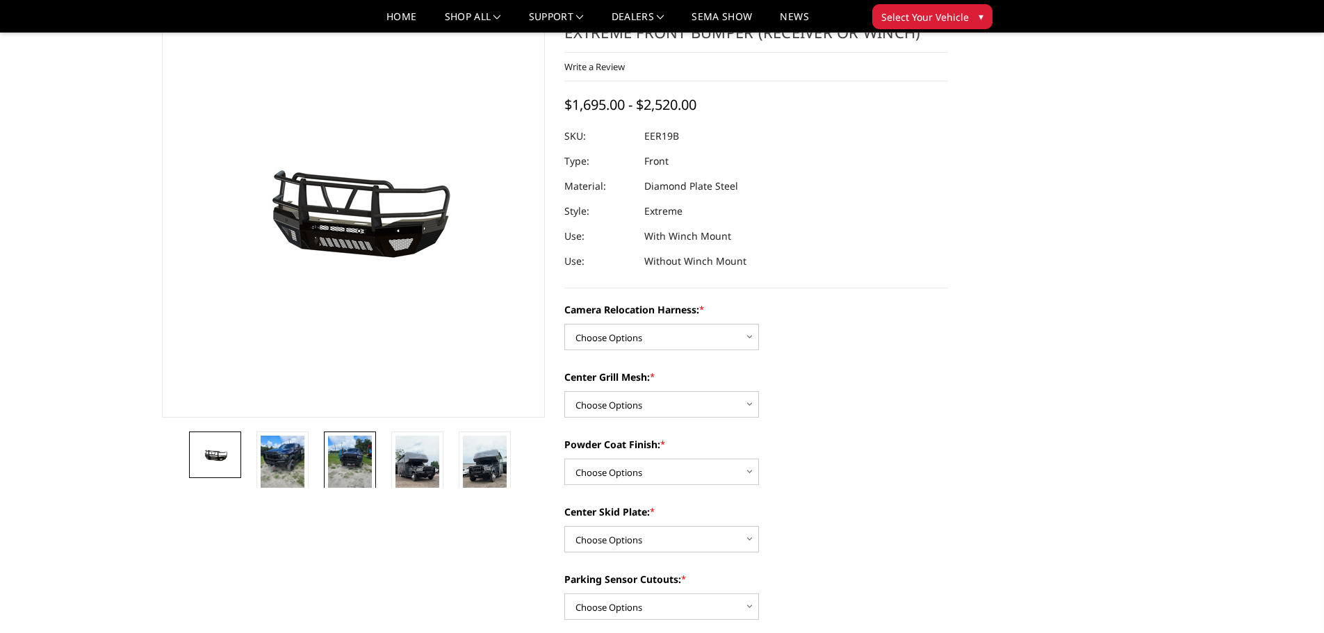
click at [343, 459] on img at bounding box center [350, 465] width 44 height 58
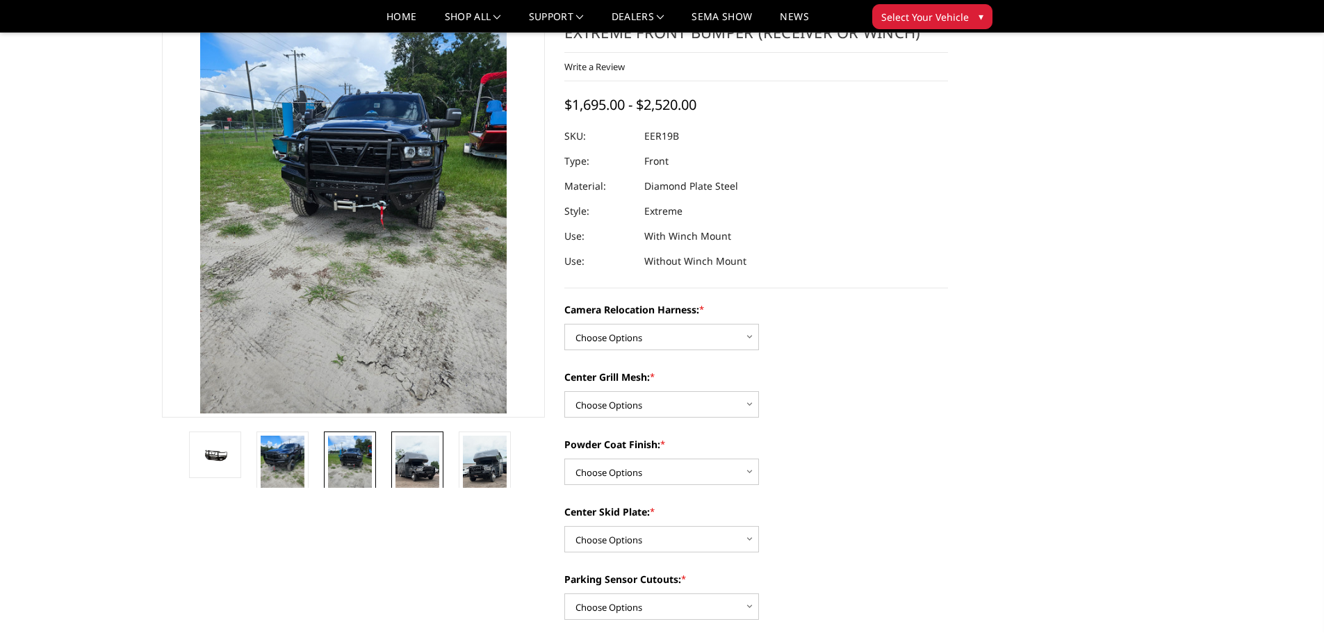
click at [403, 461] on img at bounding box center [418, 475] width 44 height 78
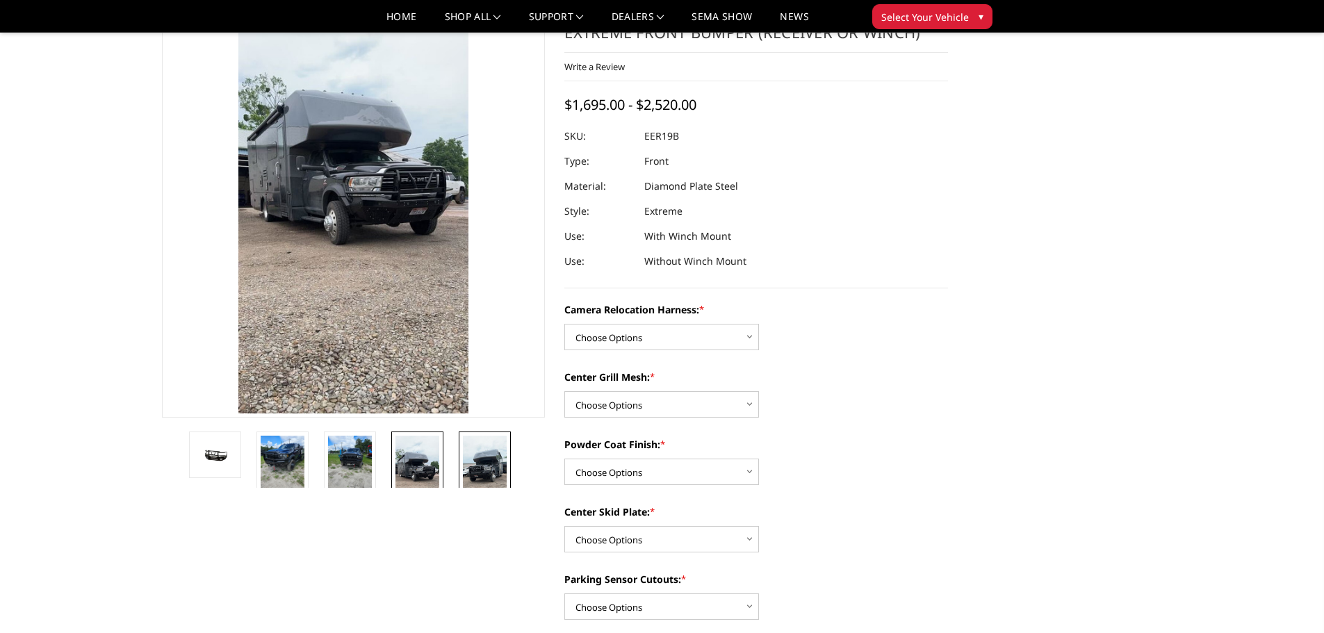
click at [489, 458] on img at bounding box center [485, 475] width 44 height 78
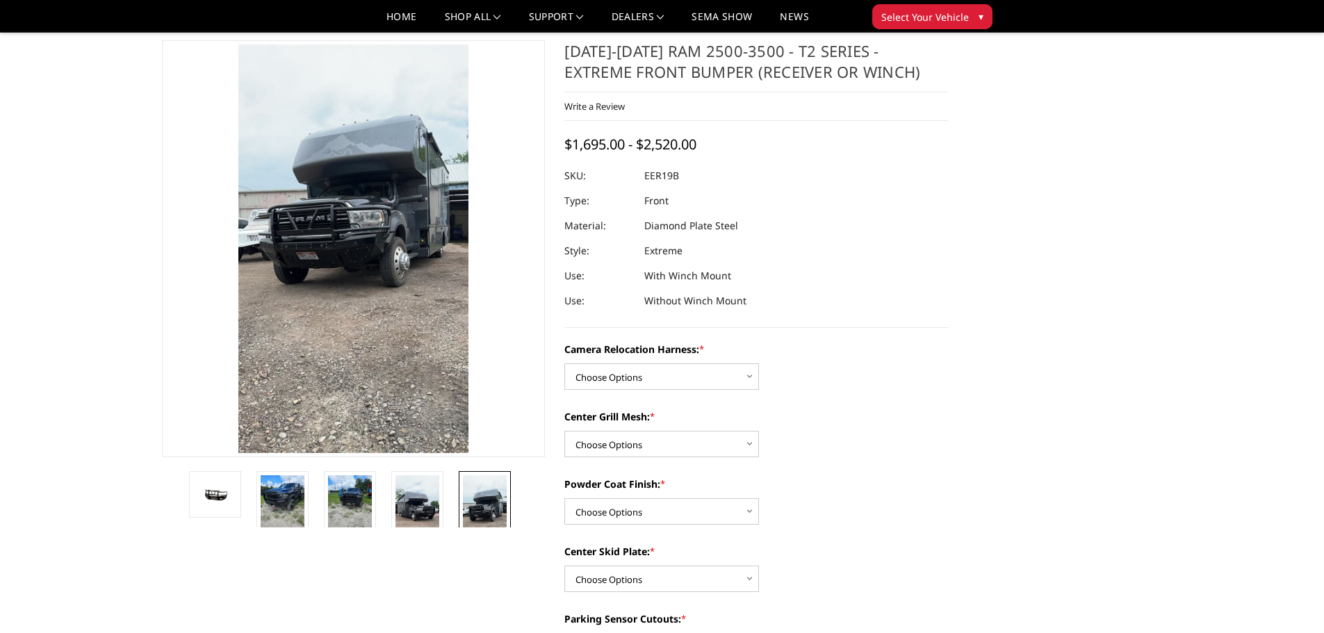
scroll to position [0, 0]
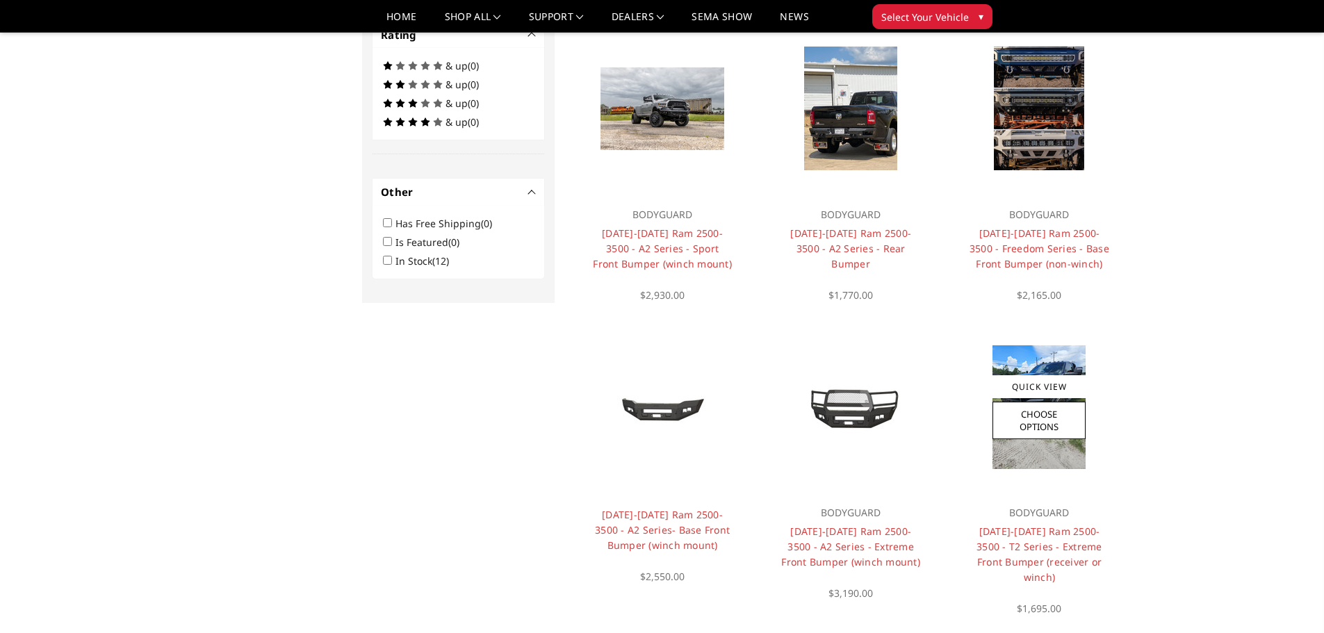
scroll to position [667, 0]
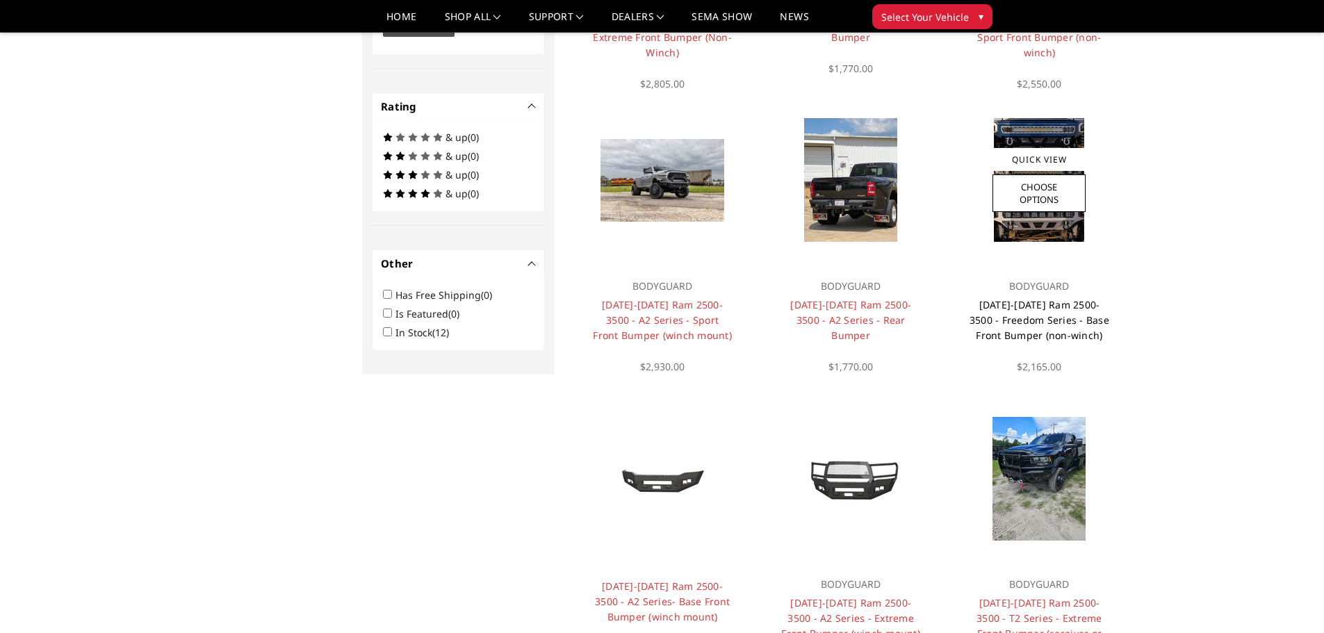
click at [1027, 309] on link "[DATE]-[DATE] Ram 2500-3500 - Freedom Series - Base Front Bumper (non-winch)" at bounding box center [1040, 320] width 140 height 44
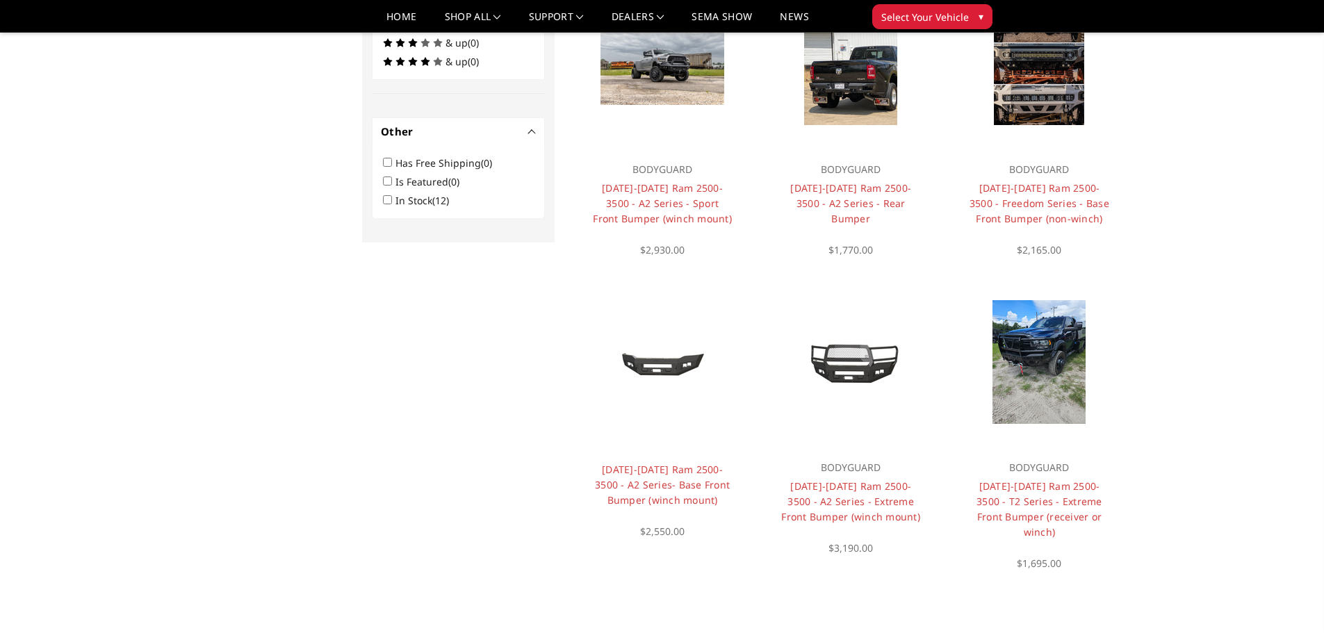
scroll to position [973, 0]
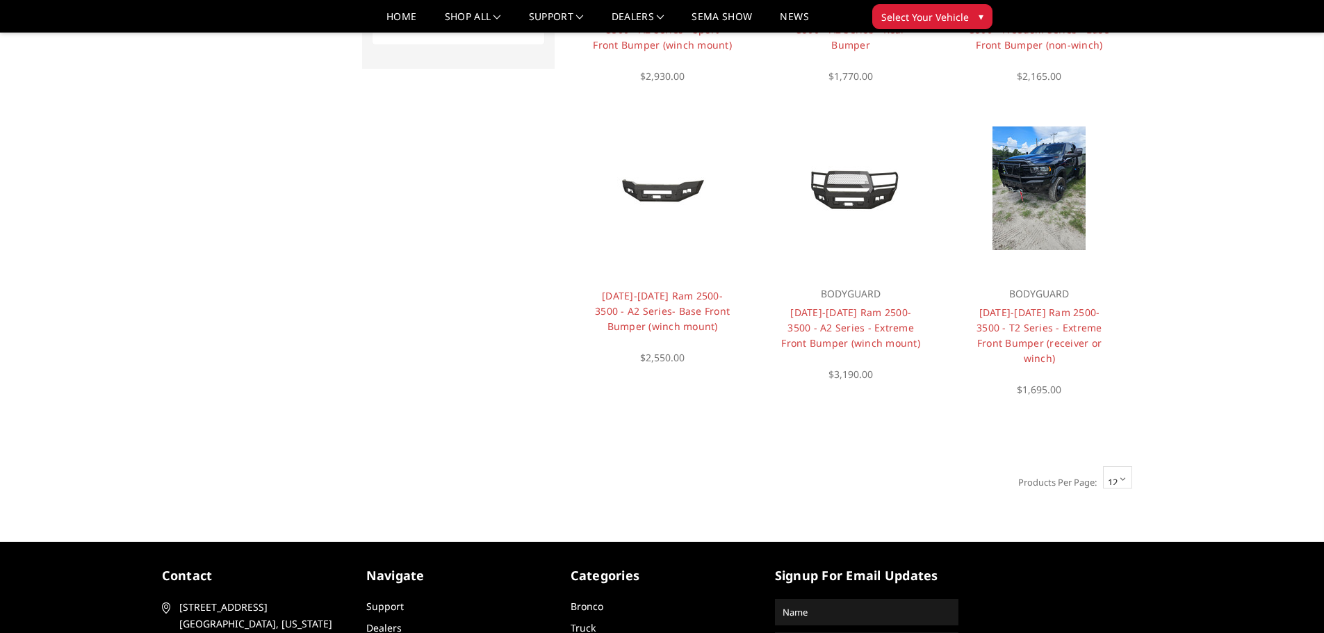
click at [1128, 466] on select "12 15 18 21 24" at bounding box center [1117, 477] width 29 height 22
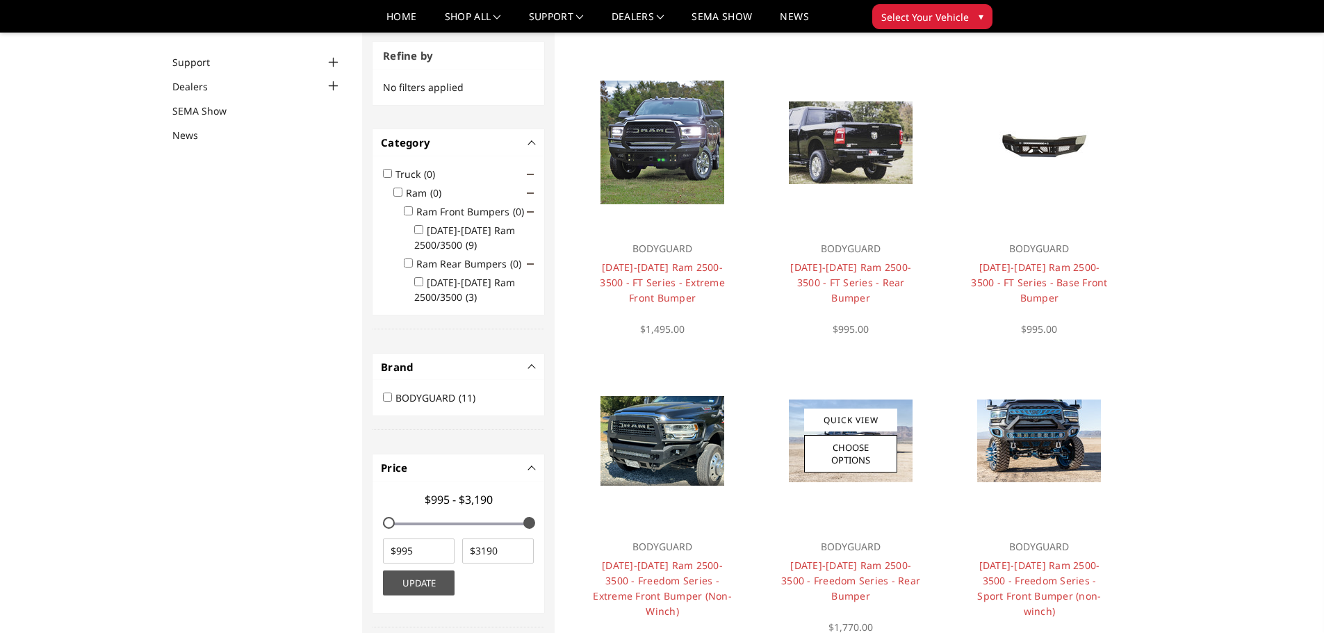
scroll to position [0, 0]
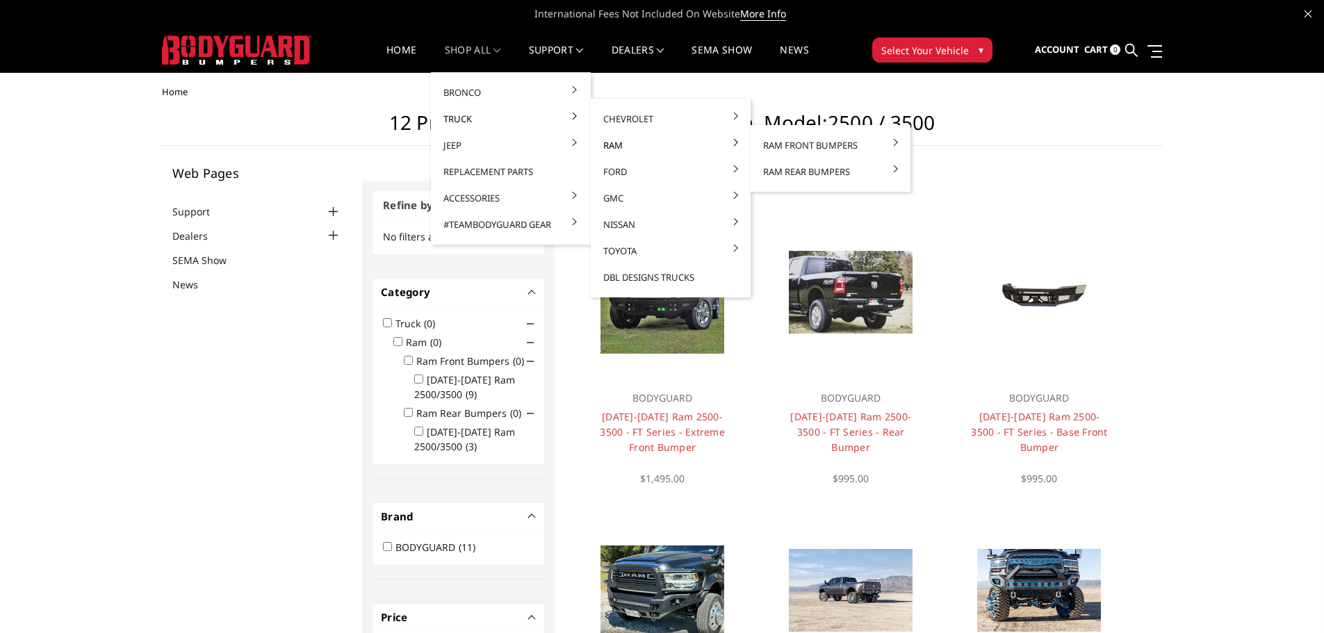
click at [612, 142] on link "Ram" at bounding box center [670, 145] width 149 height 26
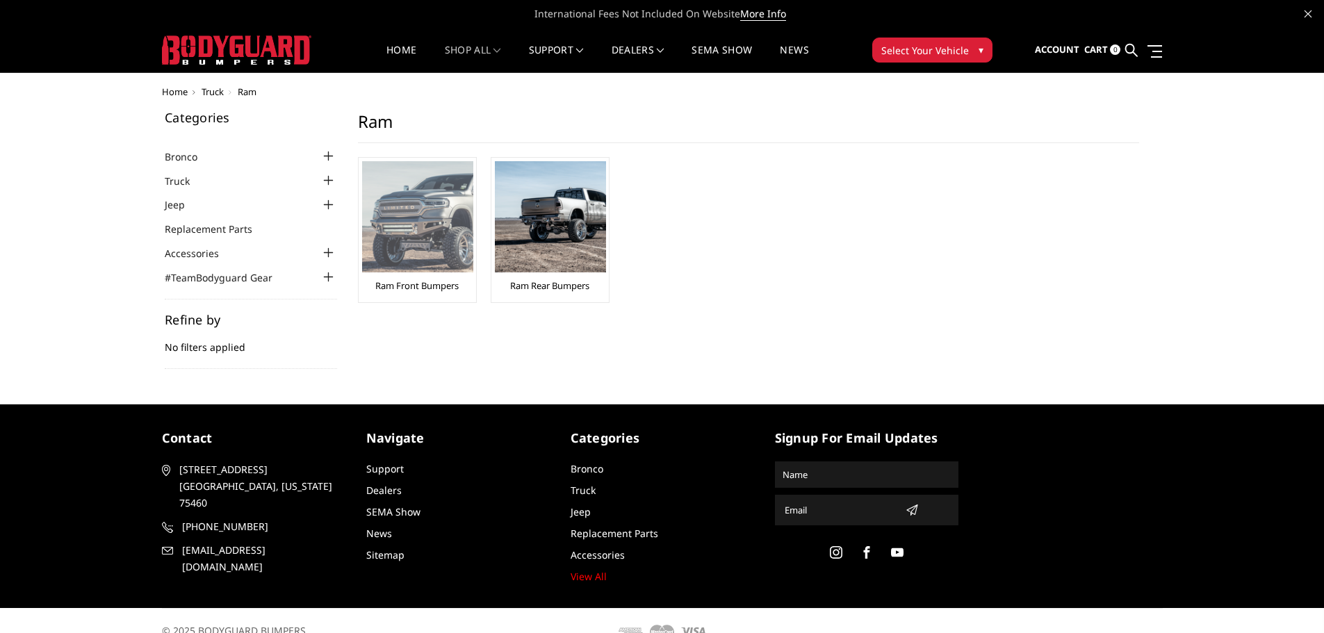
click at [410, 252] on img at bounding box center [417, 216] width 111 height 111
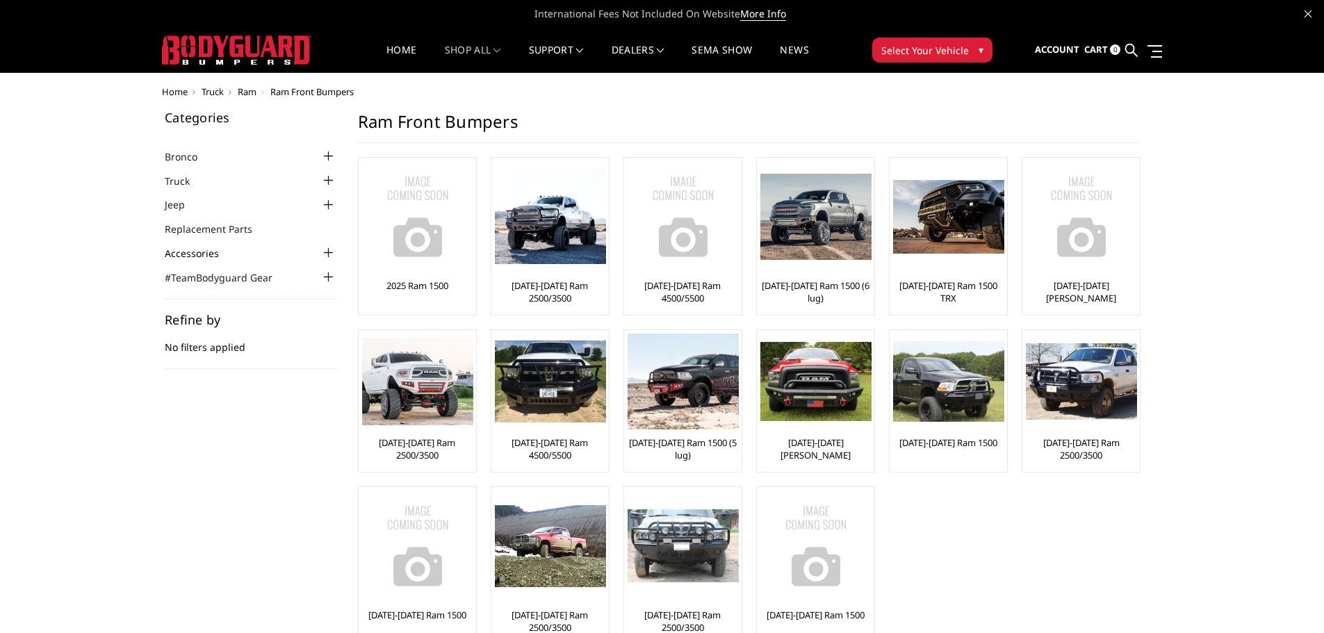
click at [190, 256] on link "Accessories" at bounding box center [201, 253] width 72 height 15
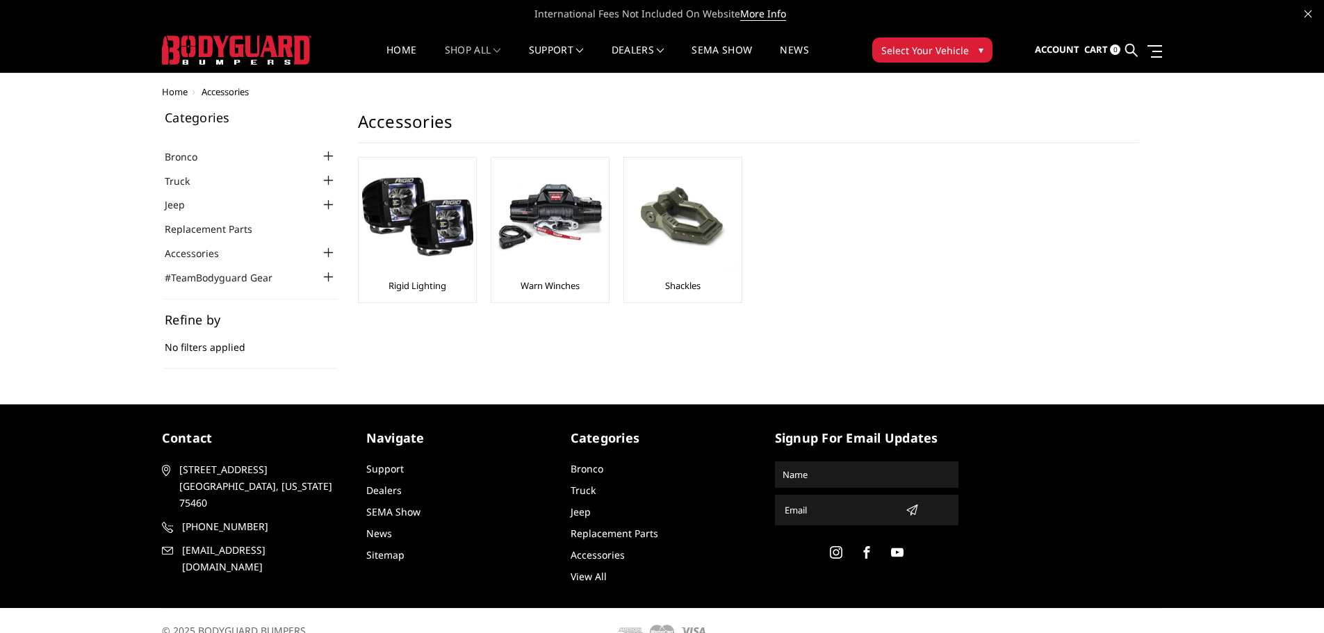
click at [585, 580] on link "View All" at bounding box center [589, 576] width 36 height 13
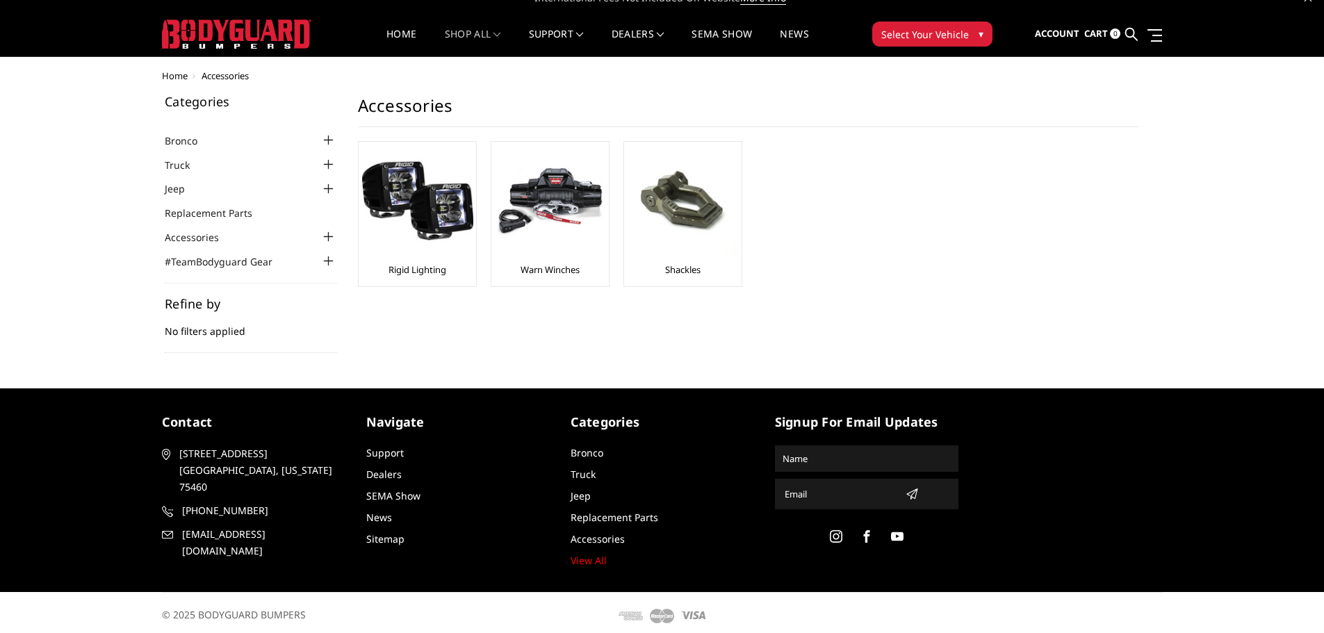
scroll to position [23, 0]
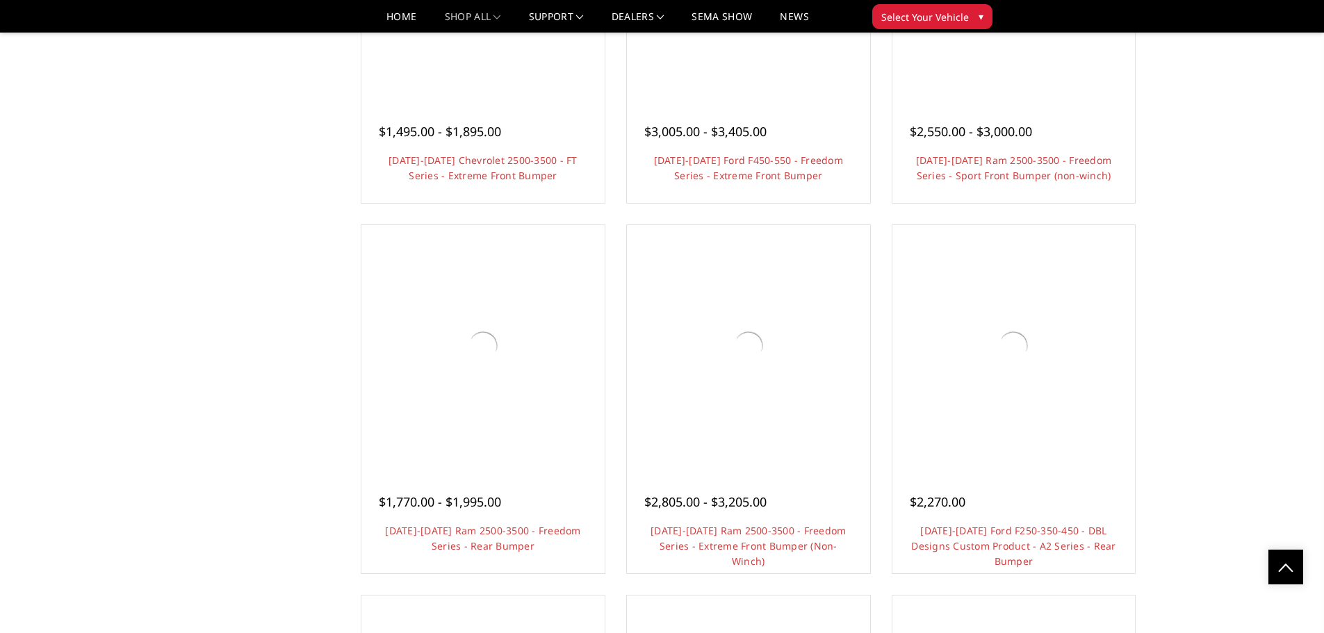
scroll to position [4657, 0]
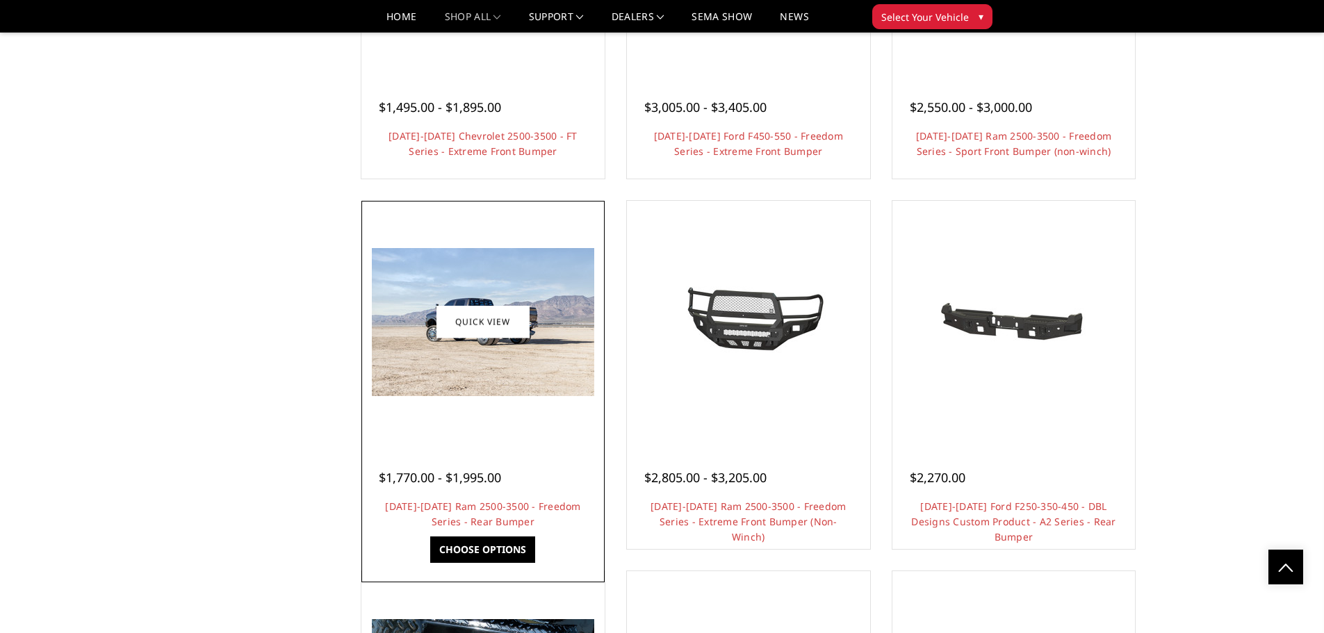
click at [460, 377] on img at bounding box center [483, 322] width 222 height 148
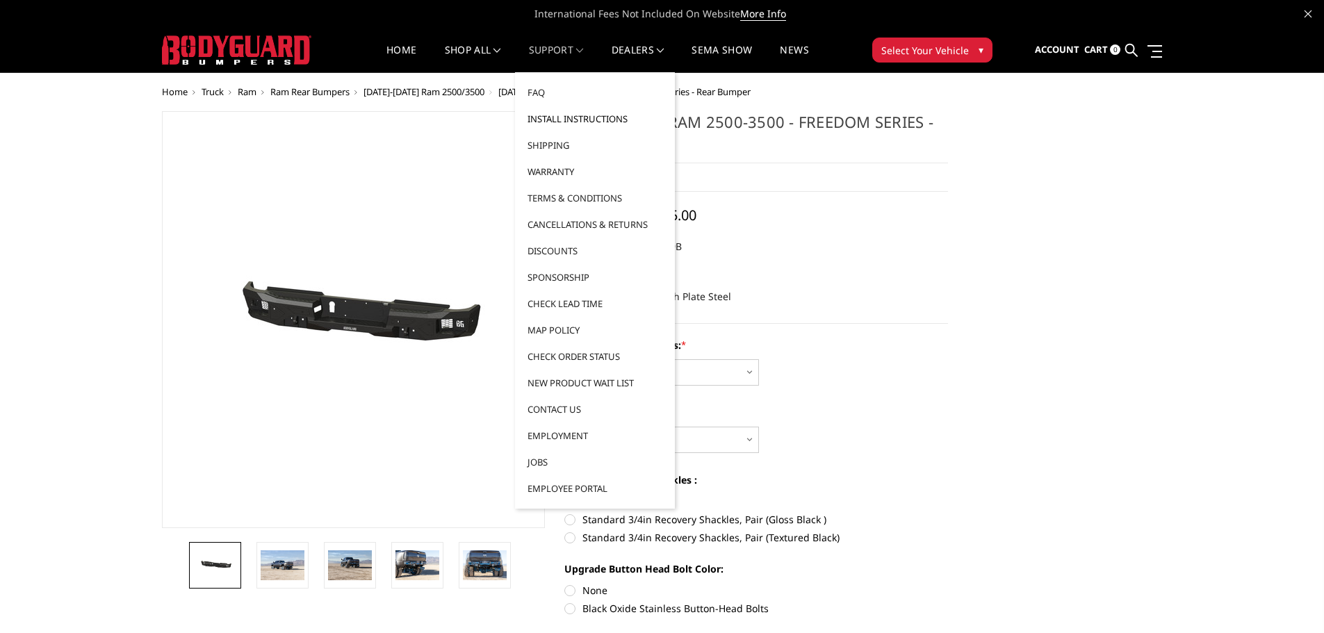
click at [566, 120] on link "Install Instructions" at bounding box center [595, 119] width 149 height 26
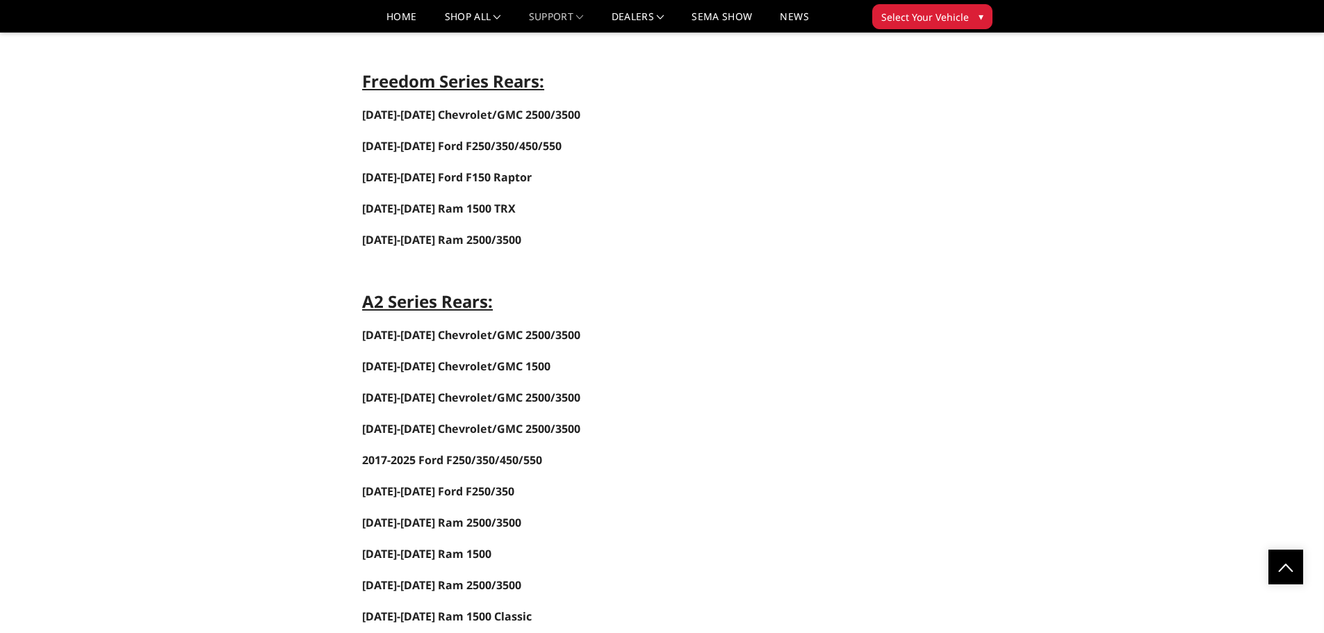
scroll to position [2294, 0]
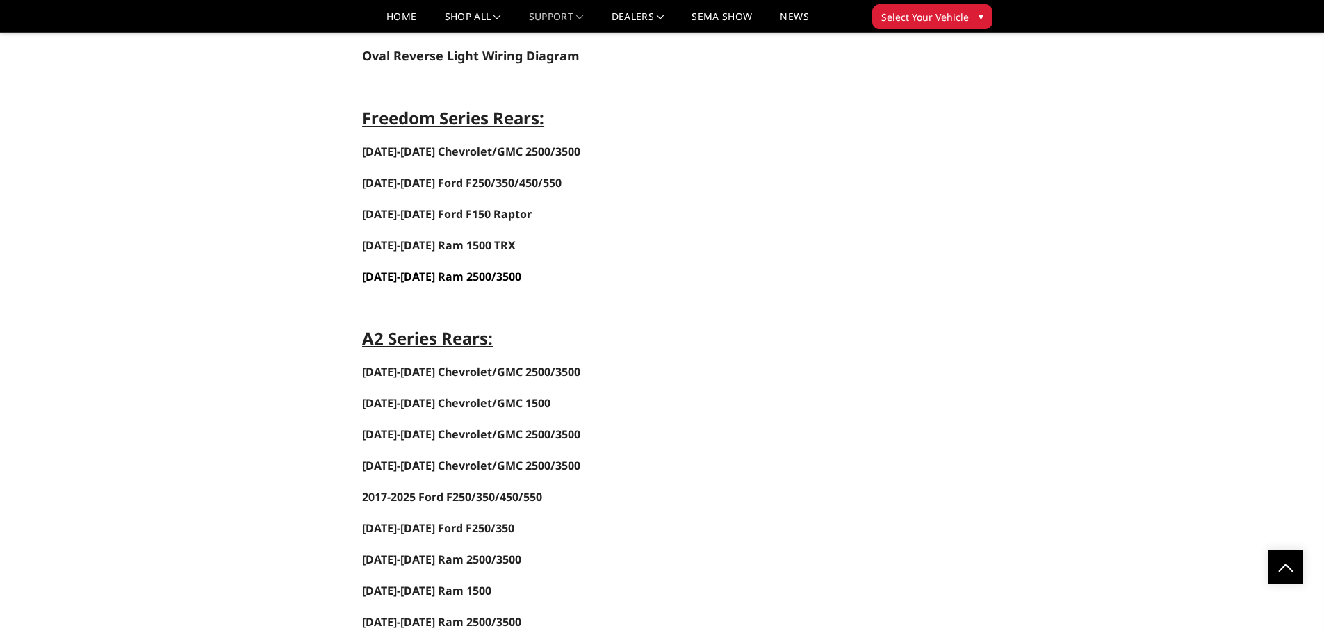
click at [430, 275] on span "[DATE]-[DATE] Ram 2500/3500" at bounding box center [441, 276] width 159 height 15
